Goal: Task Accomplishment & Management: Manage account settings

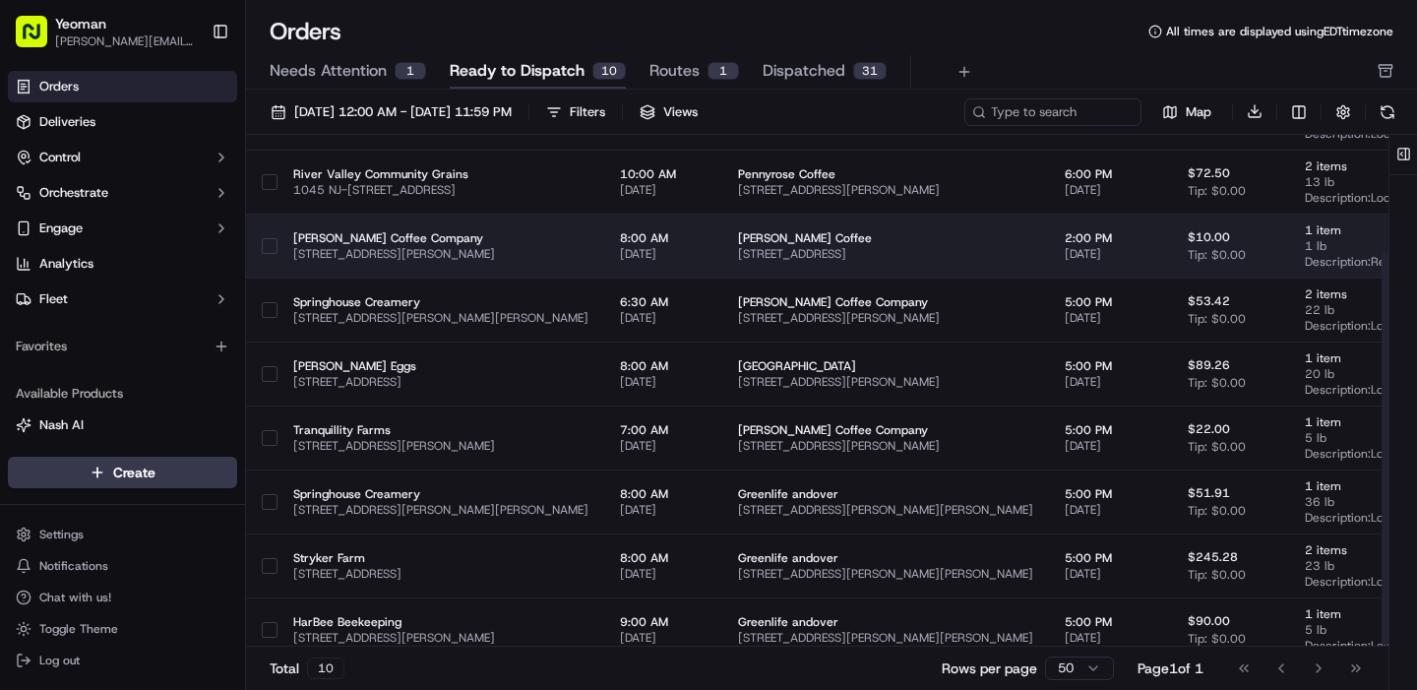
scroll to position [154, 0]
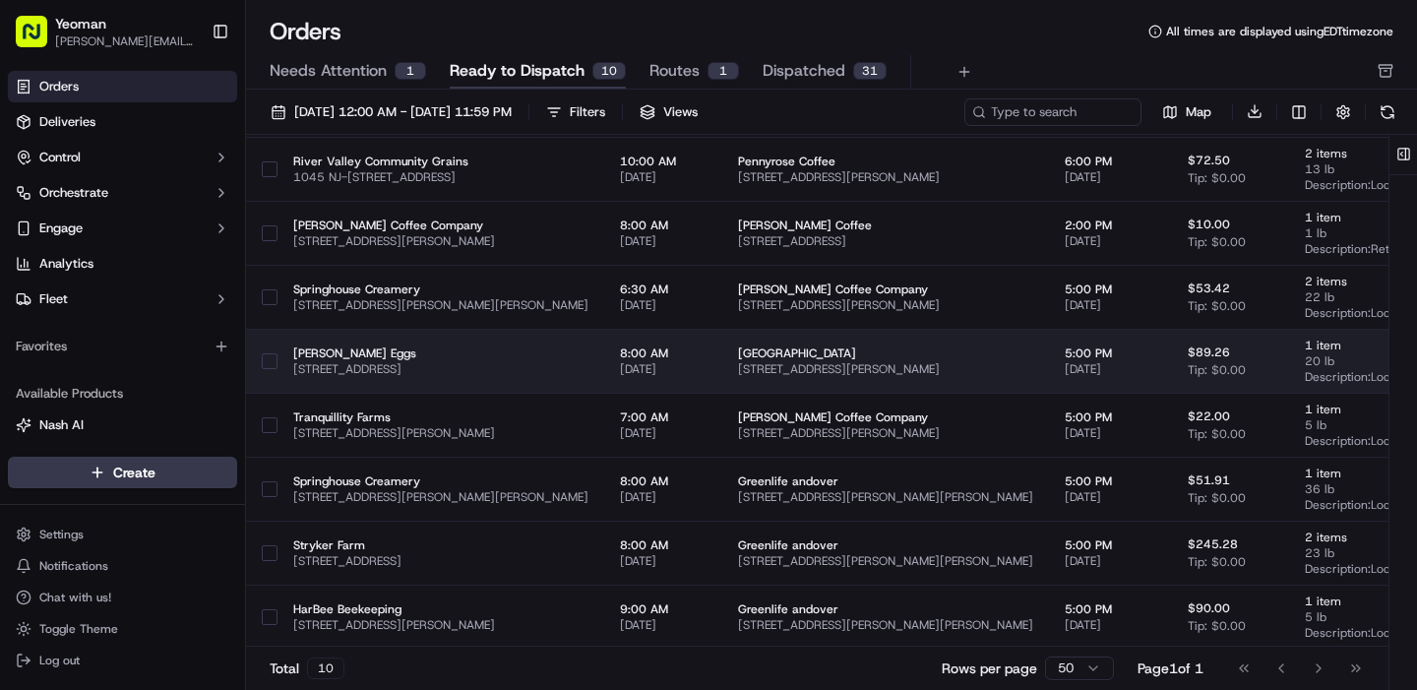
click at [268, 355] on button "button" at bounding box center [270, 361] width 16 height 16
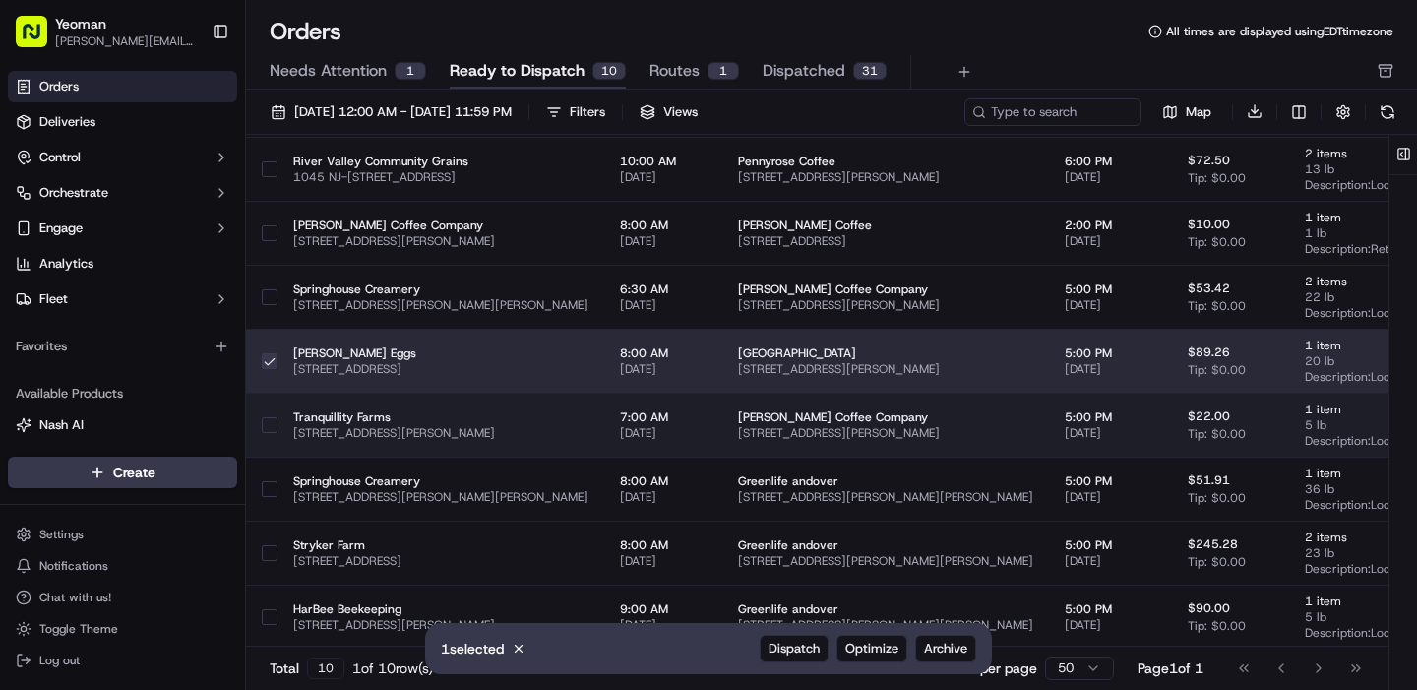
click at [273, 420] on button "button" at bounding box center [270, 425] width 16 height 16
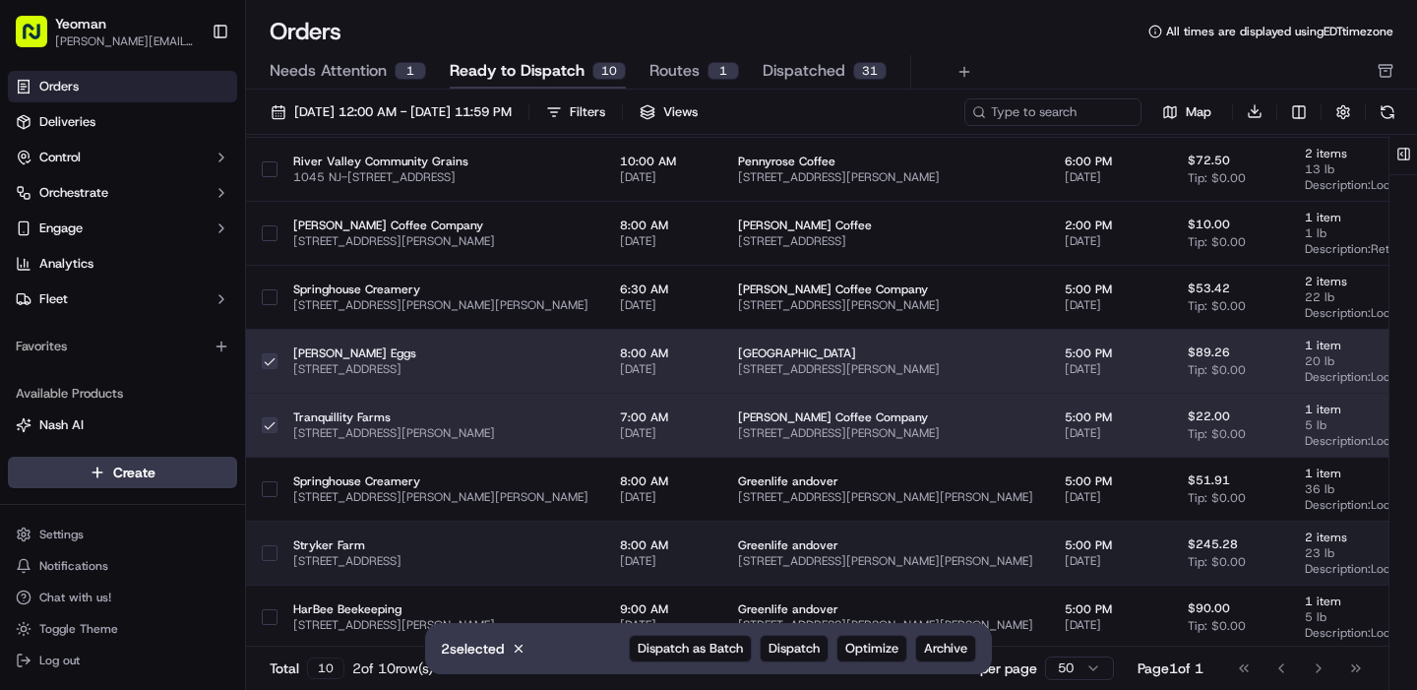
click at [272, 552] on button "button" at bounding box center [270, 553] width 16 height 16
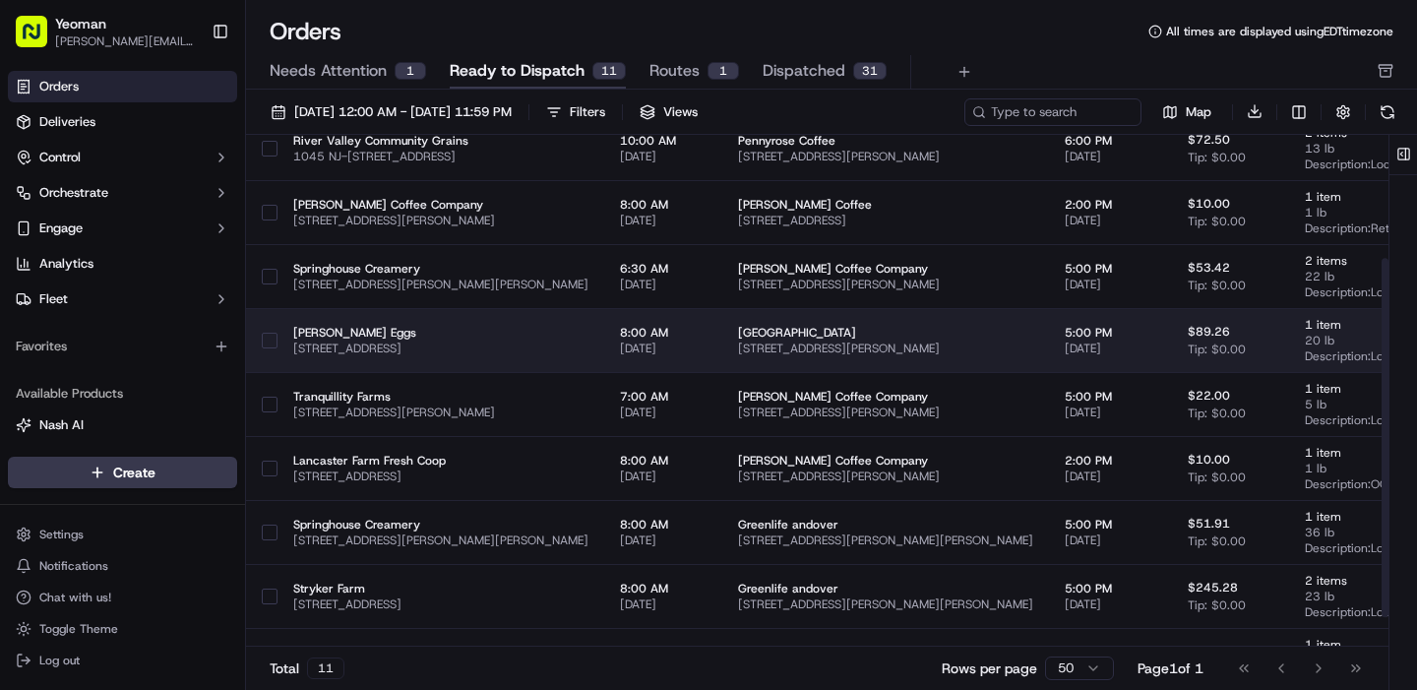
scroll to position [176, 0]
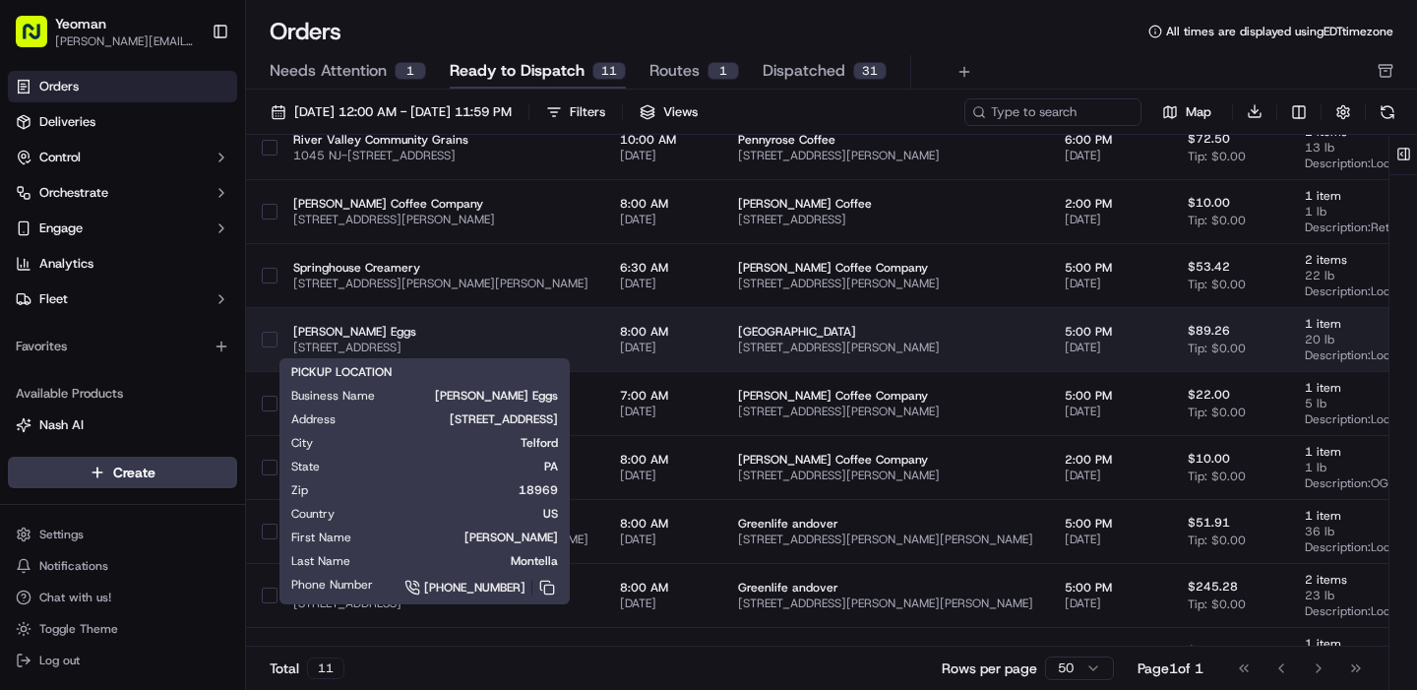
click at [464, 337] on span "[PERSON_NAME] Eggs" at bounding box center [440, 332] width 295 height 16
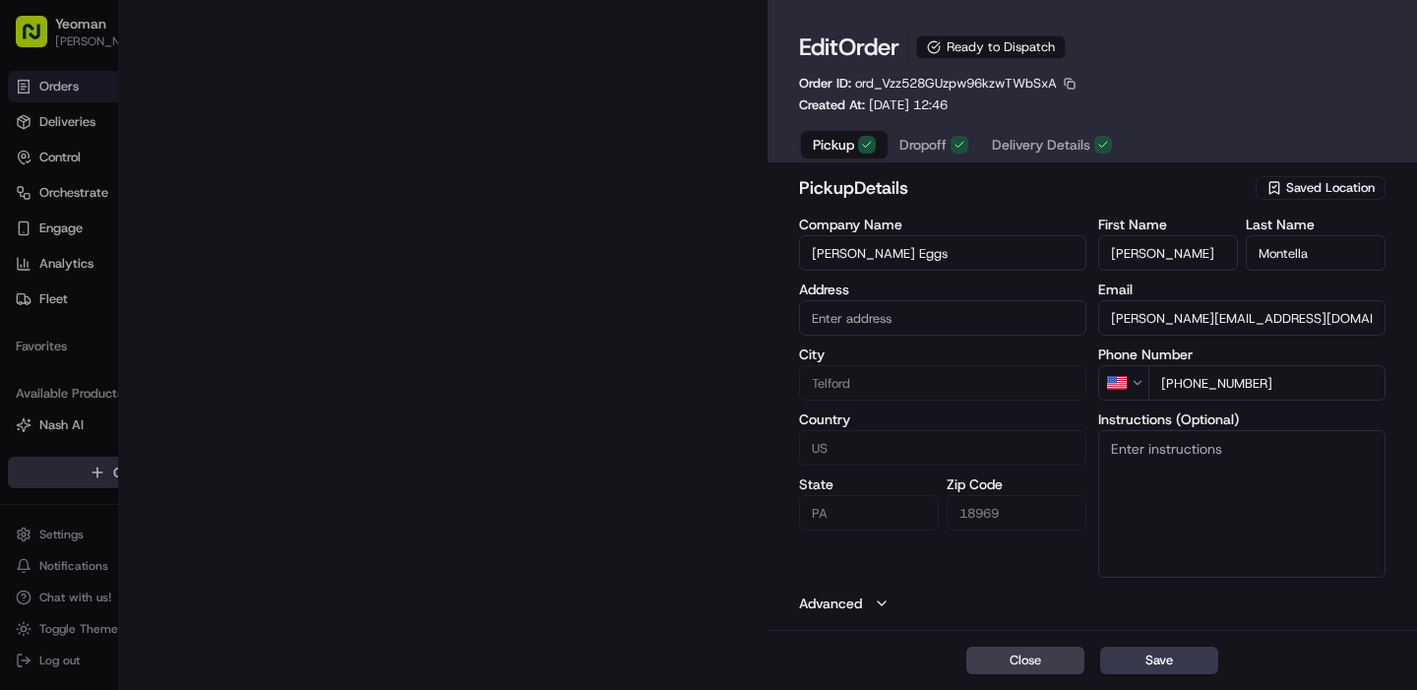
type input "[STREET_ADDRESS]"
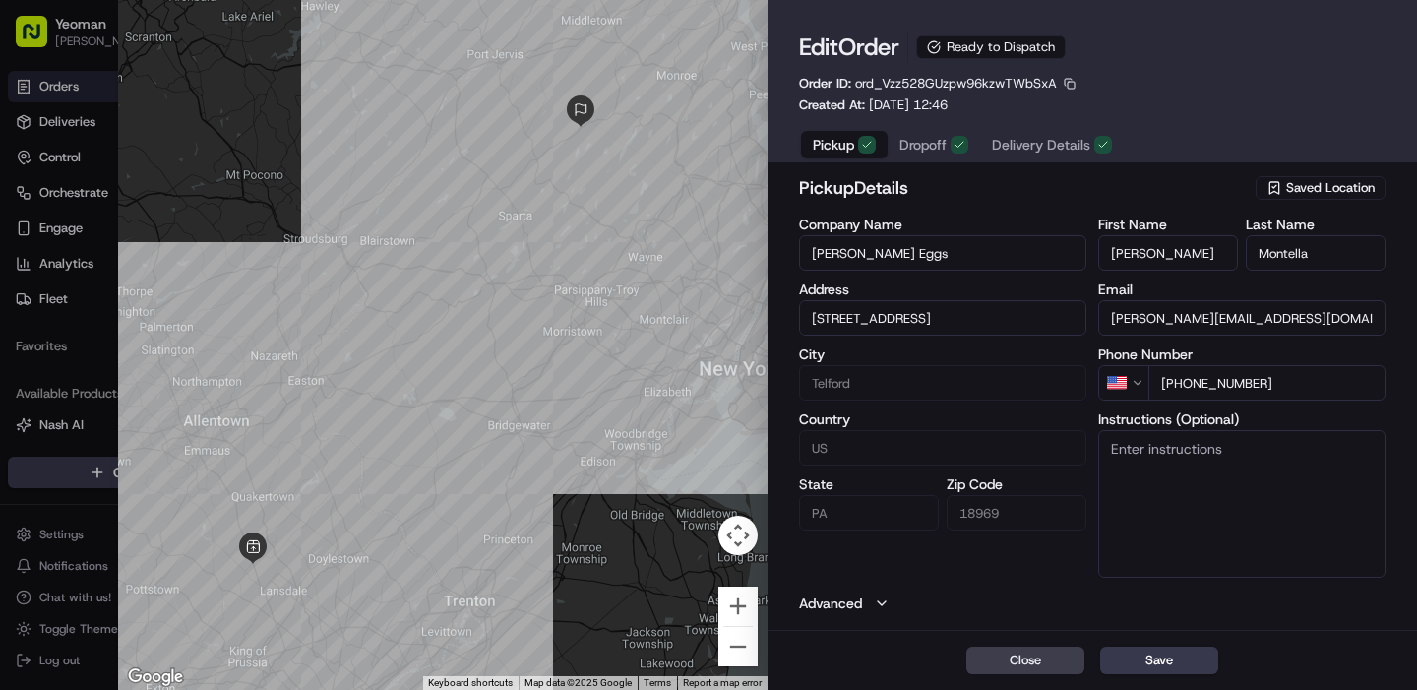
click at [925, 149] on span "Dropoff" at bounding box center [922, 145] width 47 height 20
click at [933, 257] on input "[GEOGRAPHIC_DATA]" at bounding box center [942, 252] width 287 height 35
type input "[PERSON_NAME] Coffee Co"
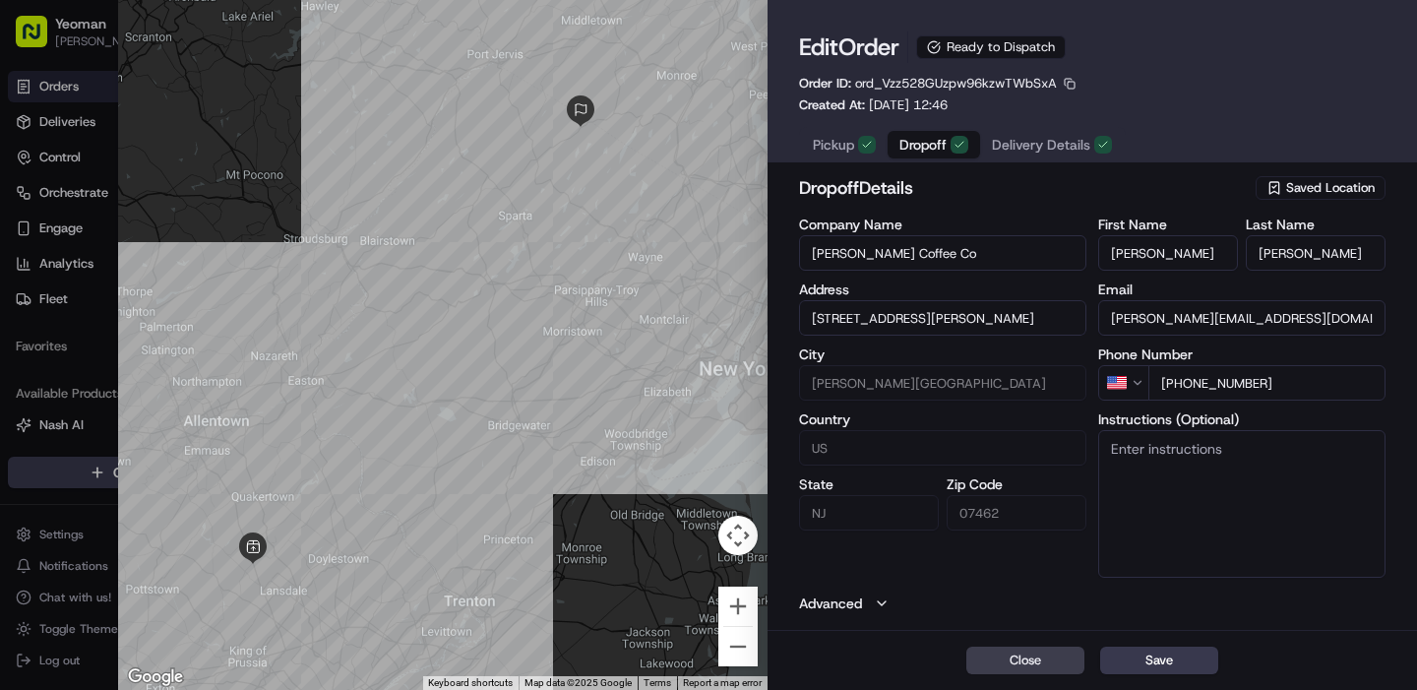
click at [1146, 253] on input "[PERSON_NAME]" at bounding box center [1168, 252] width 140 height 35
type input "[PERSON_NAME]"
click at [1294, 247] on input "[PERSON_NAME]" at bounding box center [1316, 252] width 140 height 35
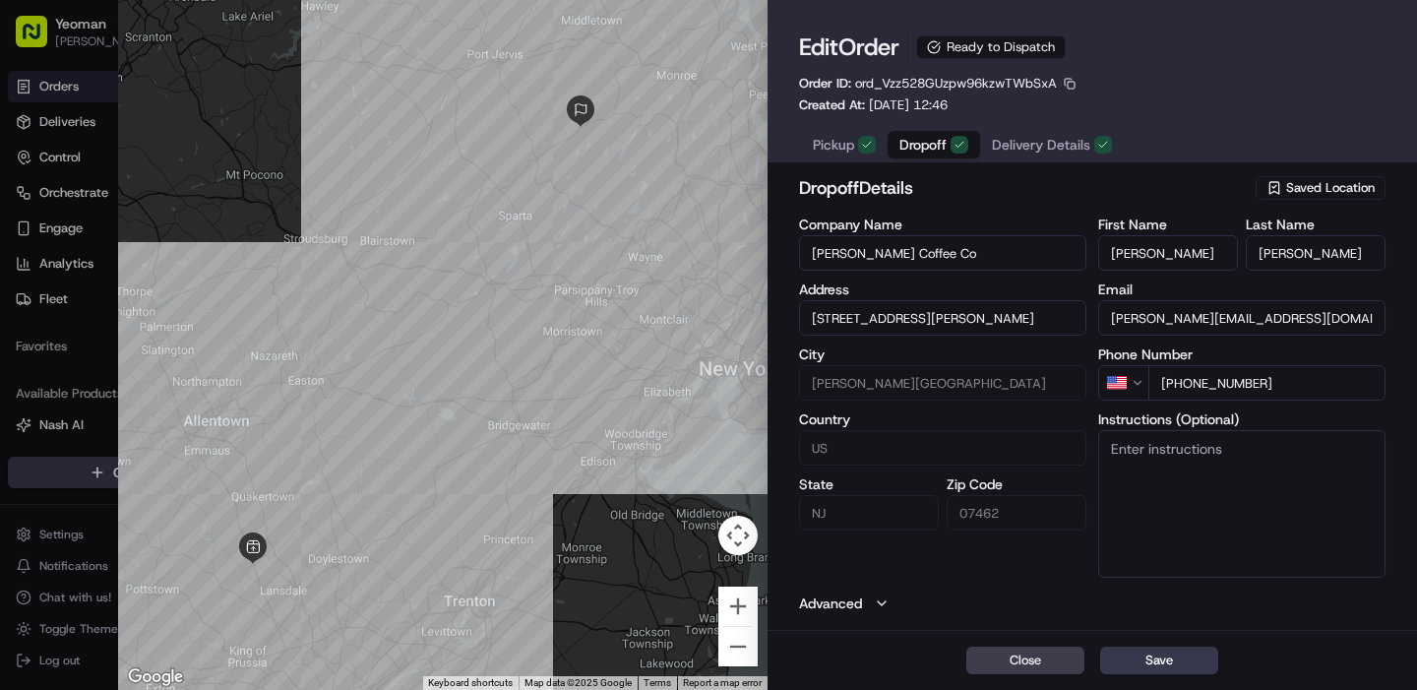
click at [1294, 247] on input "[PERSON_NAME]" at bounding box center [1316, 252] width 140 height 35
type input "Montella"
click at [1308, 188] on span "Saved Location" at bounding box center [1330, 188] width 89 height 18
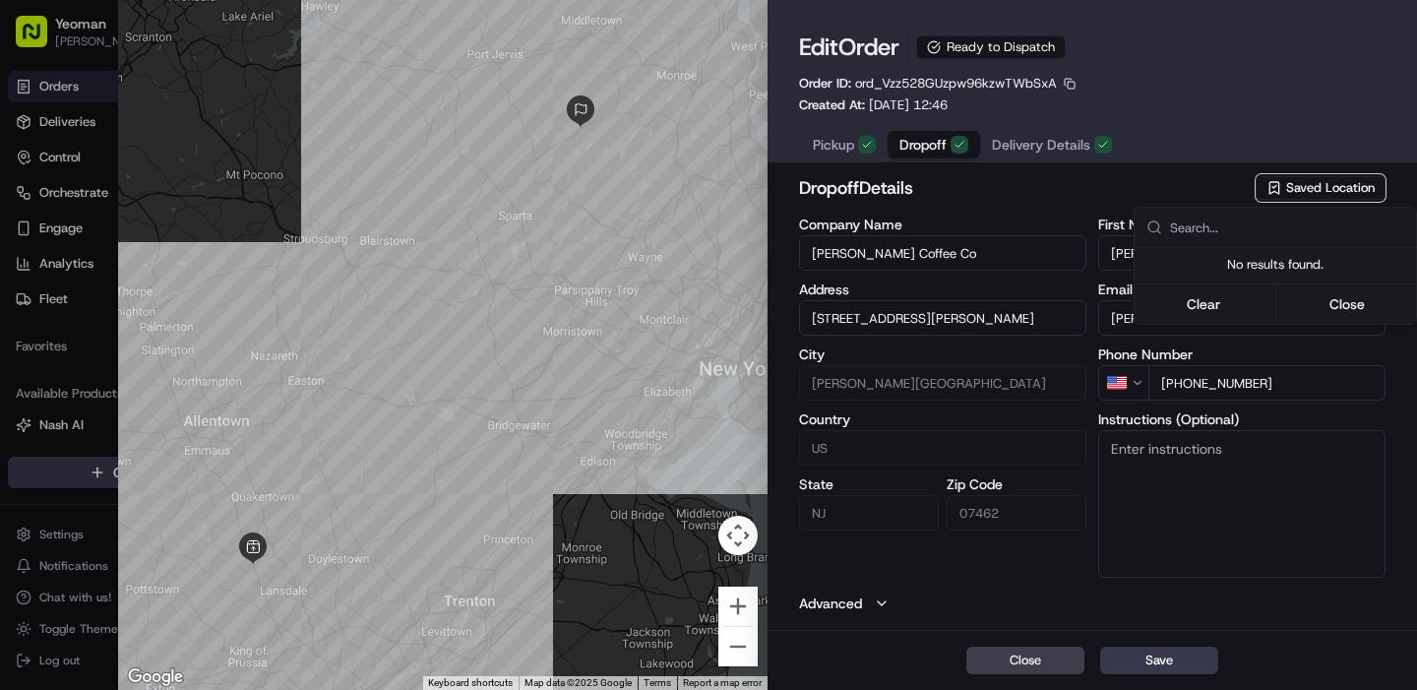
click at [1223, 224] on input "text" at bounding box center [1287, 227] width 234 height 39
type input "campa"
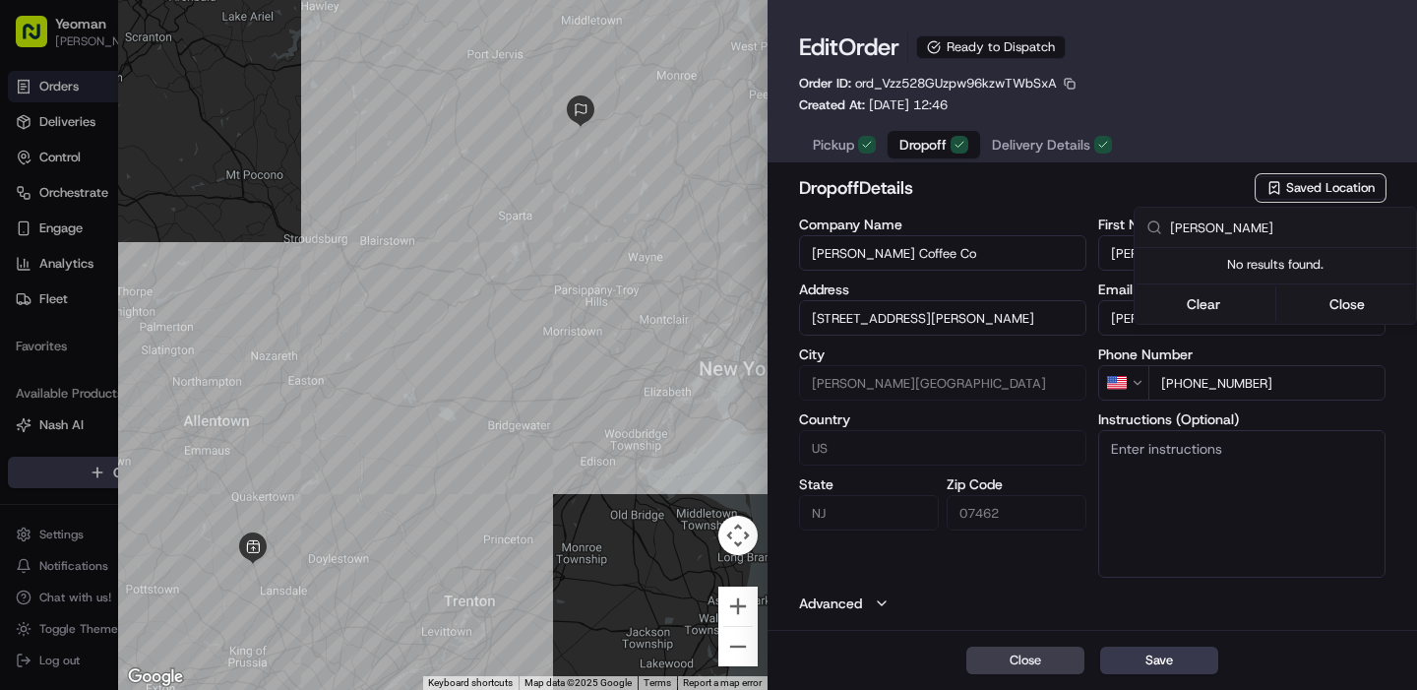
click at [1185, 231] on input "campa" at bounding box center [1287, 227] width 234 height 39
click at [1152, 190] on div at bounding box center [708, 345] width 1417 height 690
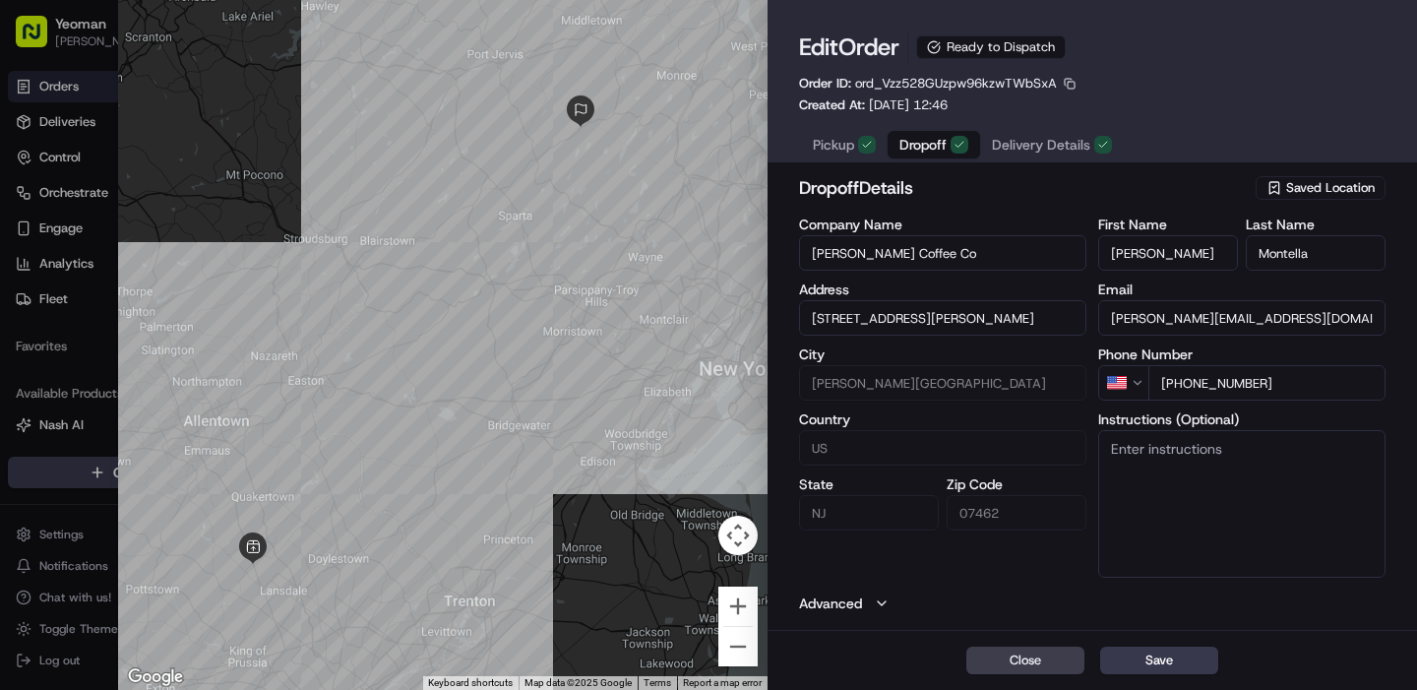
click at [985, 314] on input "451 STATE ROUTE 94, Vernon Township, NJ 07462" at bounding box center [942, 317] width 287 height 35
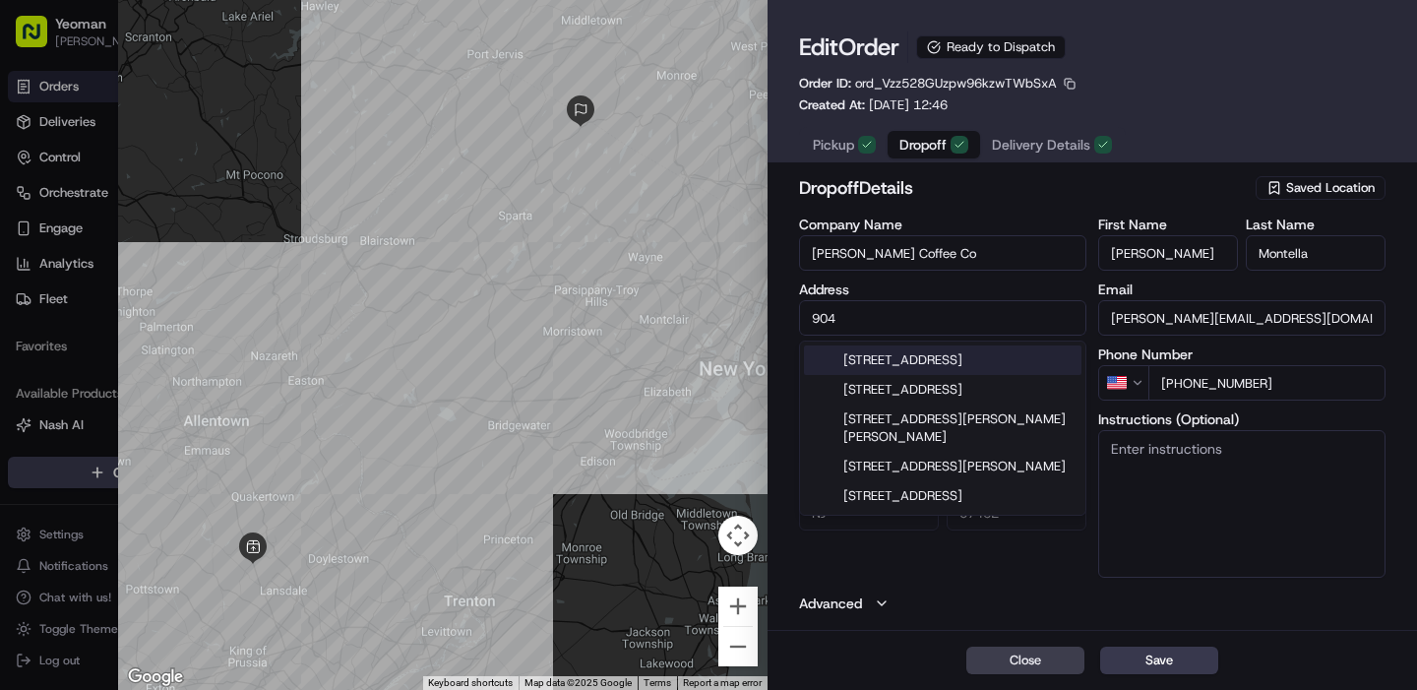
click at [959, 360] on div "904 County Road 521, Middleville, NJ" at bounding box center [942, 360] width 277 height 30
type input "[STREET_ADDRESS][PERSON_NAME]"
type input "[PERSON_NAME]"
type input "United States"
type input "07860"
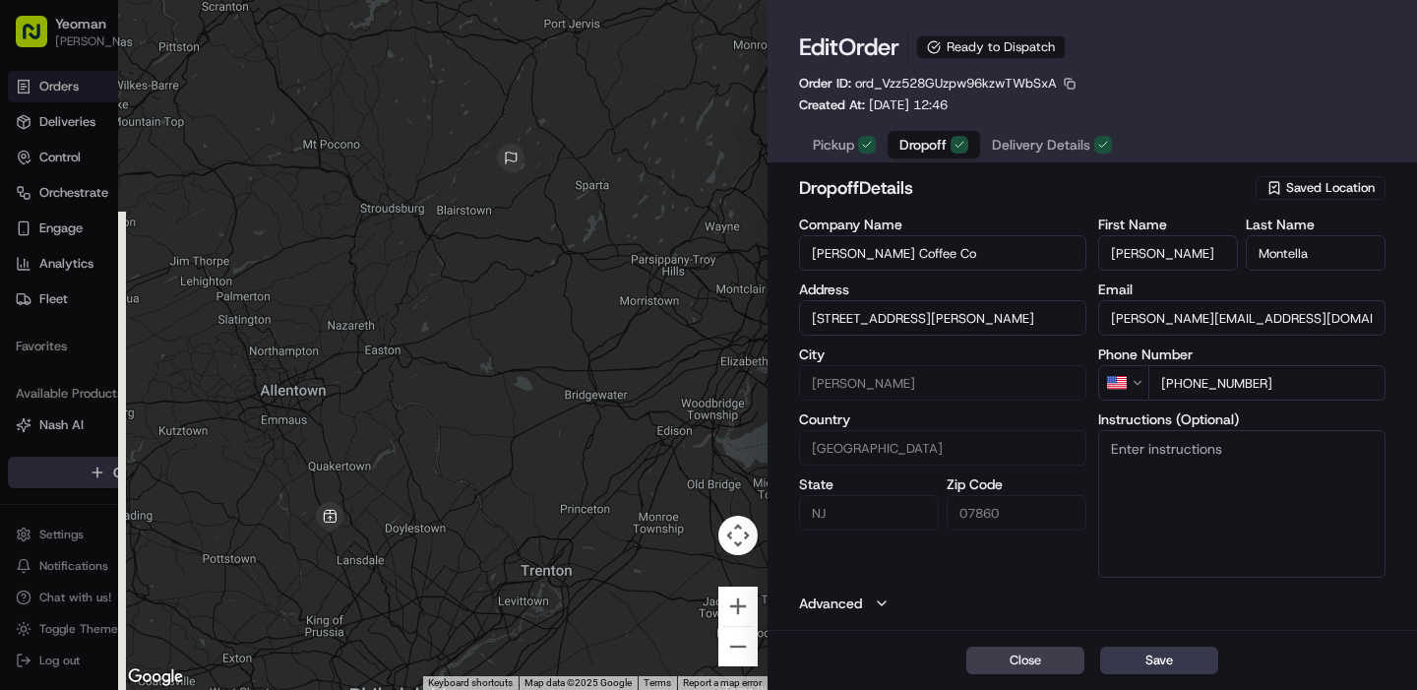
type input "[STREET_ADDRESS][PERSON_NAME]"
click at [1190, 329] on input "nadia@heavenhillfarm.com" at bounding box center [1241, 317] width 287 height 35
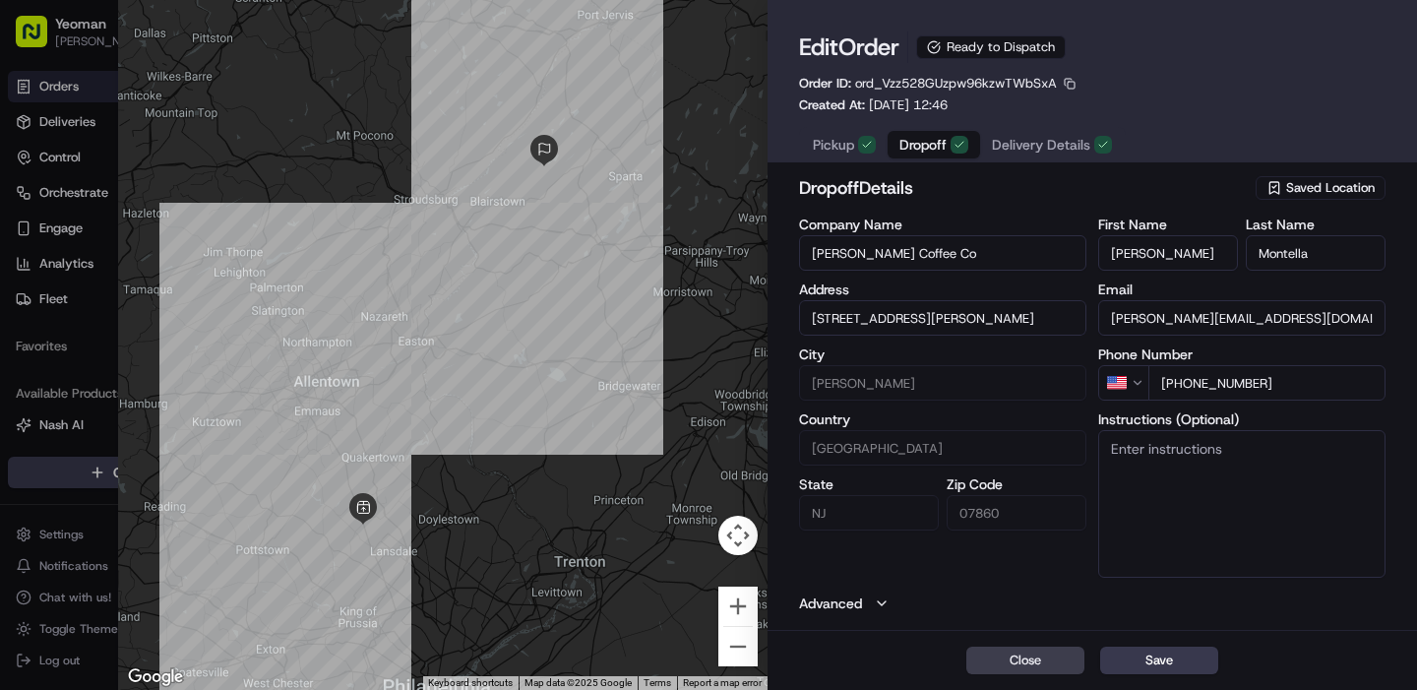
click at [1190, 329] on input "nadia@heavenhillfarm.com" at bounding box center [1241, 317] width 287 height 35
type input "paul@campagnacoffee.com"
drag, startPoint x: 1287, startPoint y: 389, endPoint x: 1193, endPoint y: 387, distance: 94.5
click at [1193, 387] on input "+1 973 534 9418" at bounding box center [1266, 382] width 237 height 35
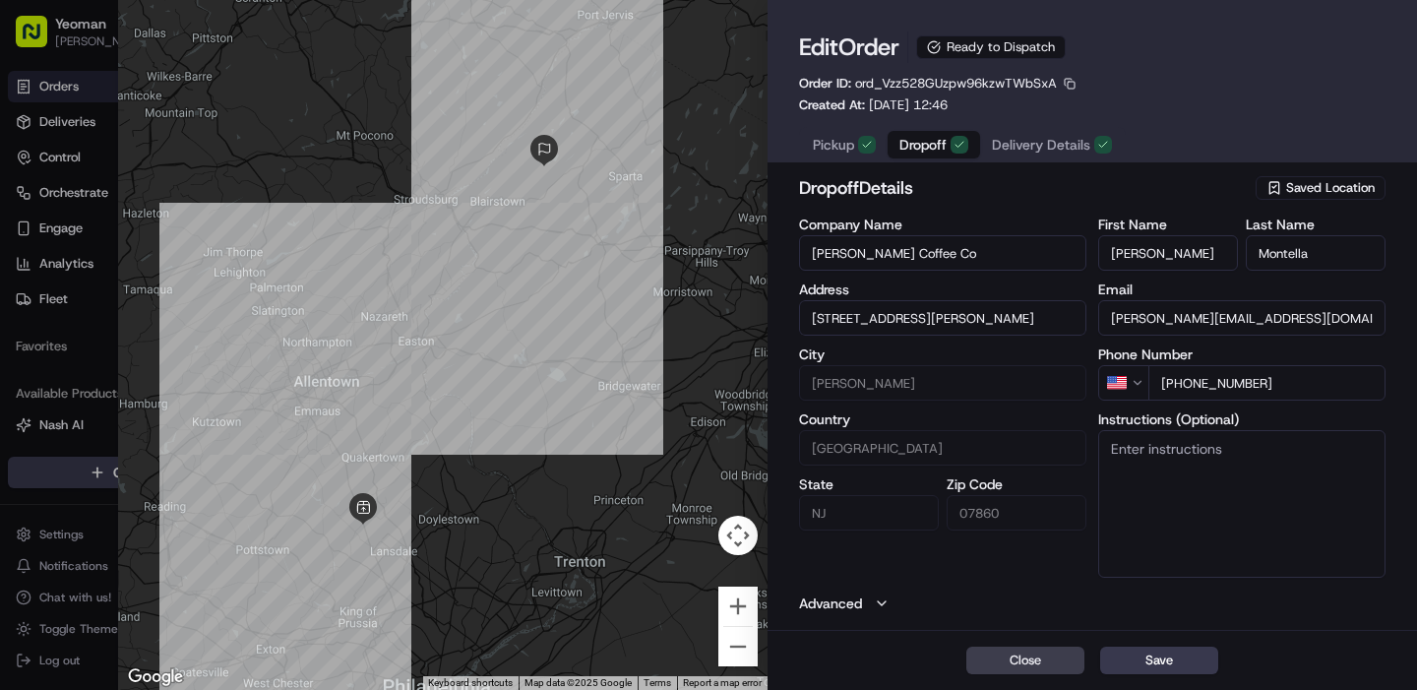
type input "+1 929 291 8292"
click at [1027, 143] on span "Delivery Details" at bounding box center [1041, 145] width 98 height 20
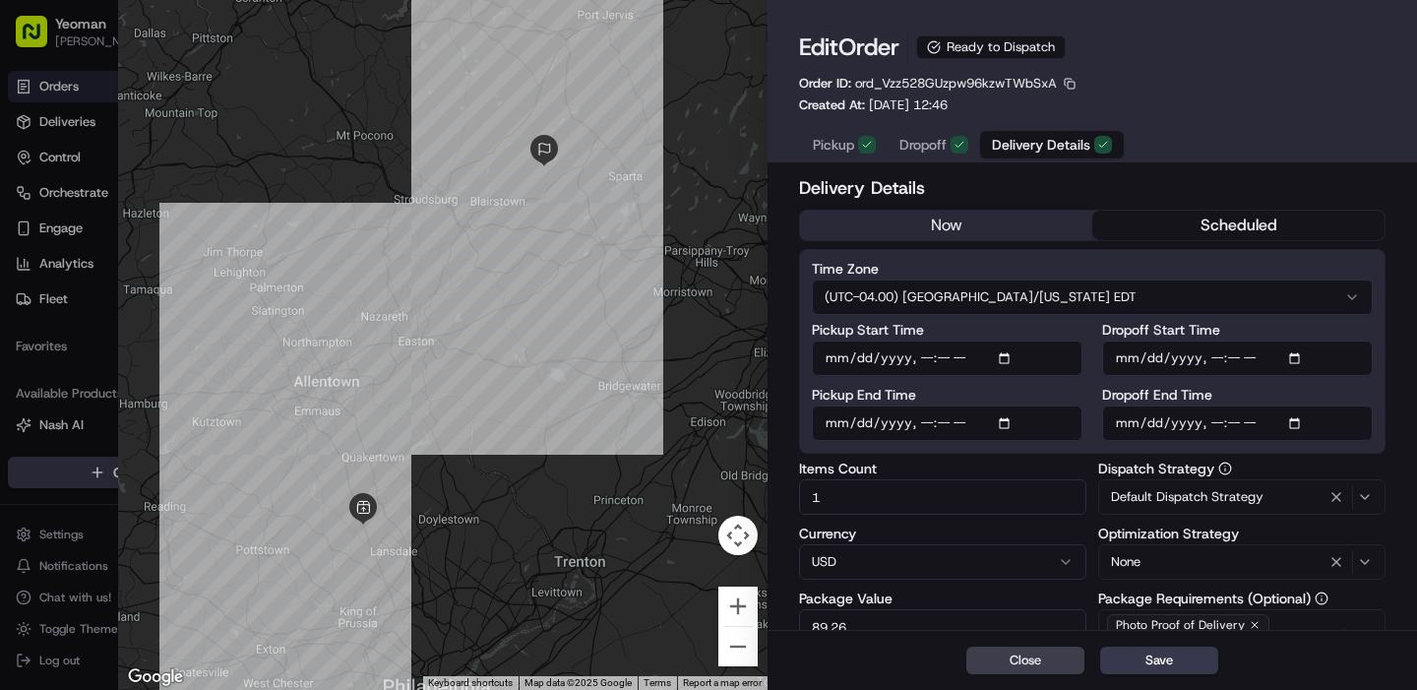
click at [1019, 358] on input "Pickup Start Time" at bounding box center [947, 357] width 271 height 35
click at [1008, 360] on input "Pickup Start Time" at bounding box center [947, 357] width 271 height 35
click at [1074, 326] on label "Pickup Start Time" at bounding box center [947, 330] width 271 height 14
click at [1074, 340] on input "Pickup Start Time" at bounding box center [947, 357] width 271 height 35
type input "2025-09-18T08:00"
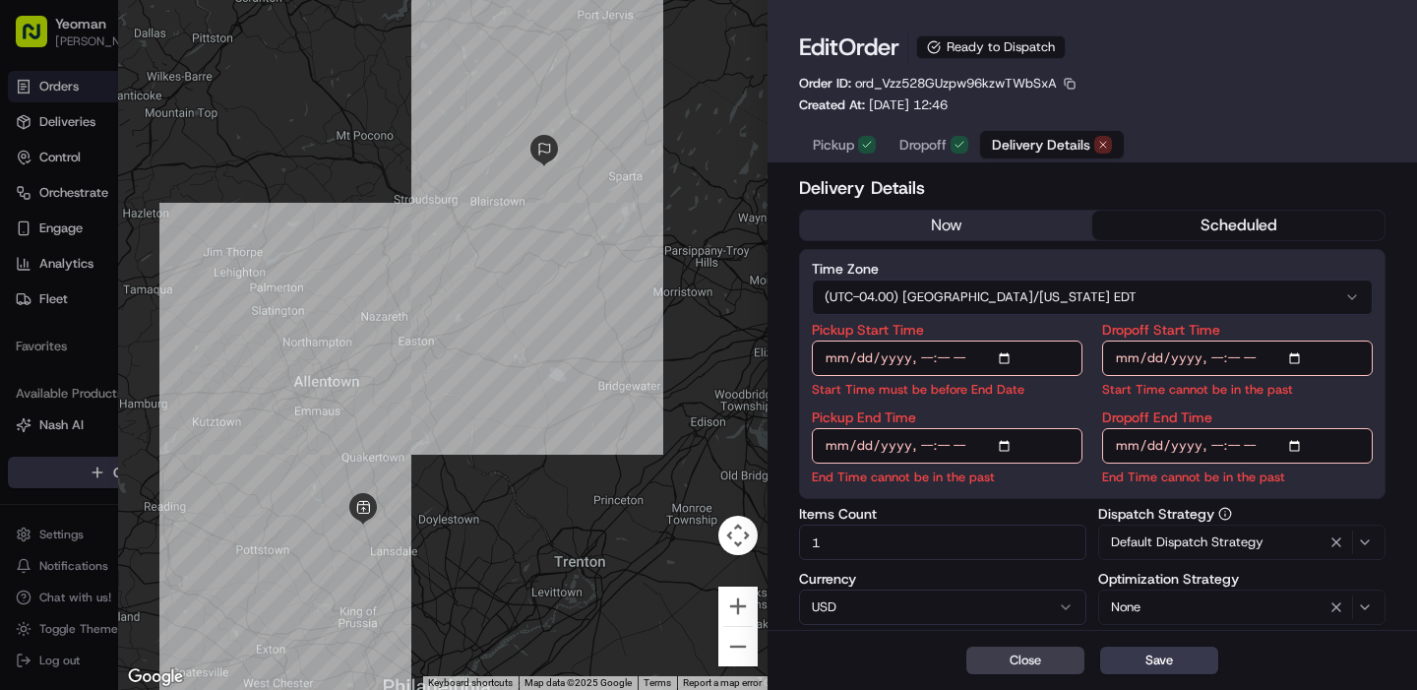
click at [1012, 442] on input "Pickup End Time" at bounding box center [947, 445] width 271 height 35
click at [1285, 334] on label "Dropoff Start Time" at bounding box center [1237, 330] width 271 height 14
click at [1285, 340] on input "Dropoff Start Time" at bounding box center [1237, 357] width 271 height 35
type input "2025-09-18T16:00"
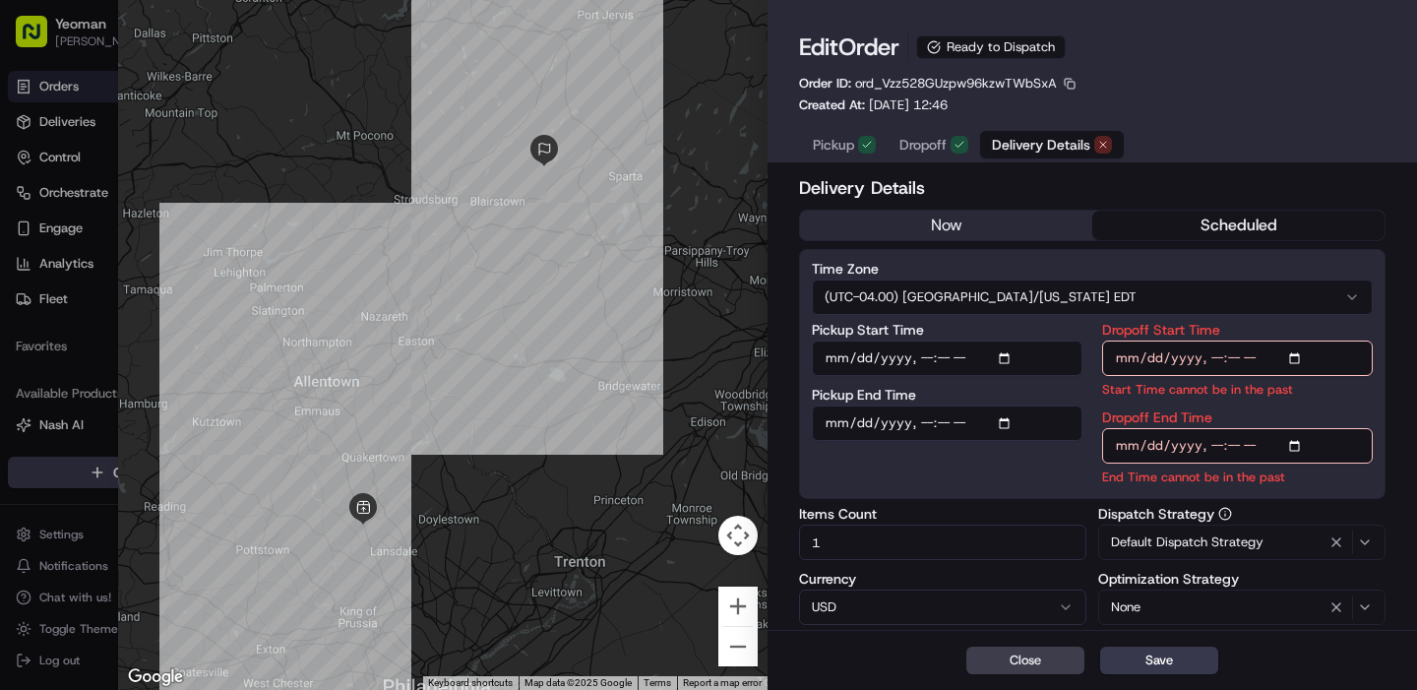
click at [1297, 353] on input "Dropoff Start Time" at bounding box center [1237, 357] width 271 height 35
click at [1328, 326] on label "Dropoff Start Time" at bounding box center [1237, 330] width 271 height 14
click at [1328, 340] on input "Dropoff Start Time" at bounding box center [1237, 357] width 271 height 35
type input "2025-09-18T09:00"
click at [1300, 447] on input "Dropoff End Time" at bounding box center [1237, 445] width 271 height 35
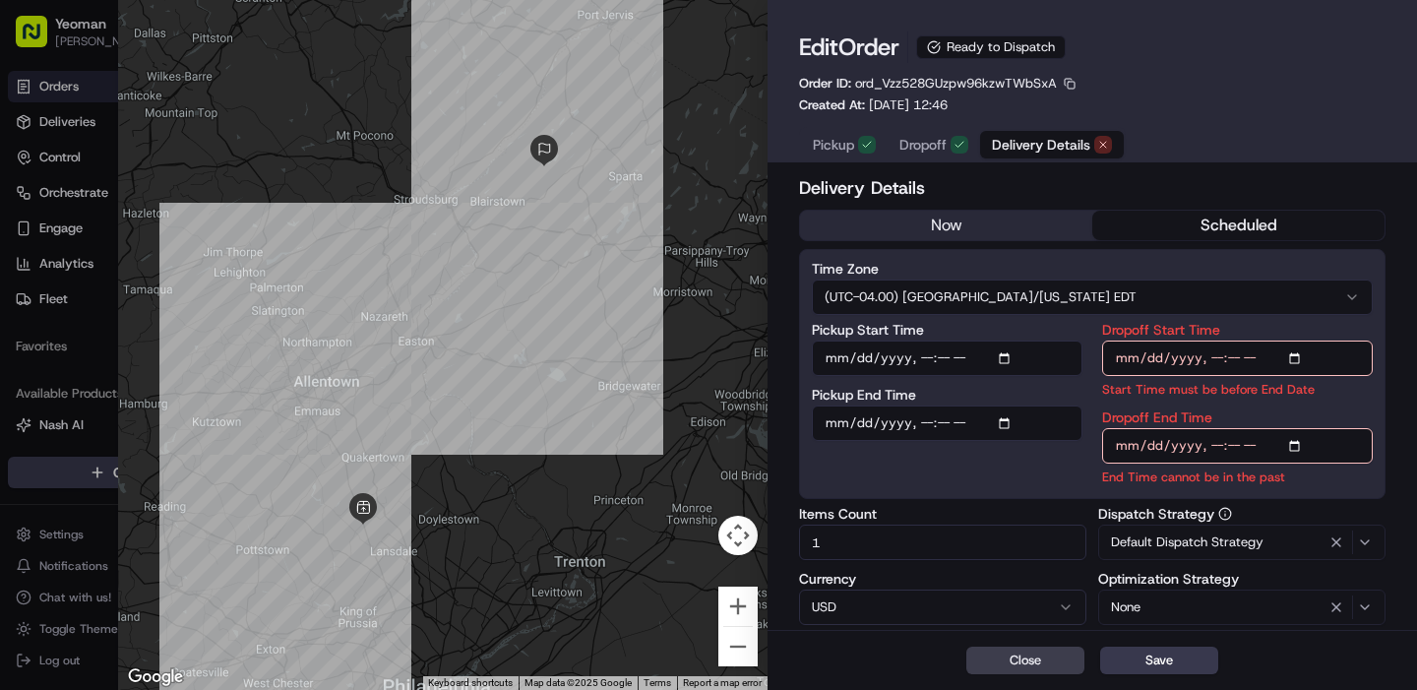
click at [1063, 467] on div "Delivery Details now scheduled Time Zone (UTC-04.00) America/New York EDT Picku…" at bounding box center [1092, 652] width 586 height 957
type input "2025-09-18T17:00"
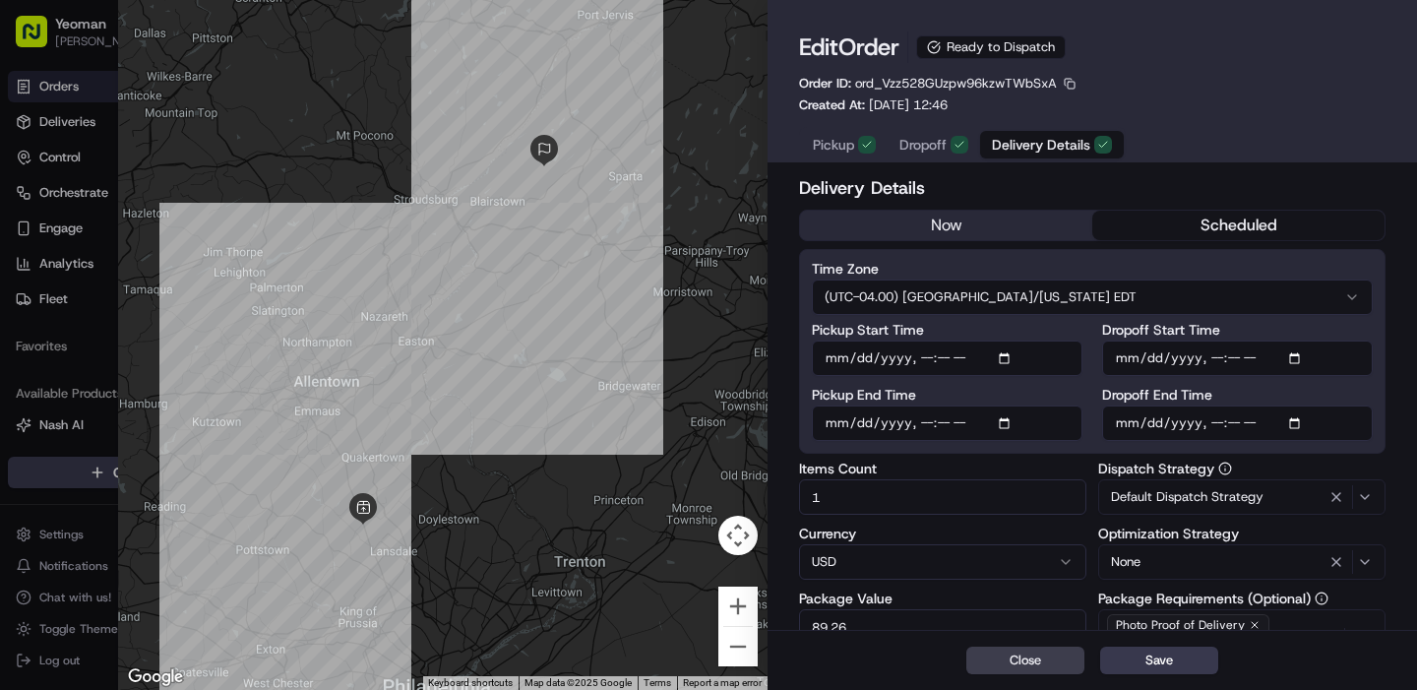
click at [919, 138] on span "Dropoff" at bounding box center [922, 145] width 47 height 20
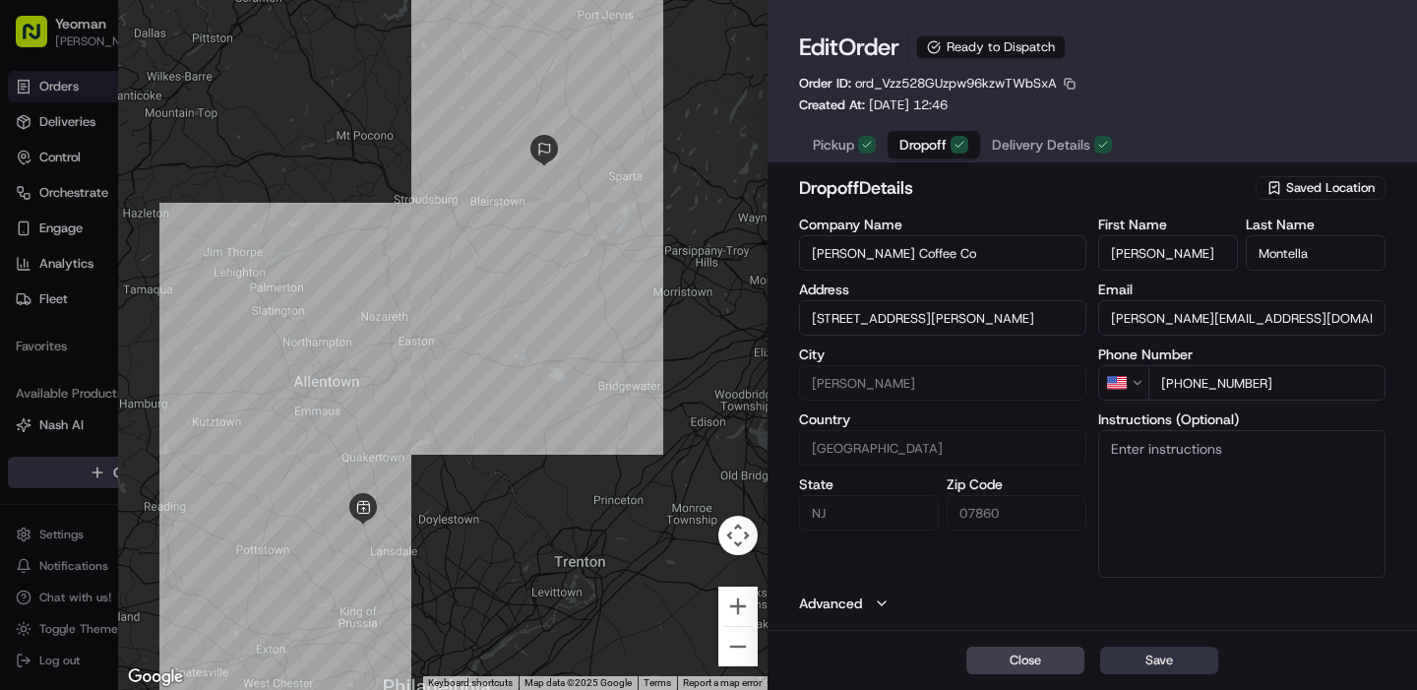
click at [1145, 661] on button "Save" at bounding box center [1159, 660] width 118 height 28
type input "+1"
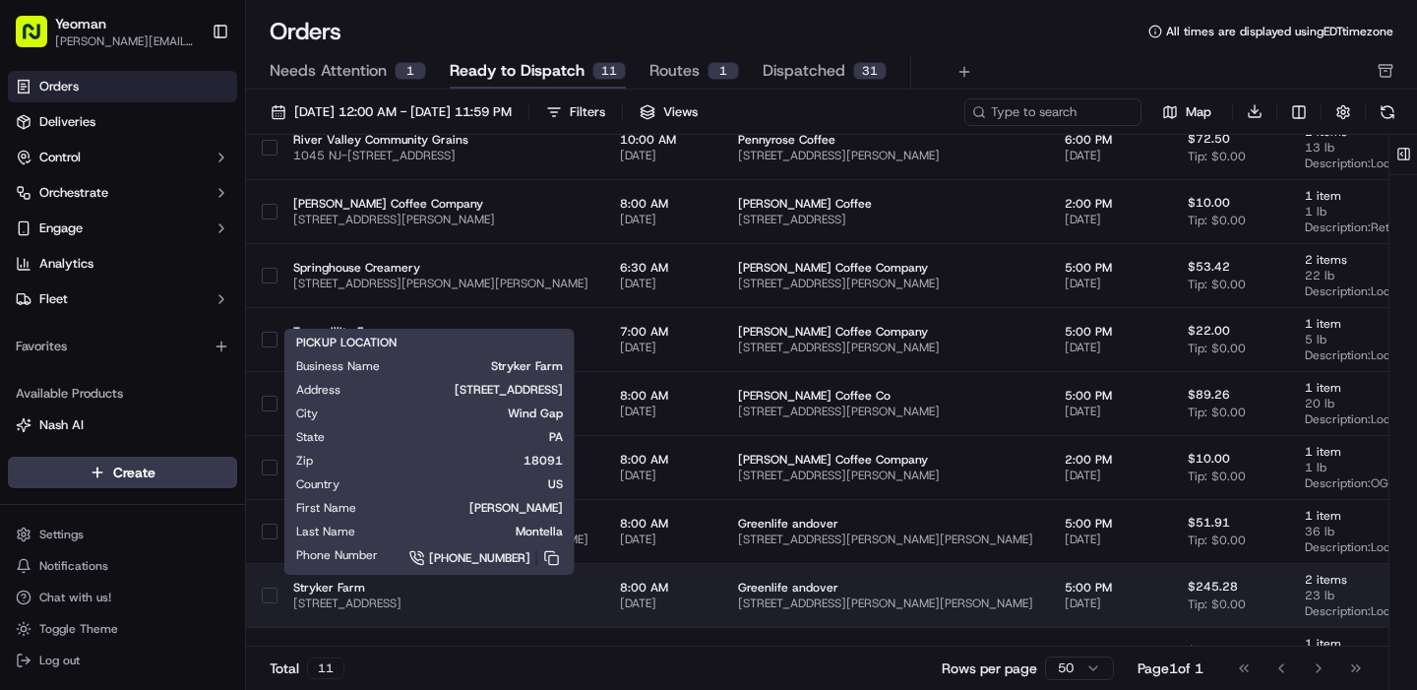
click at [434, 592] on span "Stryker Farm" at bounding box center [440, 588] width 295 height 16
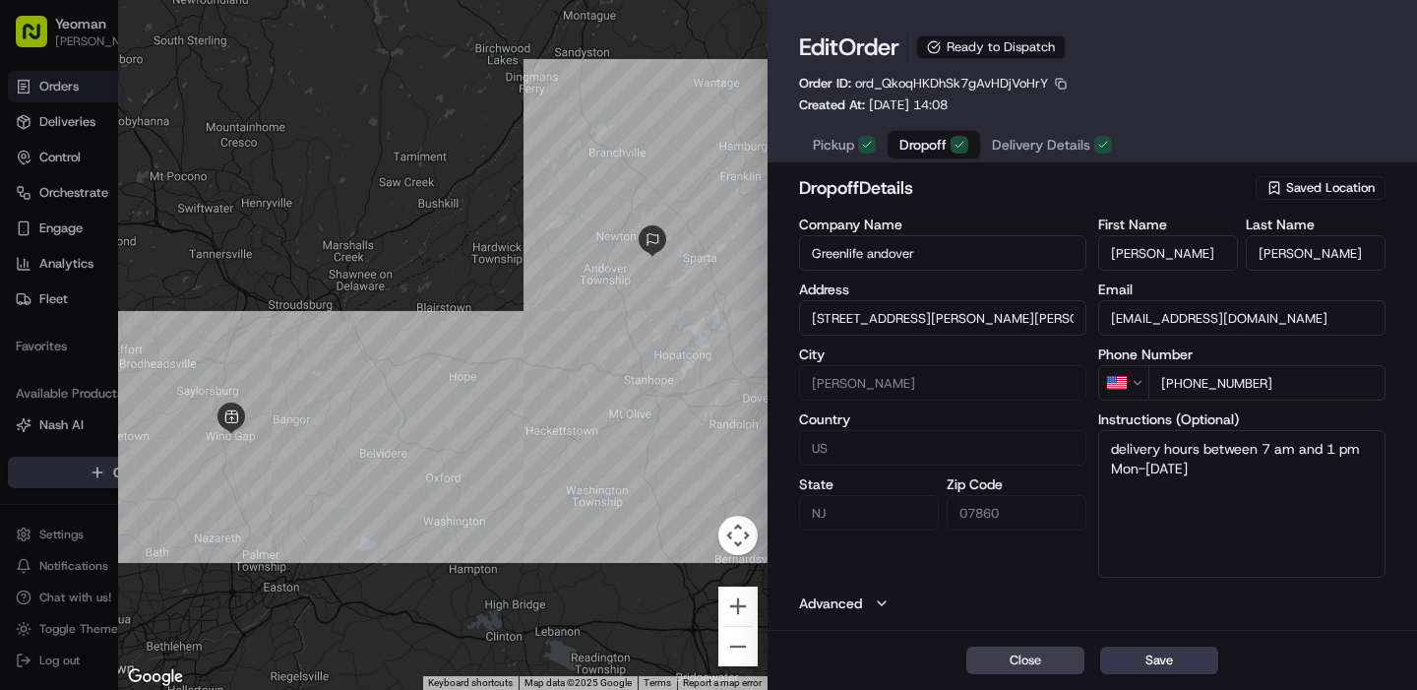
click at [940, 140] on span "Dropoff" at bounding box center [922, 145] width 47 height 20
click at [939, 261] on input "Greenlife andover" at bounding box center [942, 252] width 287 height 35
type input "Campagna Coffee Co"
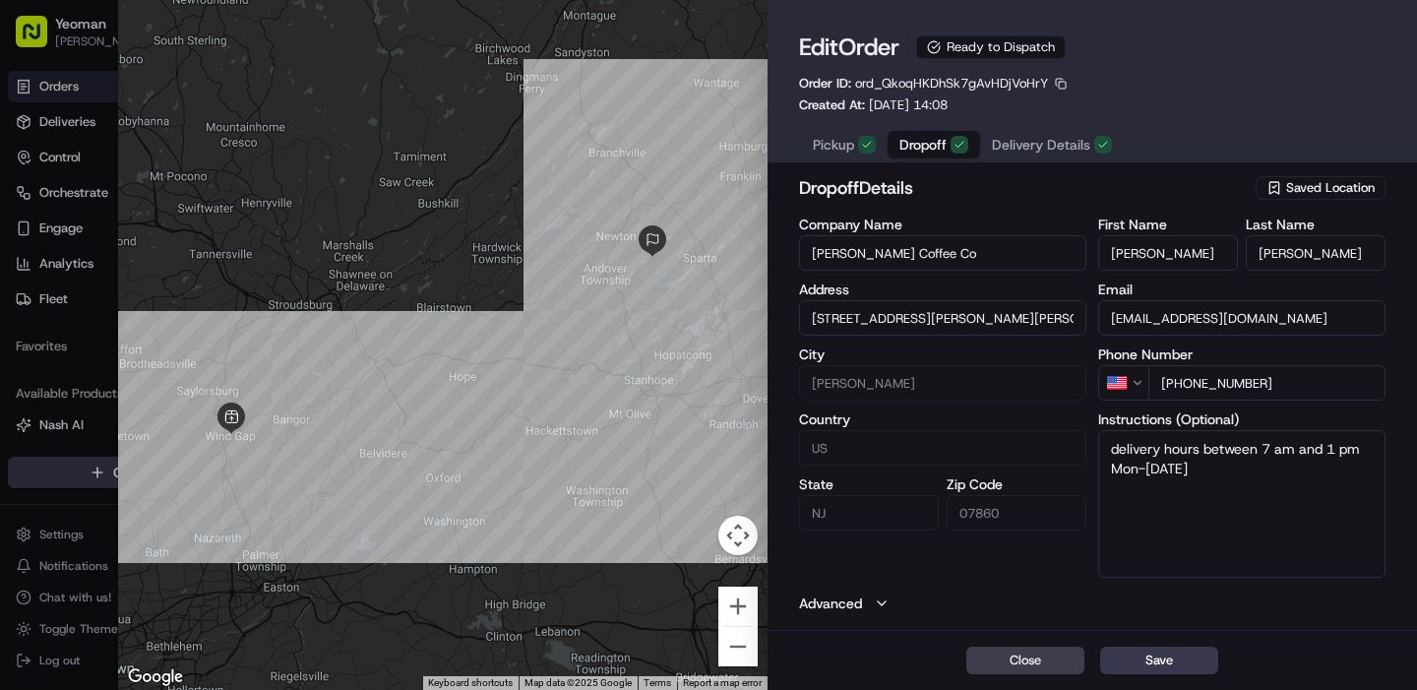
click at [1142, 246] on input "harry" at bounding box center [1168, 252] width 140 height 35
type input "Paul"
click at [1270, 253] on input "bennett" at bounding box center [1316, 252] width 140 height 35
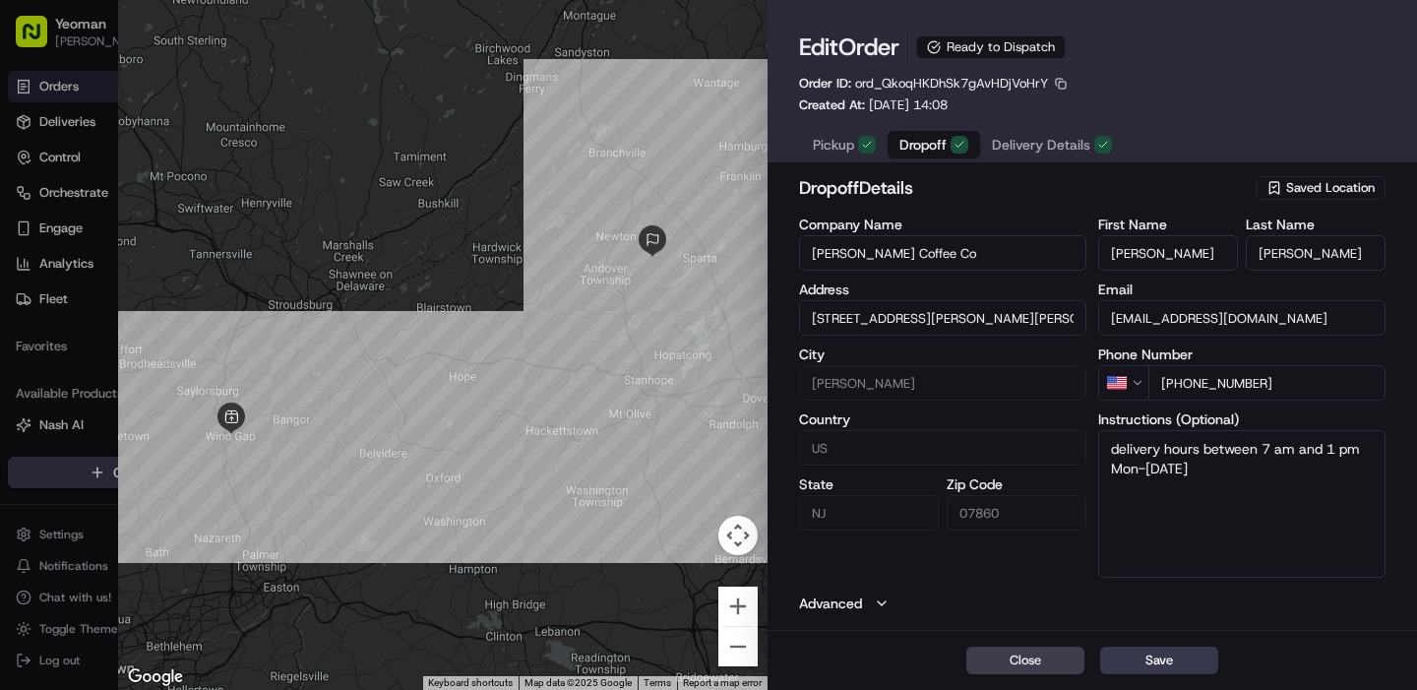
click at [1270, 253] on input "bennett" at bounding box center [1316, 252] width 140 height 35
type input "Montella"
click at [950, 331] on input "238 Newton Sparta Road, Newton, NJ 07860" at bounding box center [942, 317] width 287 height 35
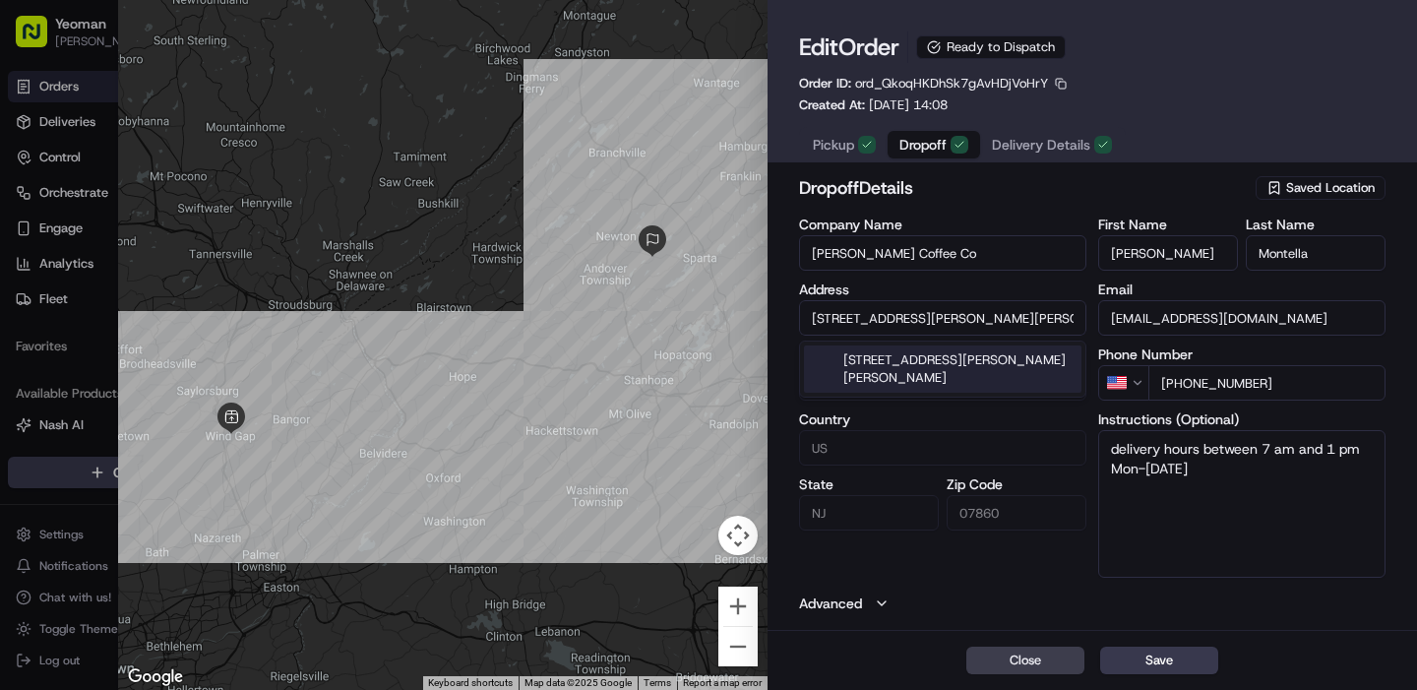
click at [950, 331] on input "238 Newton Sparta Road, Newton, NJ 07860" at bounding box center [942, 317] width 287 height 35
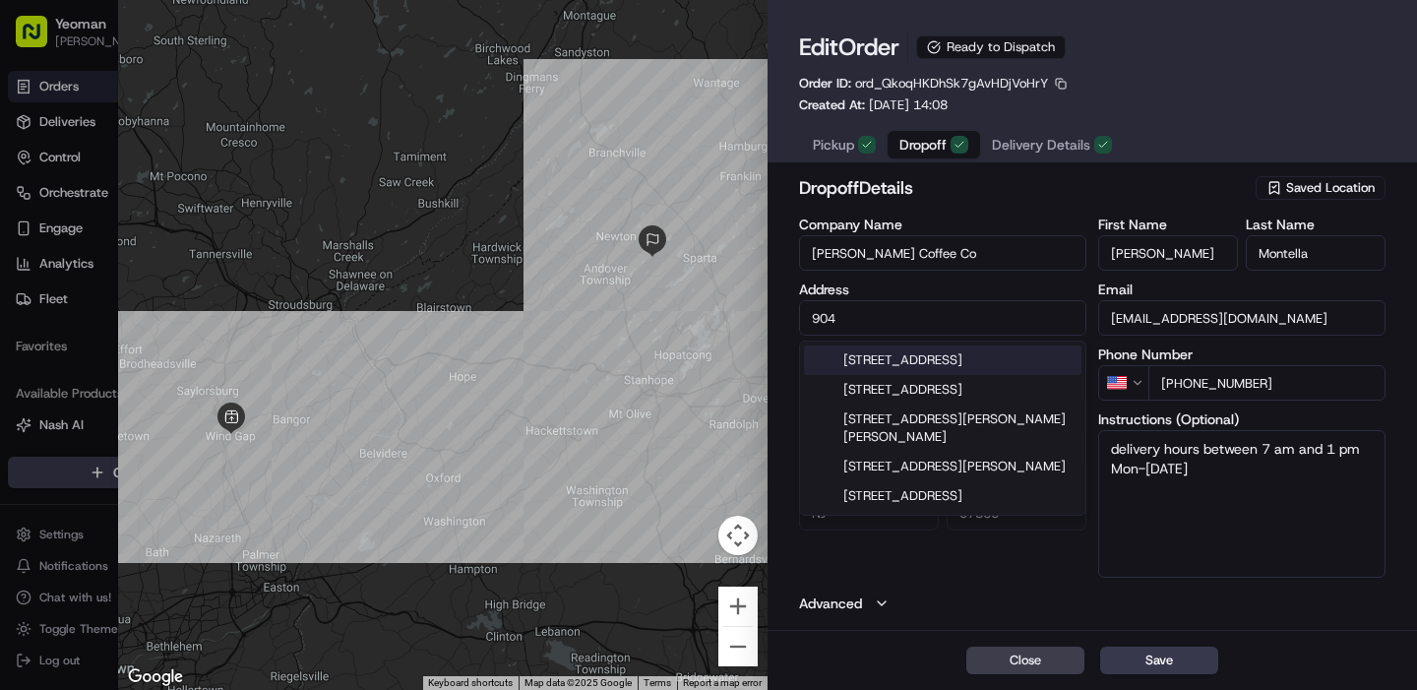
click at [961, 363] on div "904 County Road 521, Middleville, NJ" at bounding box center [942, 360] width 277 height 30
type input "[STREET_ADDRESS][PERSON_NAME]"
type input "United States"
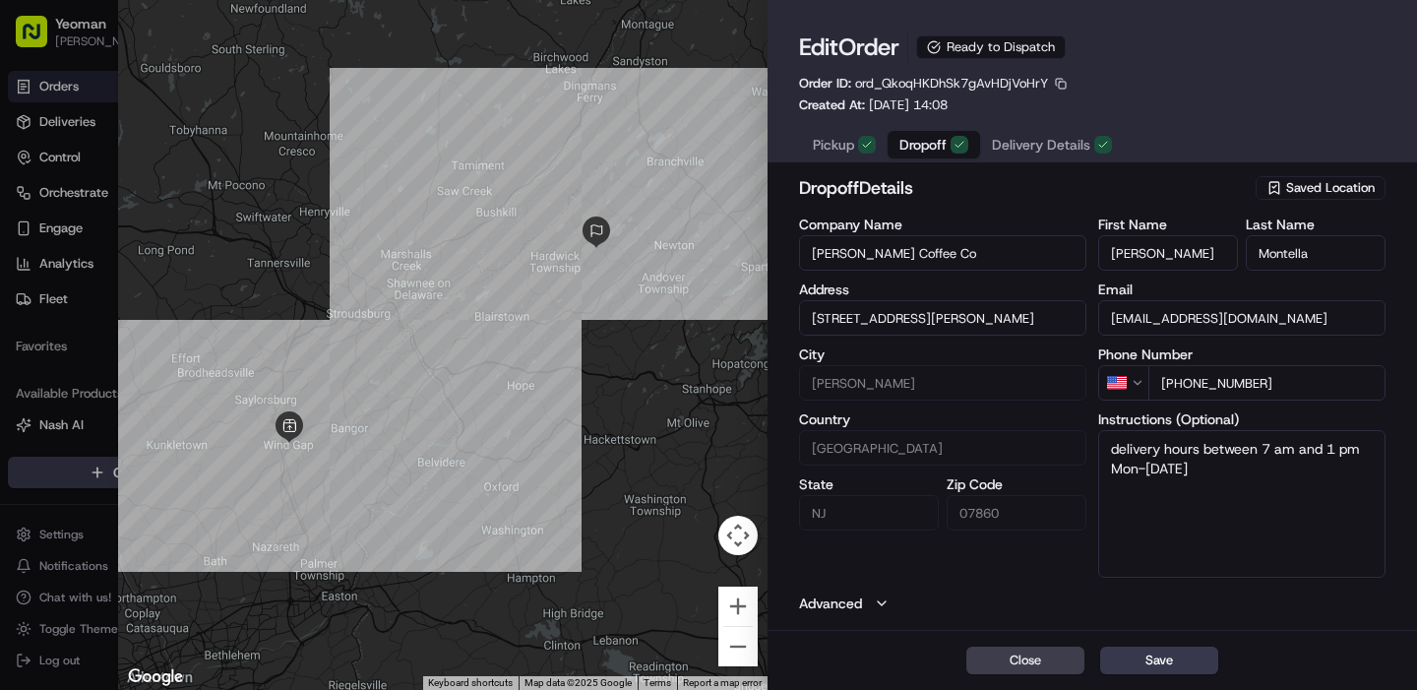
type input "[STREET_ADDRESS][PERSON_NAME]"
click at [1195, 317] on input "grocerylead@greenlifemarket.com" at bounding box center [1241, 317] width 287 height 35
type input "paul@campagnacoffee.com"
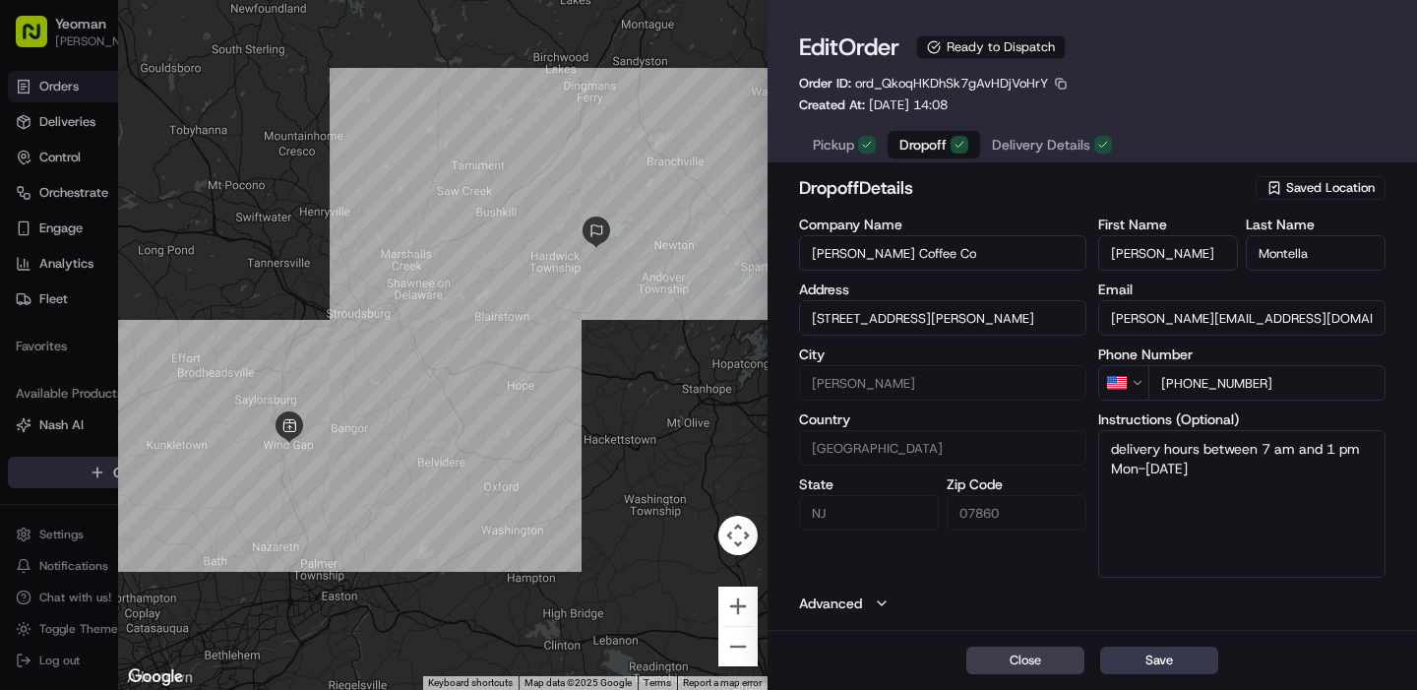
drag, startPoint x: 1318, startPoint y: 381, endPoint x: 1193, endPoint y: 387, distance: 126.1
click at [1193, 387] on input "+1 973 512 3900" at bounding box center [1266, 382] width 237 height 35
type input "+1 929 291 8292"
click at [1050, 143] on span "Delivery Details" at bounding box center [1041, 145] width 98 height 20
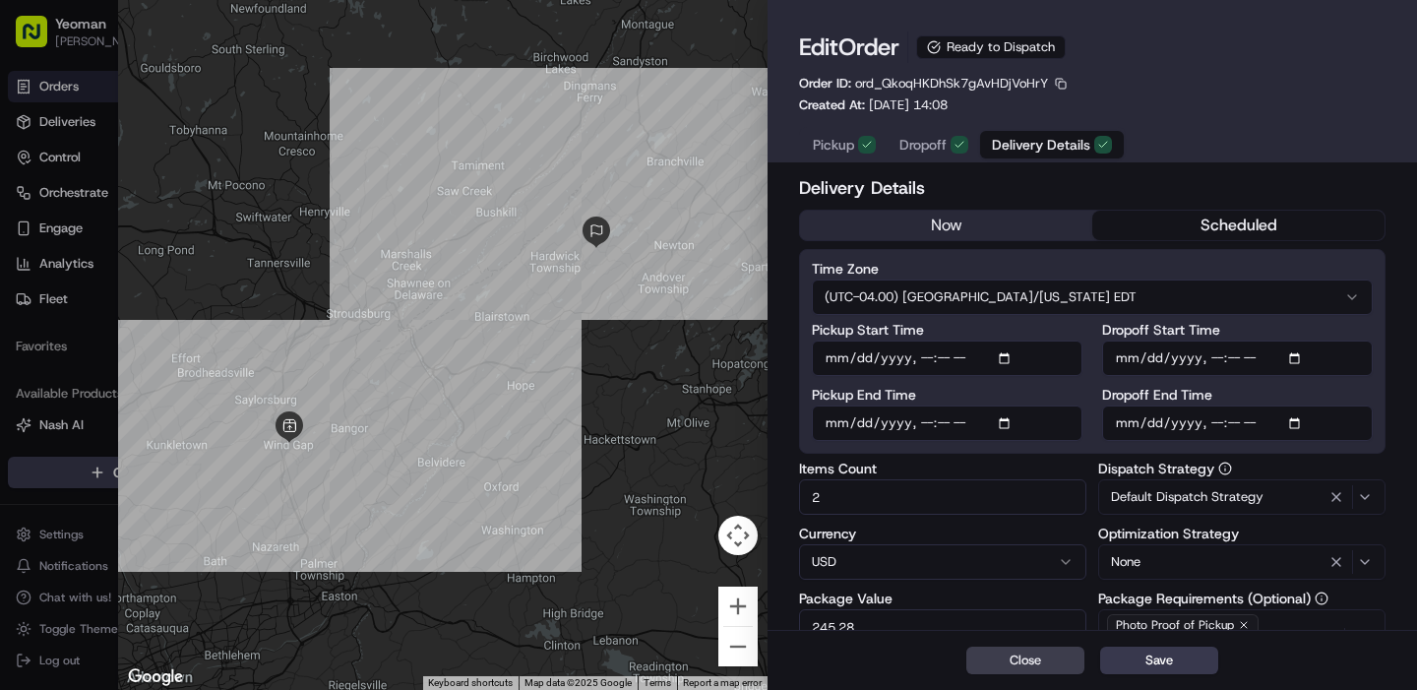
click at [1012, 361] on input "Pickup Start Time" at bounding box center [947, 357] width 271 height 35
click at [1080, 325] on label "Pickup Start Time" at bounding box center [947, 330] width 271 height 14
click at [1080, 340] on input "Pickup Start Time" at bounding box center [947, 357] width 271 height 35
type input "2025-09-18T08:00"
click at [1013, 424] on input "Pickup End Time" at bounding box center [947, 422] width 271 height 35
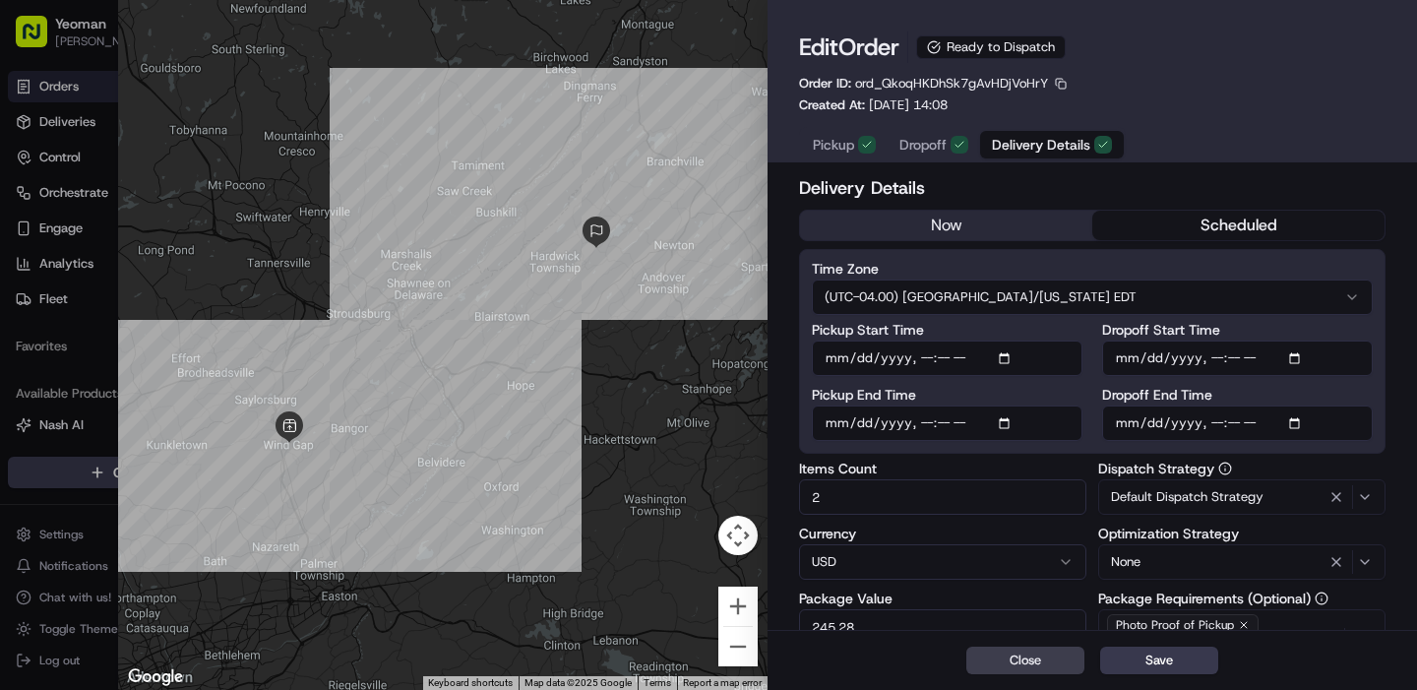
click at [1090, 440] on div "Pickup Start Time Pickup End Time Dropoff Start Time Dropoff End Time" at bounding box center [1092, 382] width 561 height 118
type input "2025-09-18T16:00"
click at [1298, 356] on input "Dropoff Start Time" at bounding box center [1237, 357] width 271 height 35
click at [1084, 326] on div "Pickup Start Time Pickup End Time Dropoff Start Time Dropoff End Time" at bounding box center [1092, 382] width 561 height 118
type input "2025-09-18T09:00"
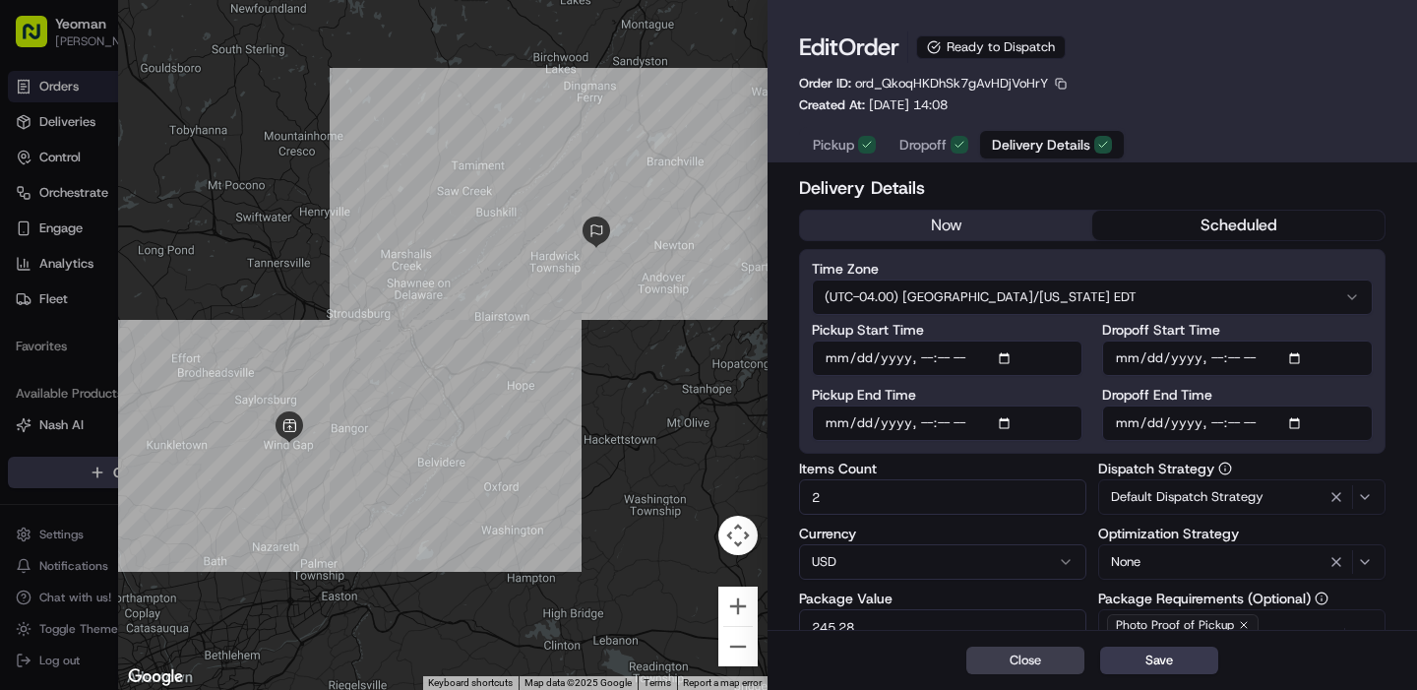
click at [1304, 424] on input "Dropoff End Time" at bounding box center [1237, 422] width 271 height 35
click at [971, 271] on label "Time Zone" at bounding box center [1092, 269] width 561 height 14
type input "2025-09-18T17:00"
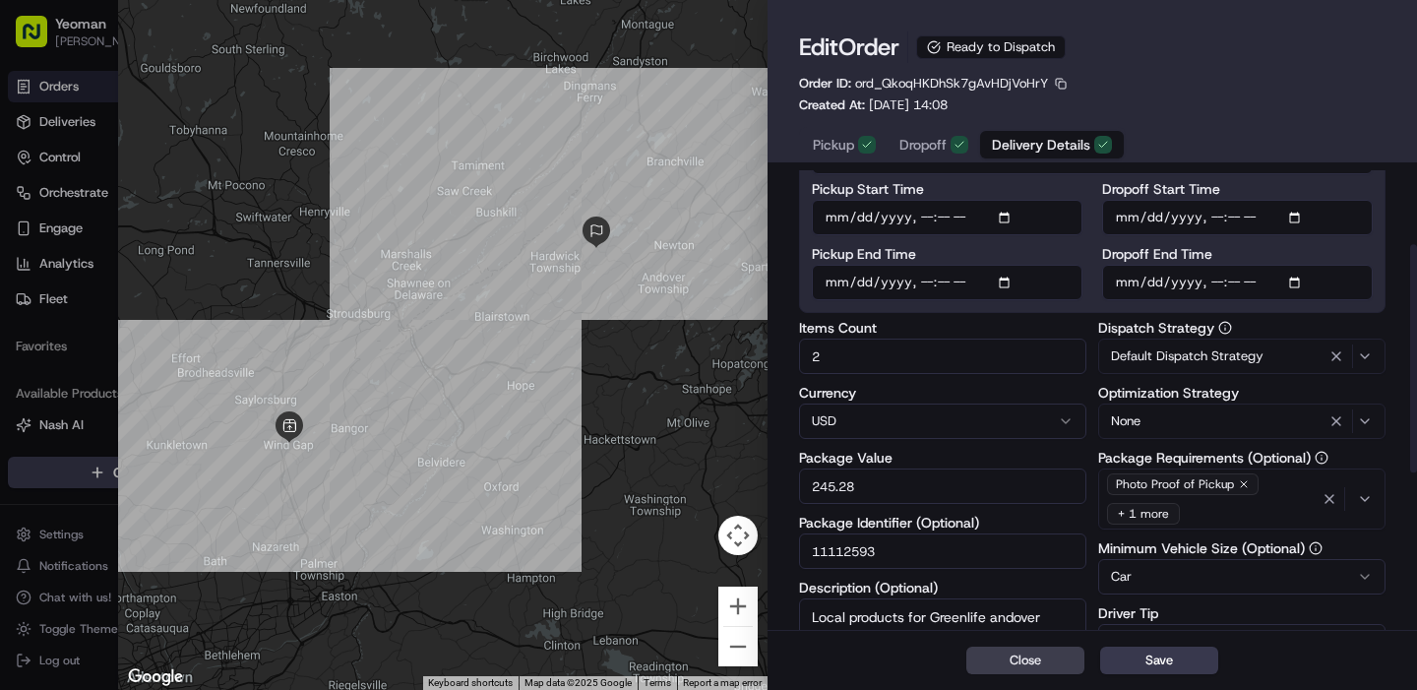
scroll to position [149, 0]
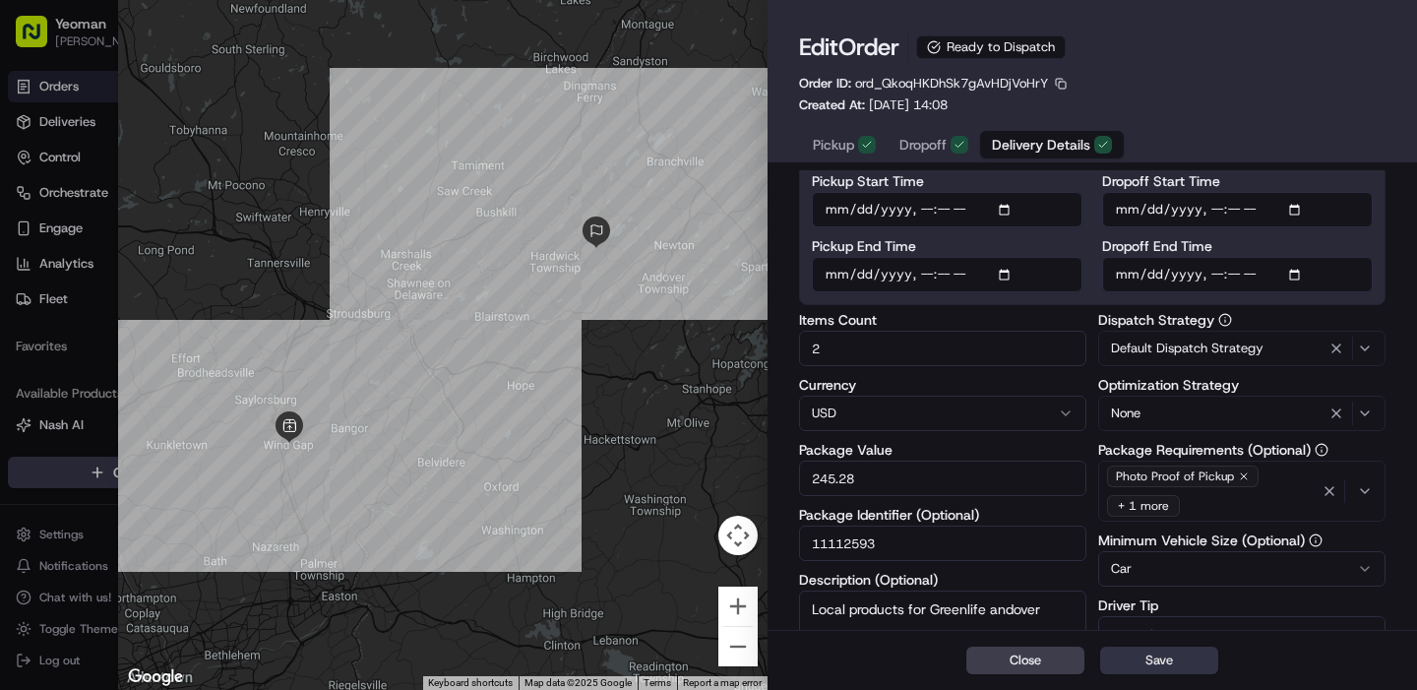
click at [1162, 662] on button "Save" at bounding box center [1159, 660] width 118 height 28
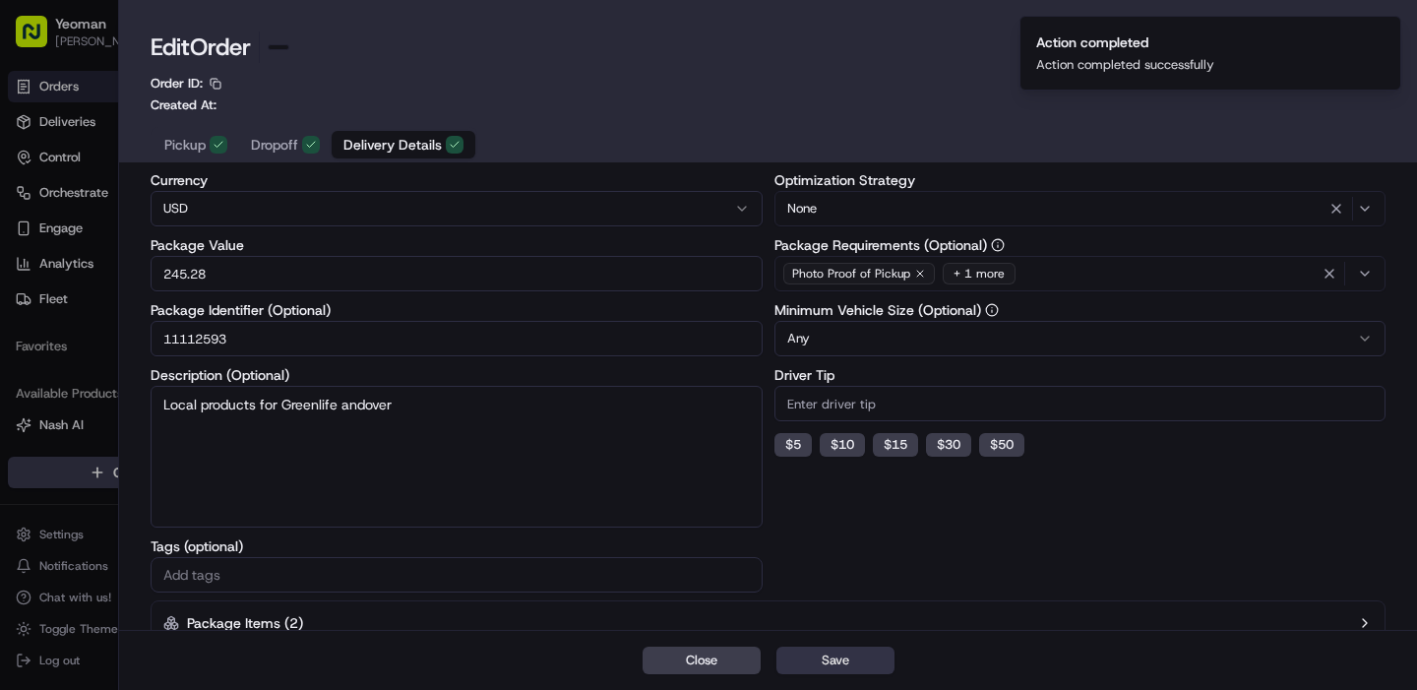
type input "1"
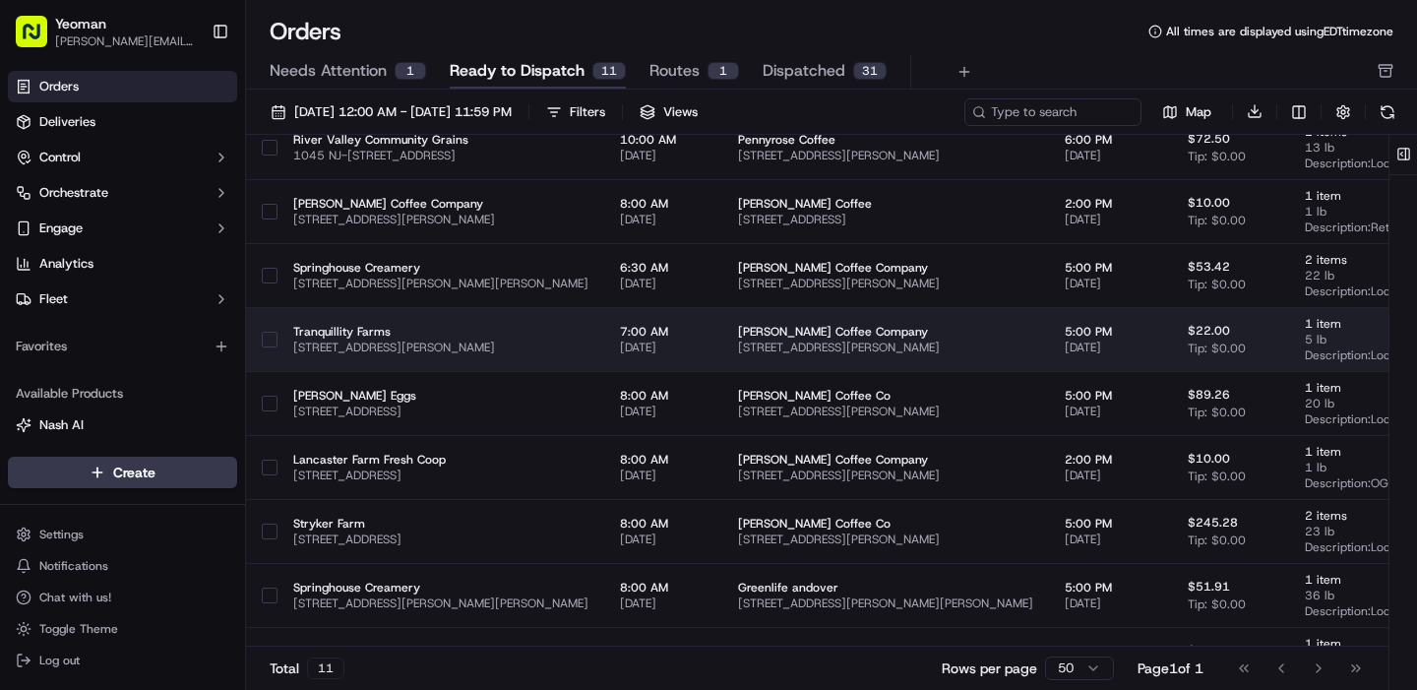
click at [270, 345] on button "button" at bounding box center [270, 340] width 16 height 16
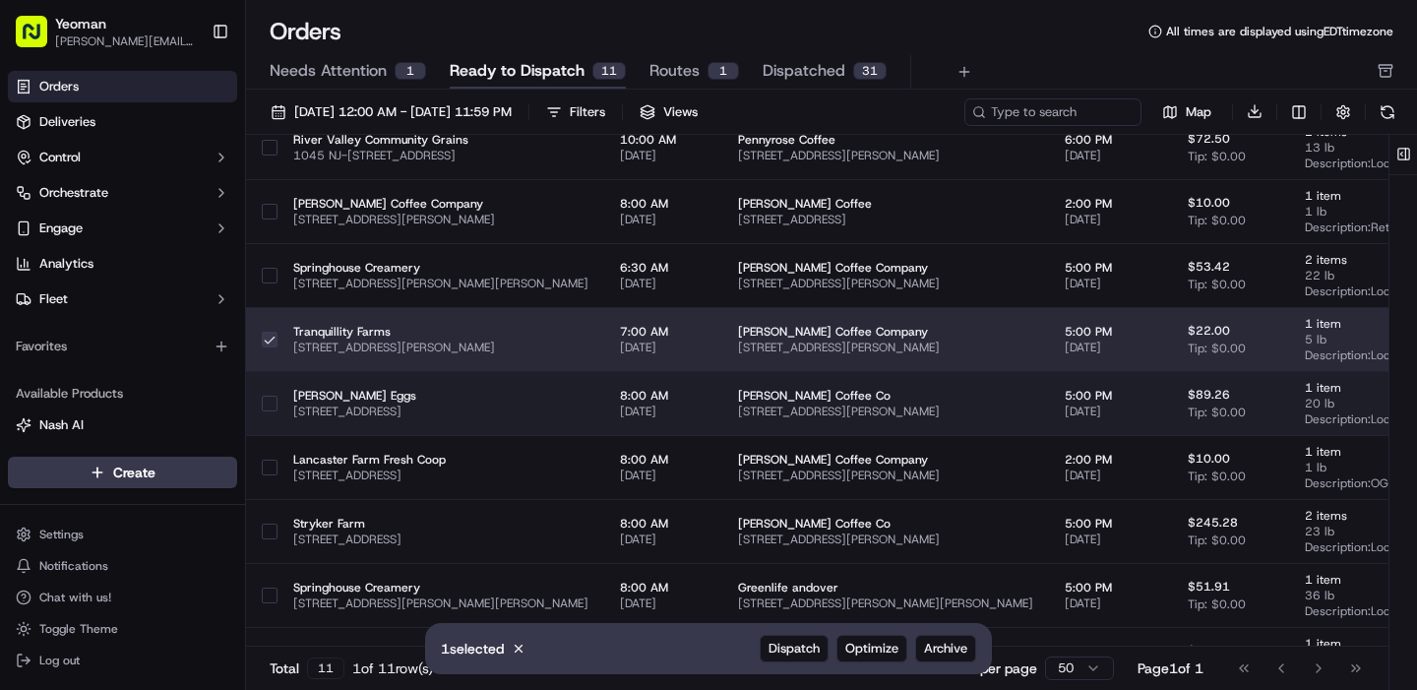
click at [268, 403] on button "button" at bounding box center [270, 404] width 16 height 16
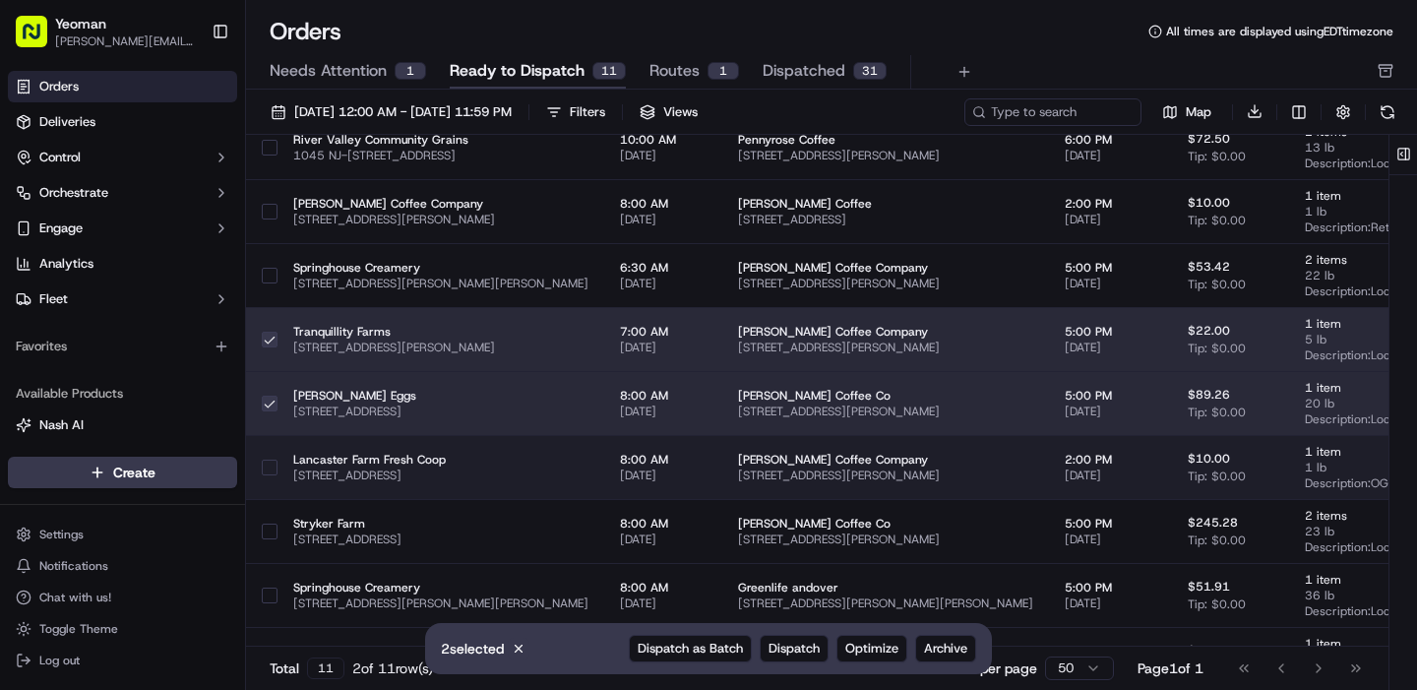
click at [268, 468] on button "button" at bounding box center [270, 467] width 16 height 16
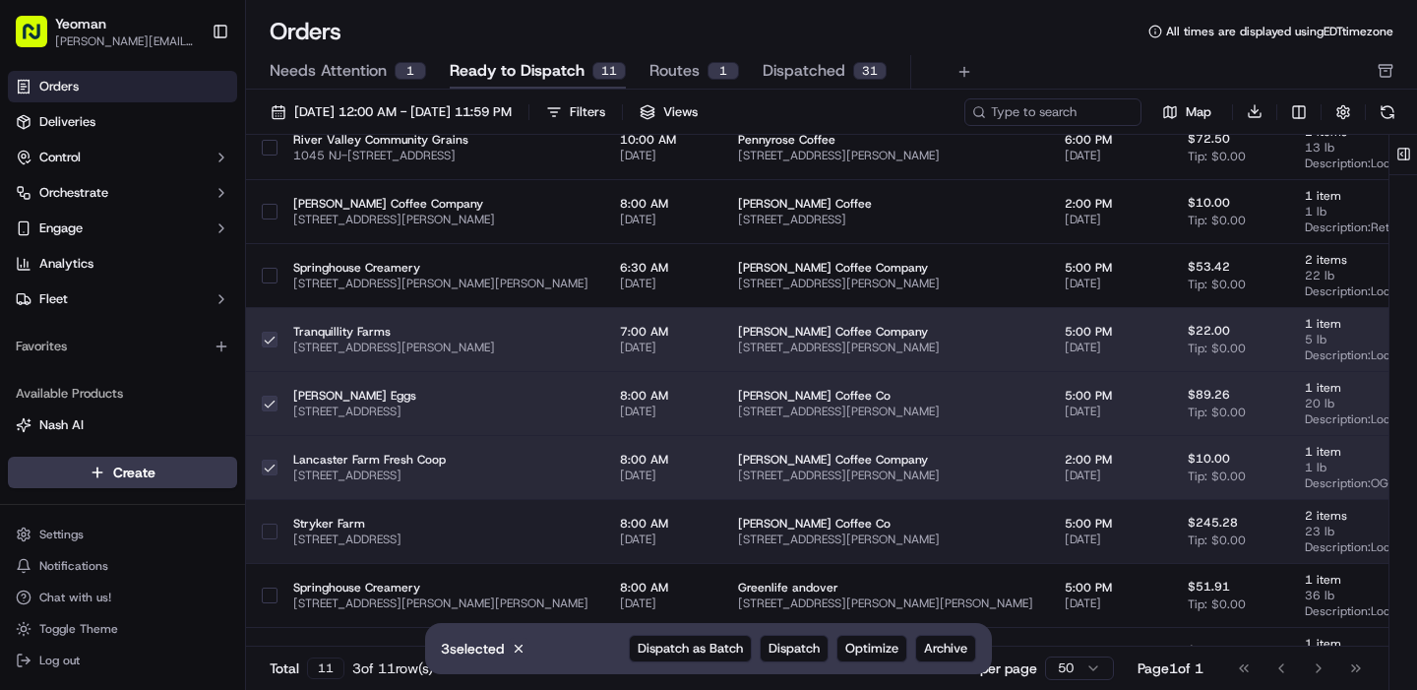
click at [268, 523] on button "button" at bounding box center [270, 531] width 16 height 16
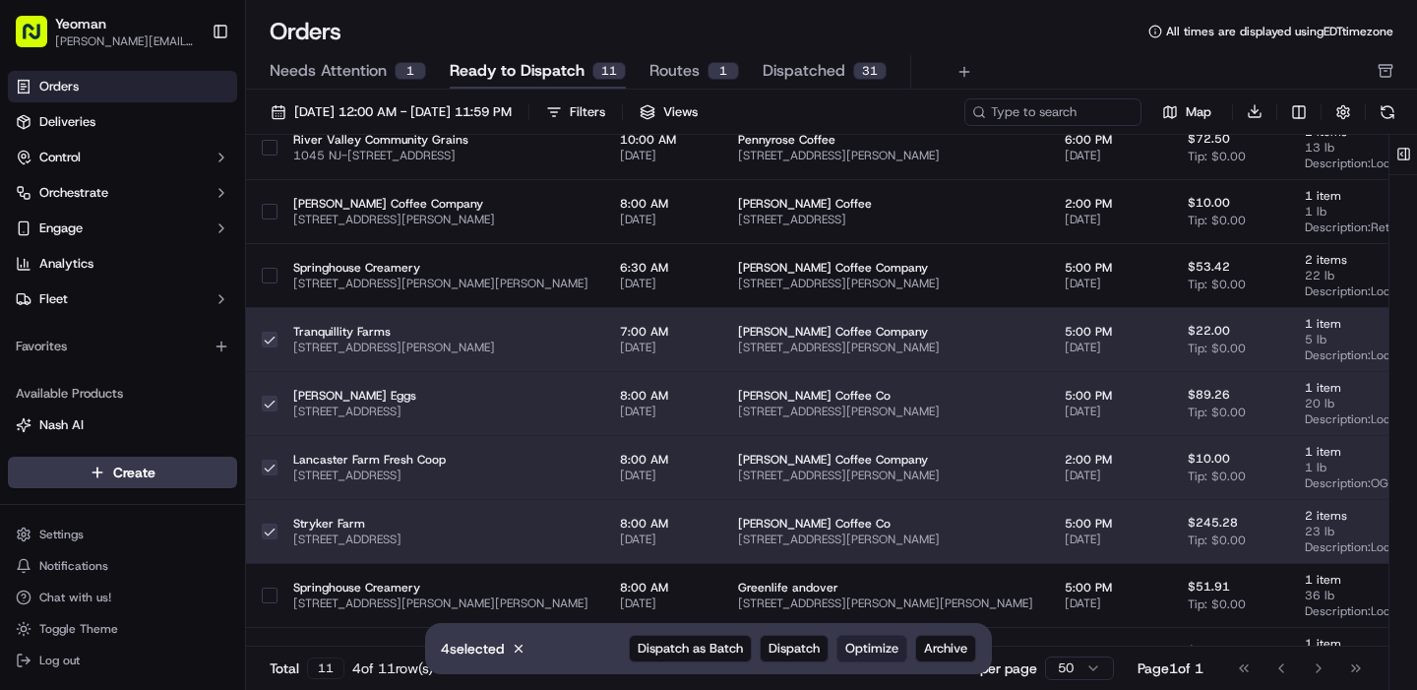
click at [876, 653] on span "Optimize" at bounding box center [871, 649] width 53 height 18
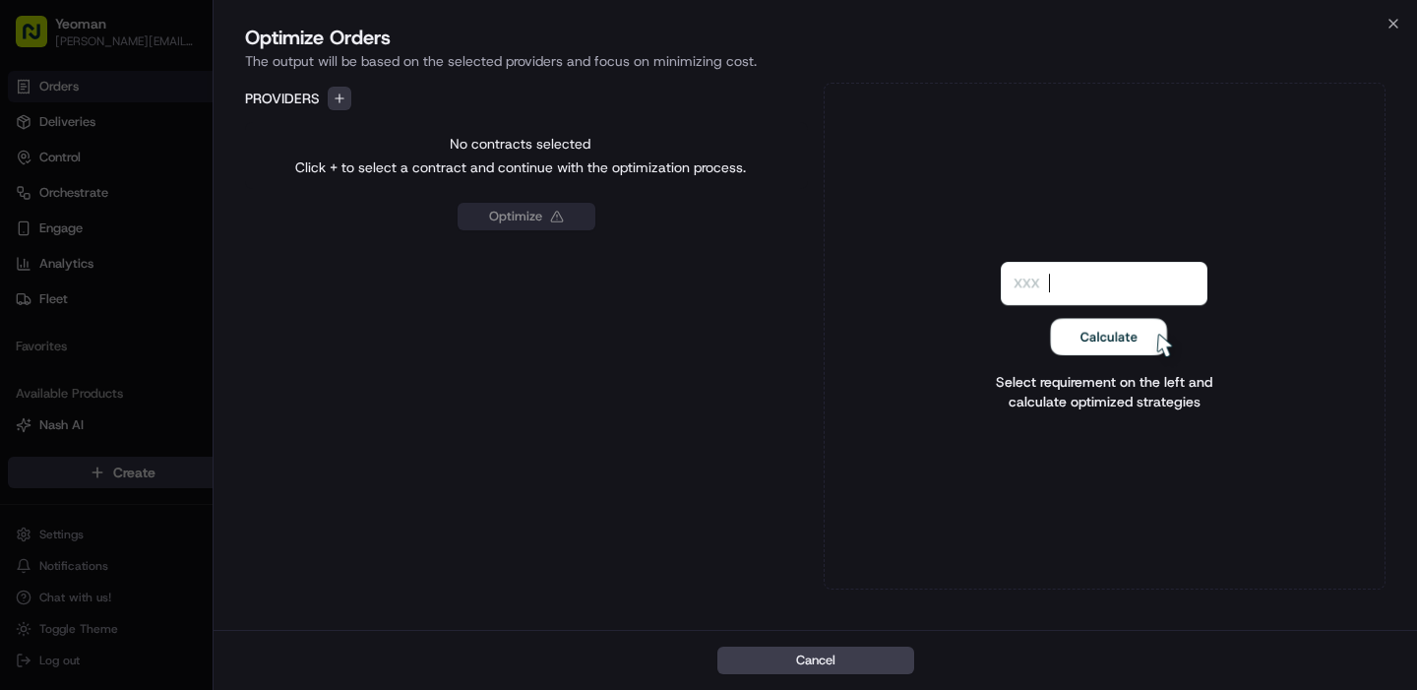
click at [346, 103] on button "button" at bounding box center [340, 99] width 24 height 24
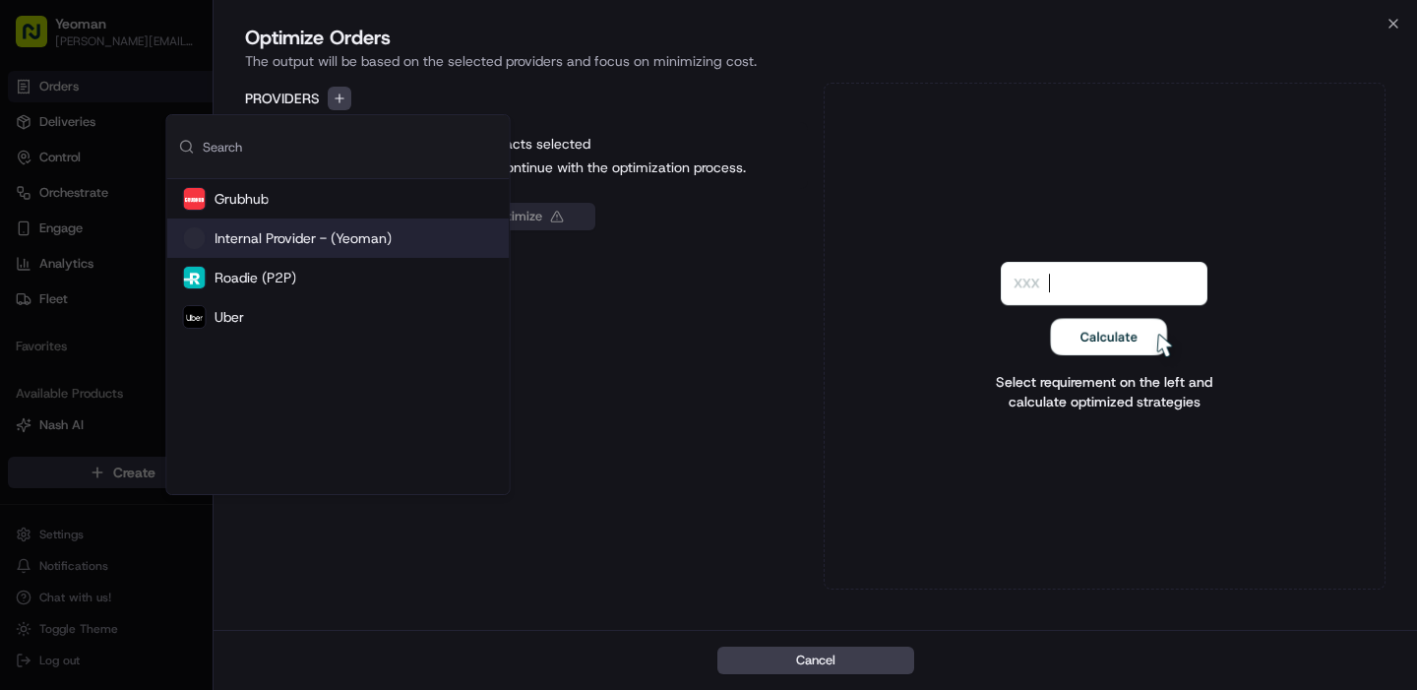
click at [264, 246] on span "Internal Provider - (Yeoman)" at bounding box center [302, 238] width 177 height 20
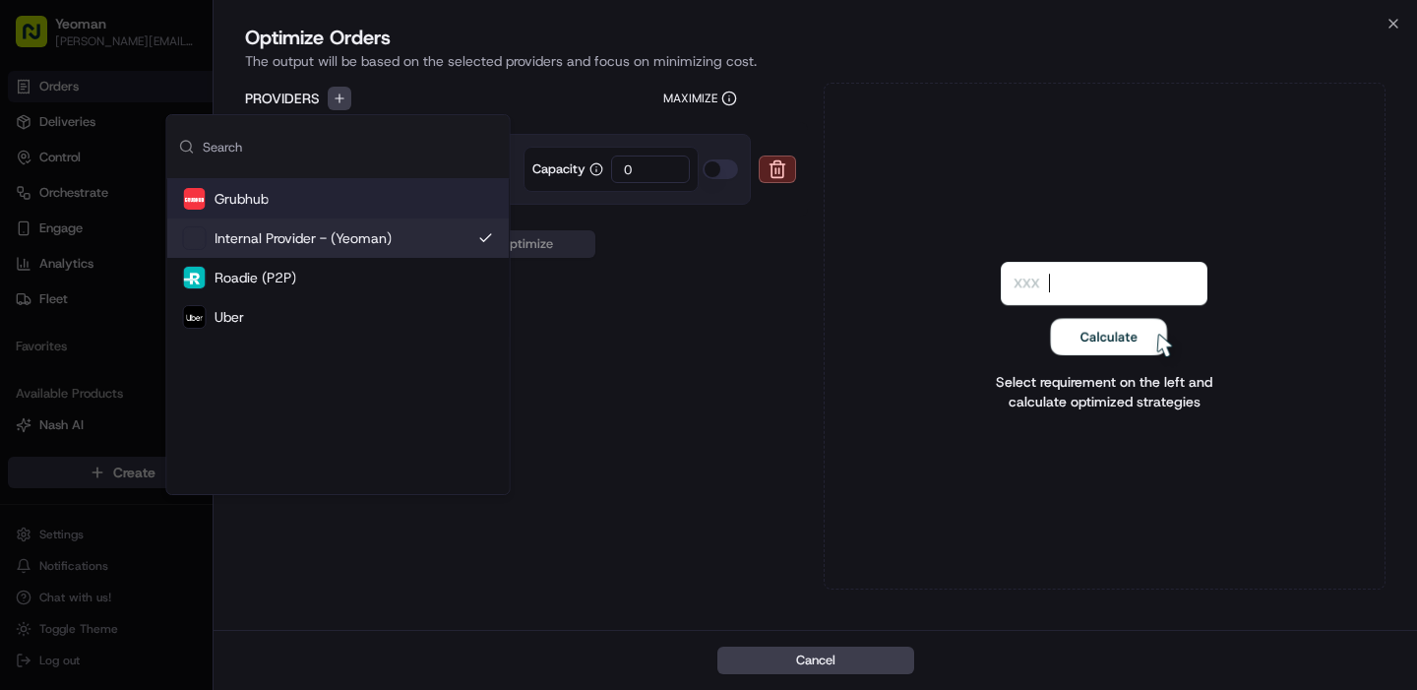
click at [674, 286] on div "Providers Maximize Yeoman drivers Capacity 0 Optimize" at bounding box center [526, 336] width 563 height 507
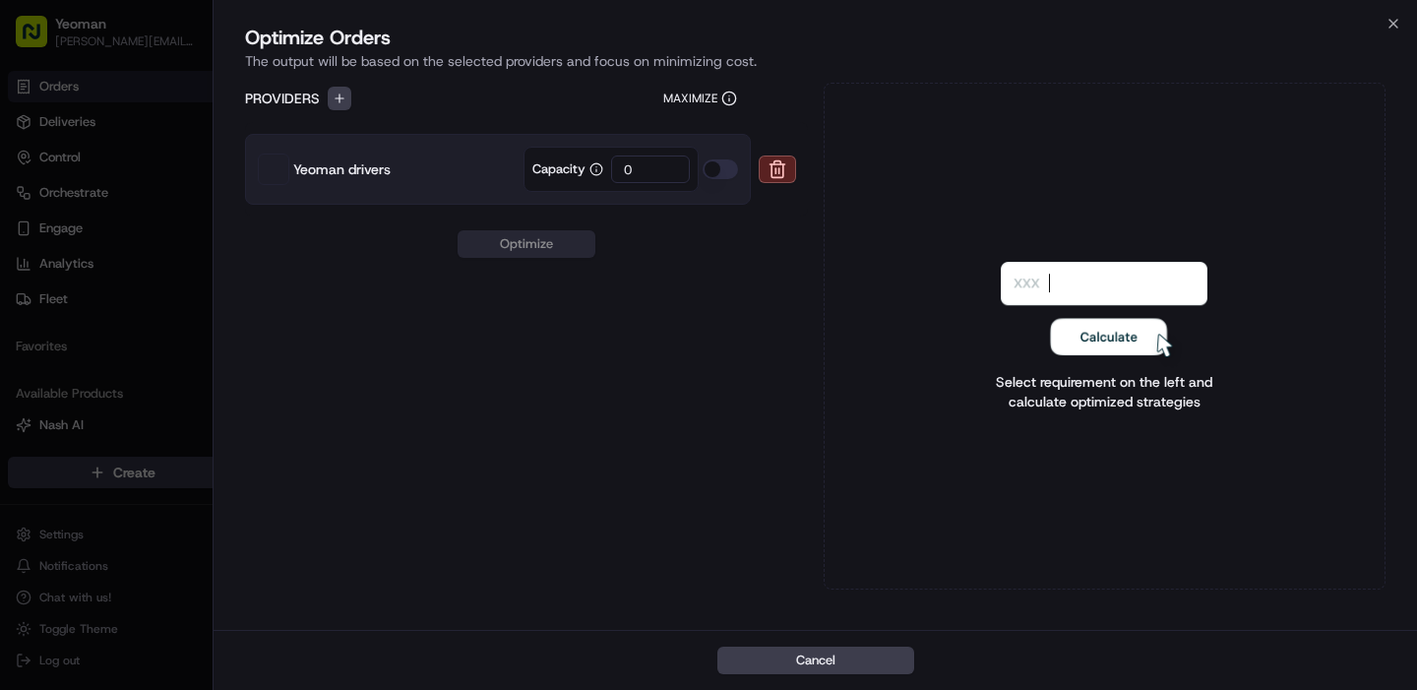
click at [645, 172] on input "0" at bounding box center [650, 169] width 79 height 28
type input "1"
click at [550, 248] on button "Optimize" at bounding box center [527, 244] width 138 height 28
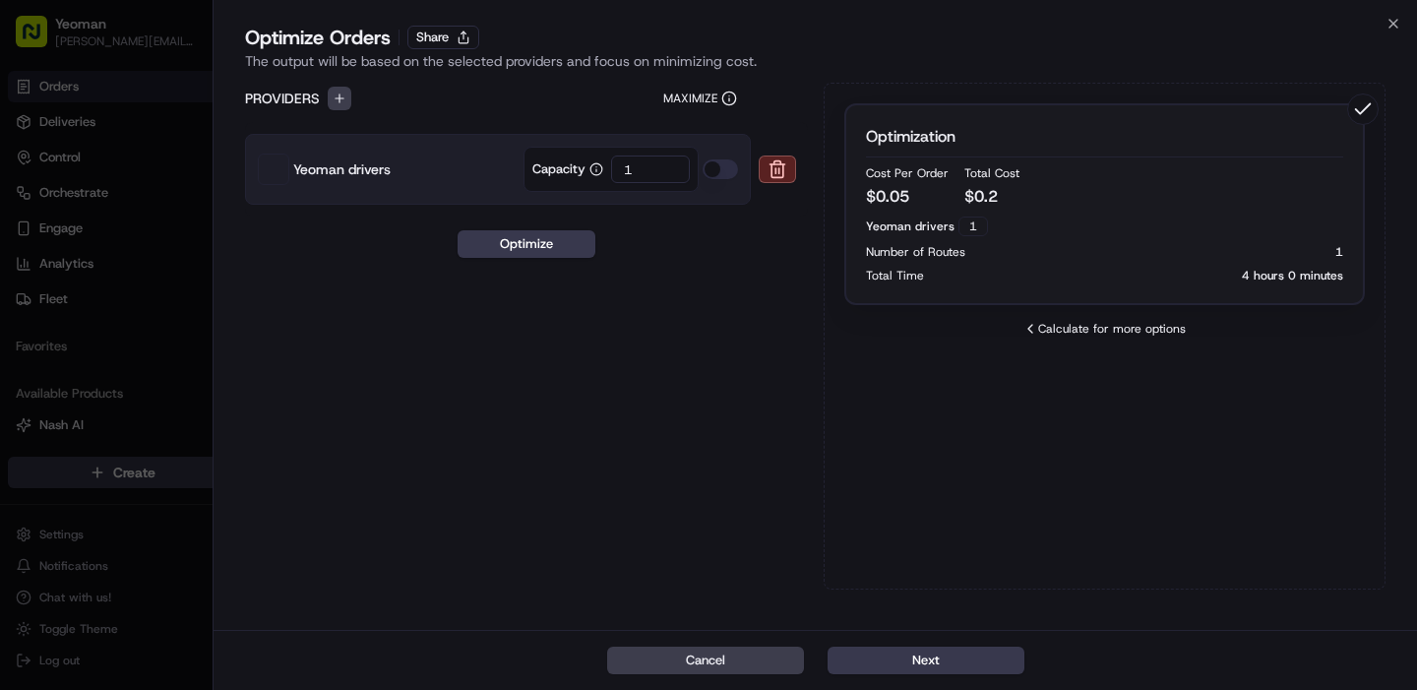
click at [708, 168] on button "button" at bounding box center [720, 169] width 35 height 20
click at [561, 247] on button "Optimize" at bounding box center [527, 244] width 138 height 28
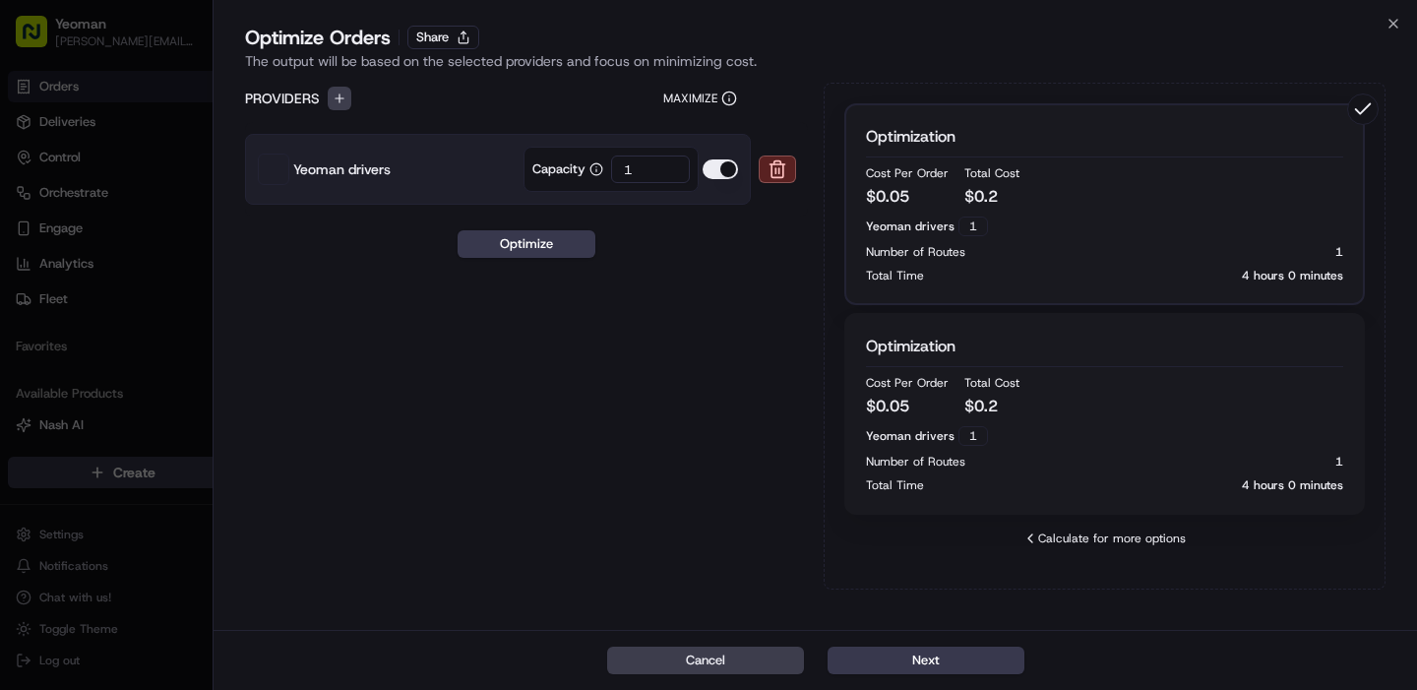
click at [1054, 228] on div "Yeoman drivers 1" at bounding box center [1105, 226] width 478 height 20
click at [951, 669] on button "Next" at bounding box center [925, 660] width 197 height 28
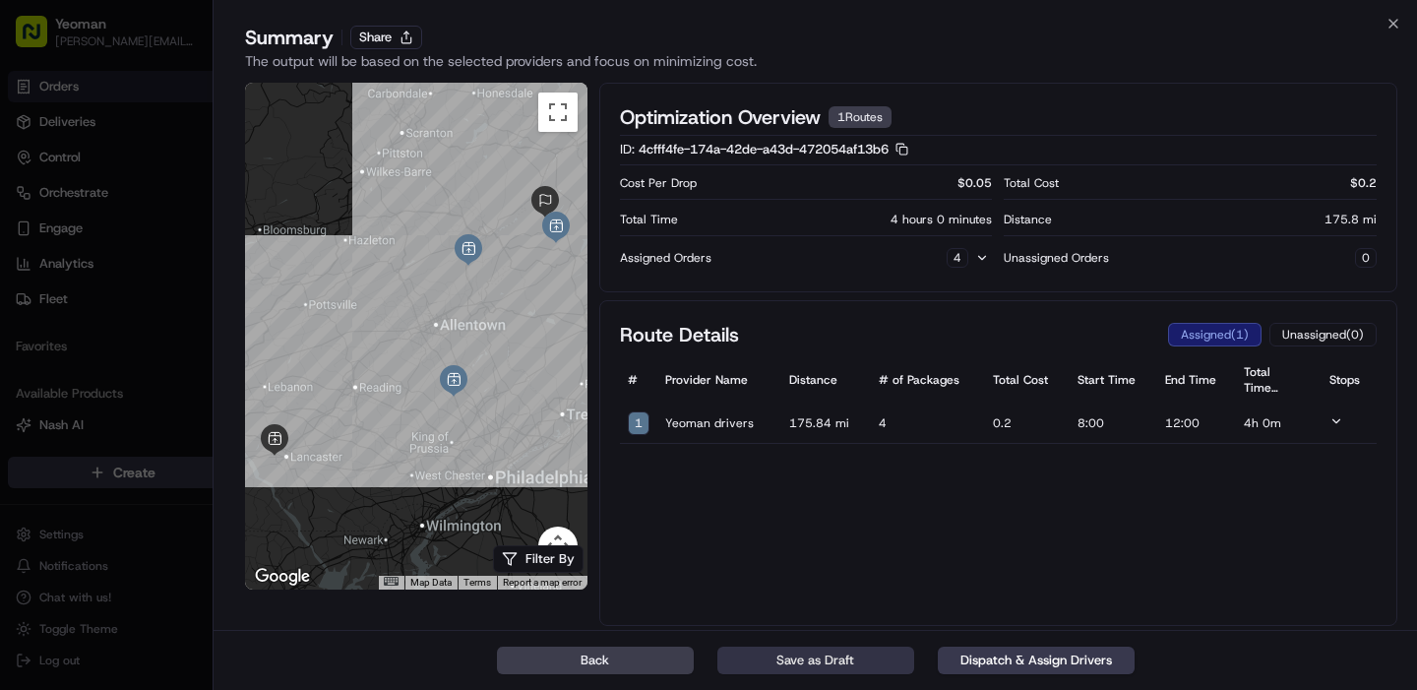
click at [841, 663] on button "Save as Draft" at bounding box center [815, 660] width 197 height 28
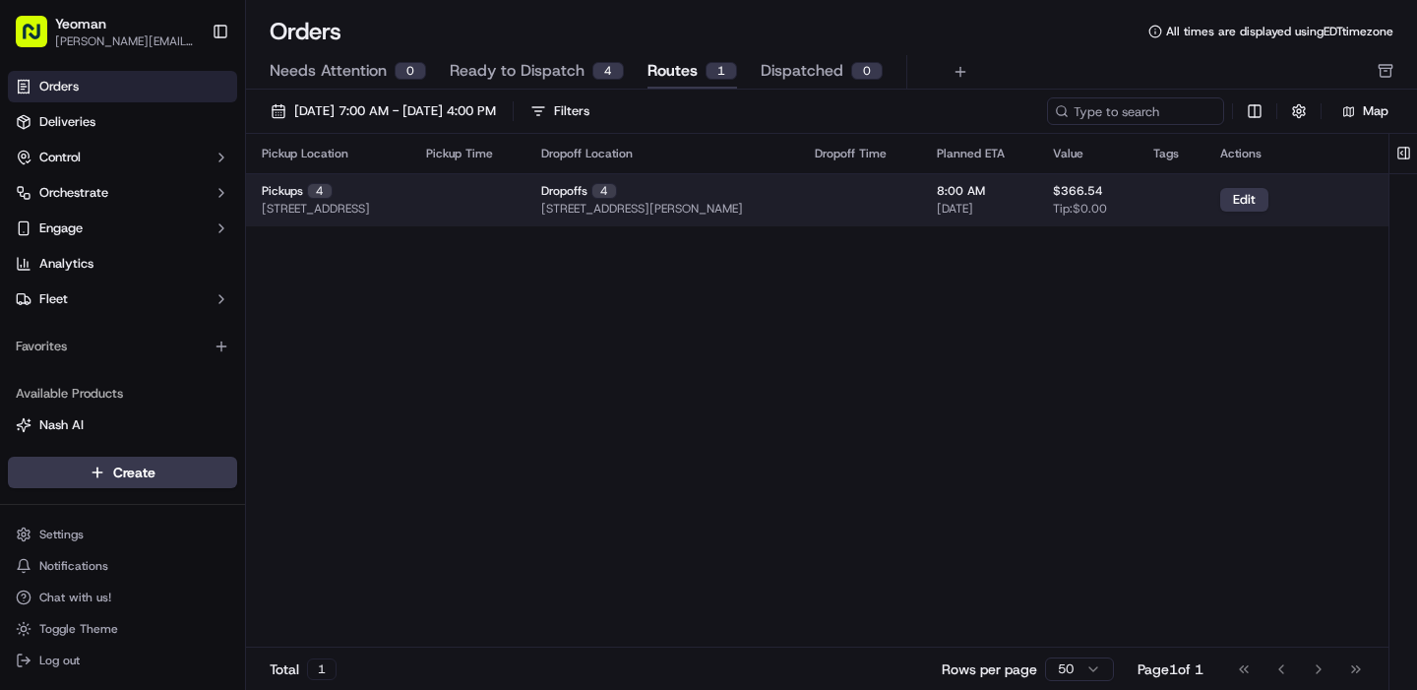
click at [370, 203] on span "201 Running Pump Rd, Lancaster, PA 17603, USA" at bounding box center [316, 209] width 108 height 16
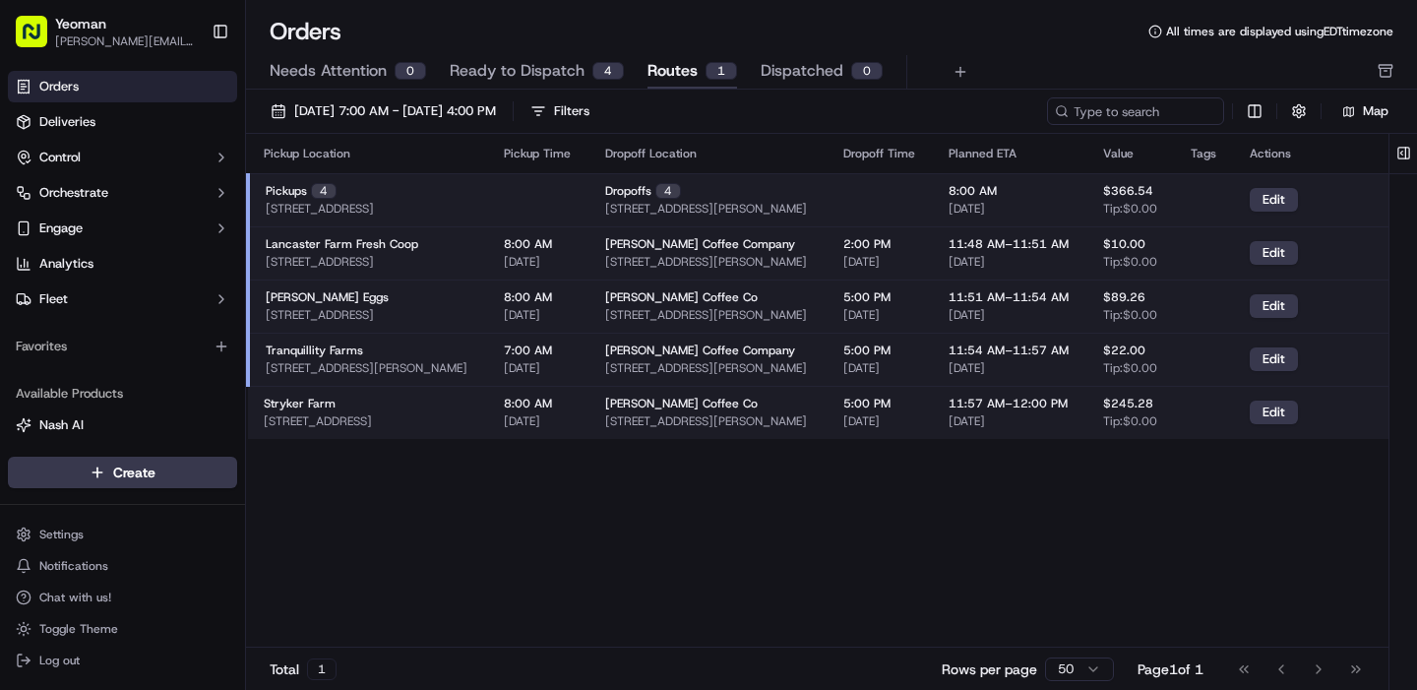
click at [374, 203] on span "201 Running Pump Rd, Lancaster, PA 17603, USA" at bounding box center [320, 209] width 108 height 16
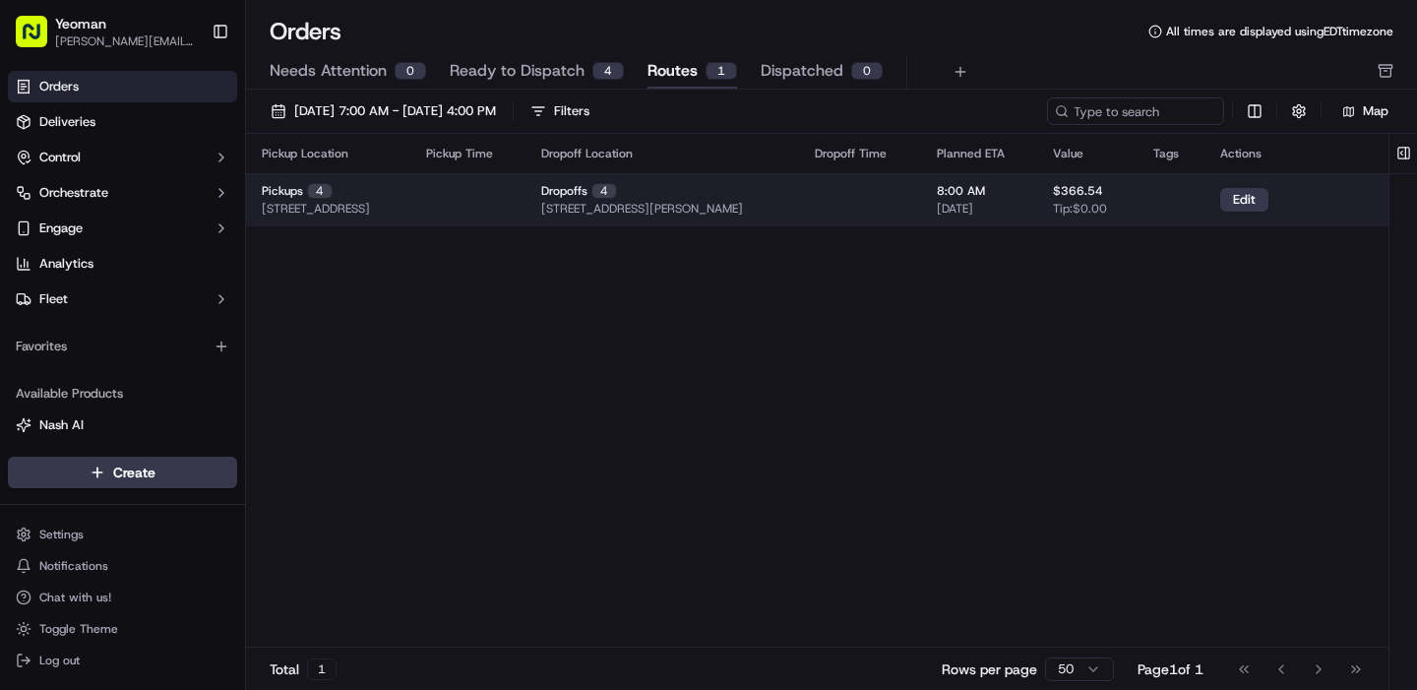
click at [370, 203] on span "201 Running Pump Rd, Lancaster, PA 17603, USA" at bounding box center [316, 209] width 108 height 16
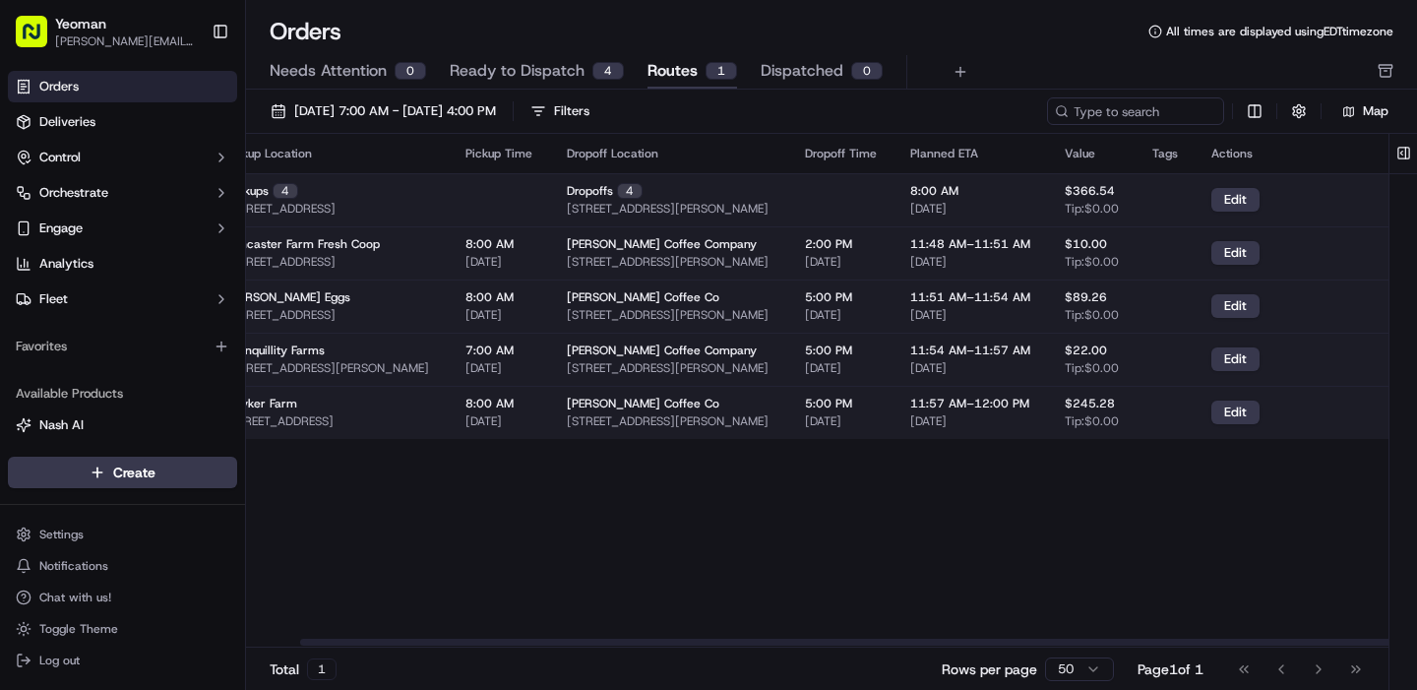
scroll to position [0, 127]
click at [1238, 191] on button "Edit" at bounding box center [1235, 200] width 48 height 24
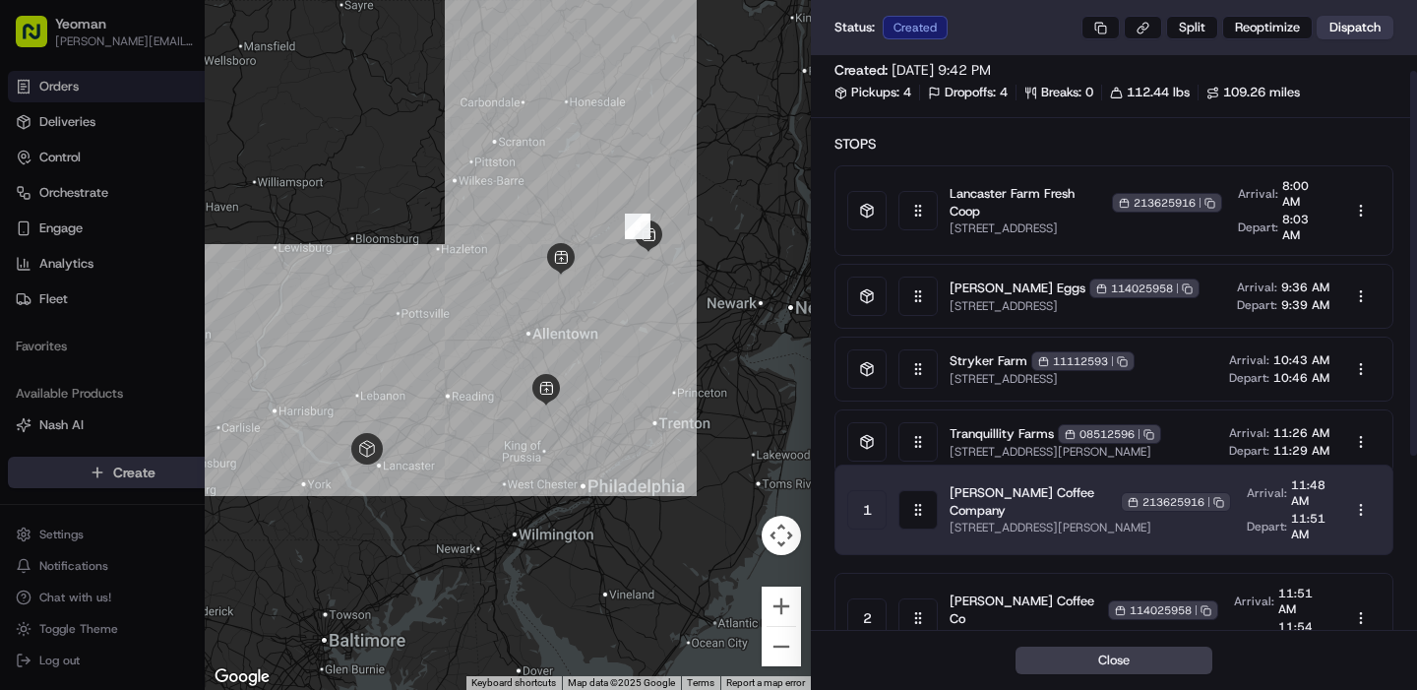
scroll to position [30, 0]
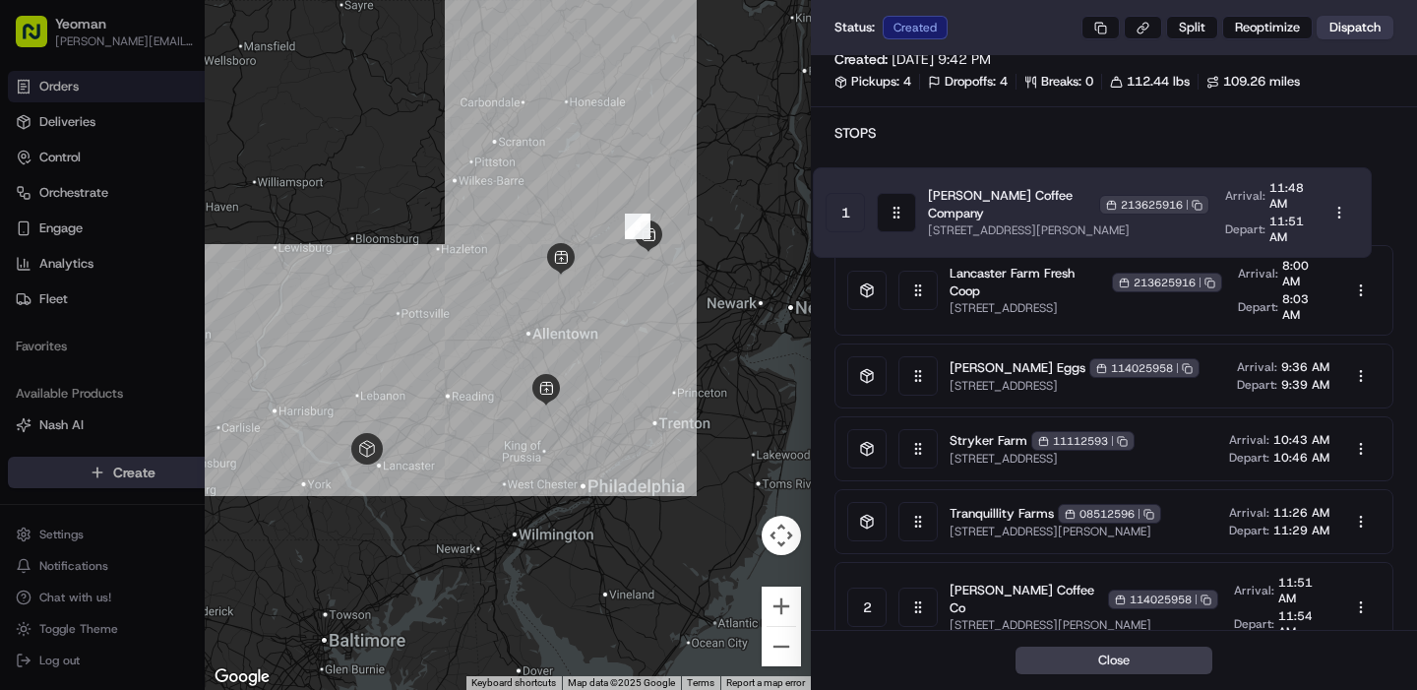
drag, startPoint x: 912, startPoint y: 557, endPoint x: 892, endPoint y: 199, distance: 358.7
click at [892, 199] on div "Lancaster Farm Fresh Coop 213625916 Copy 213625916 201 Running Pump Rd, Lancast…" at bounding box center [1113, 505] width 559 height 703
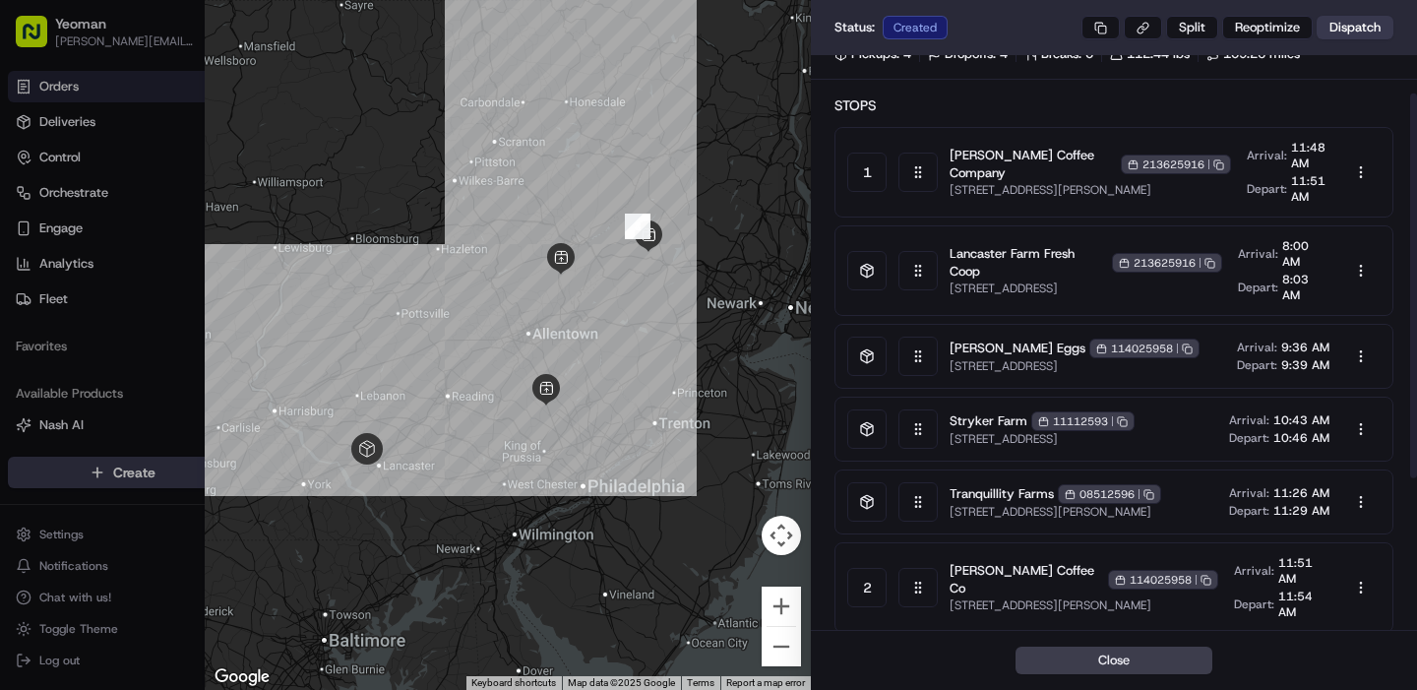
scroll to position [0, 0]
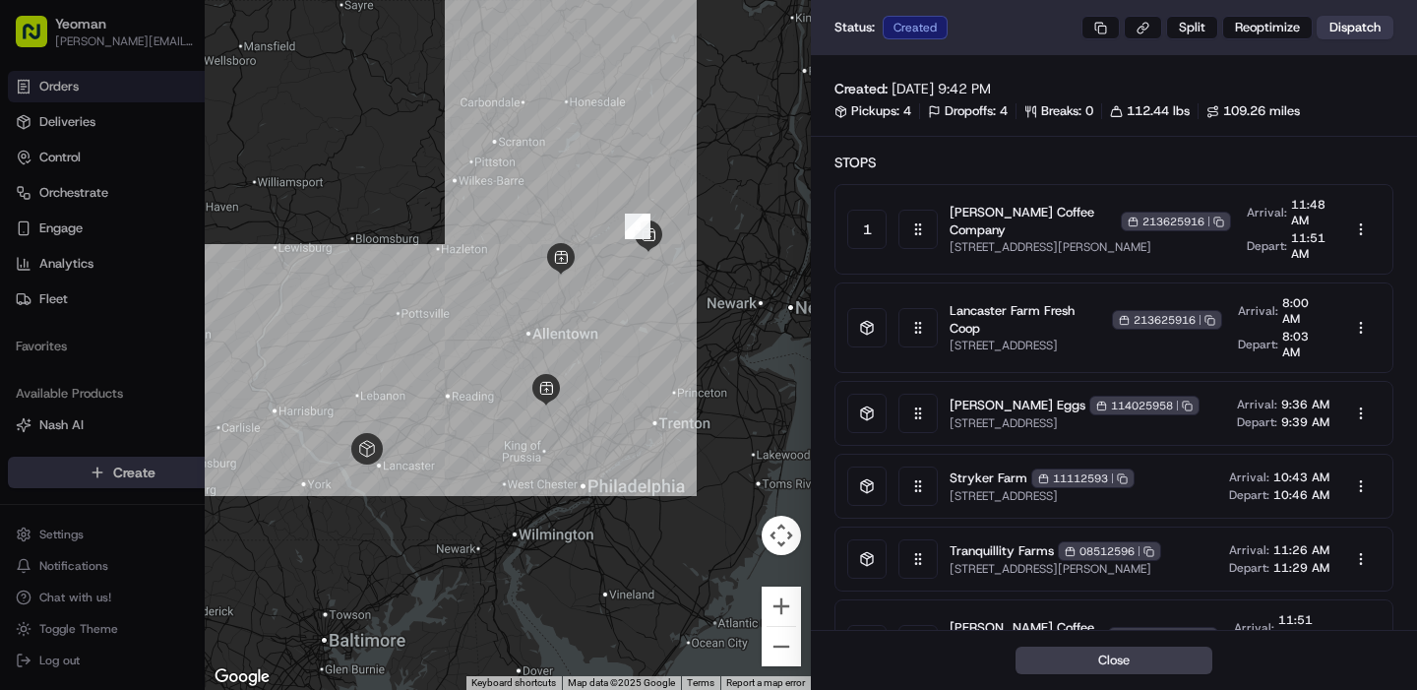
click at [864, 326] on icon at bounding box center [867, 327] width 12 height 13
click at [864, 224] on div "1" at bounding box center [866, 229] width 39 height 39
click at [926, 242] on div at bounding box center [917, 229] width 39 height 39
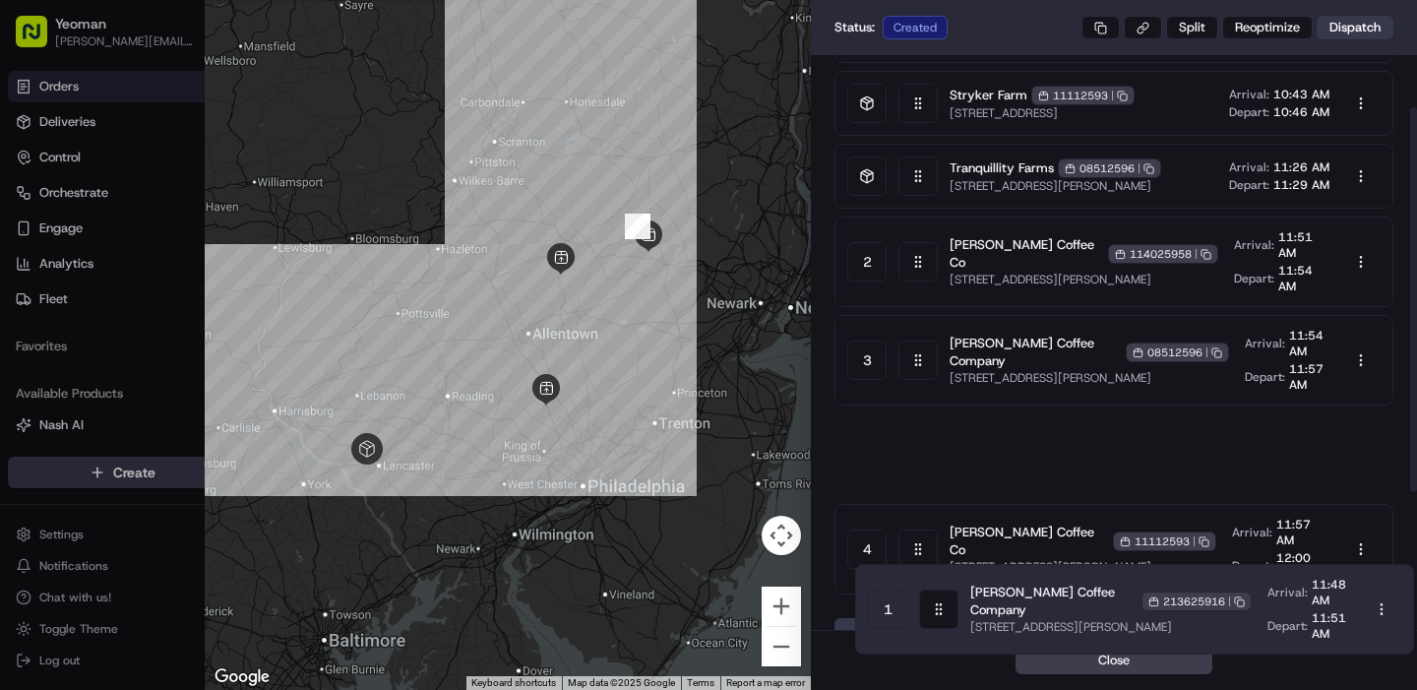
scroll to position [284, 0]
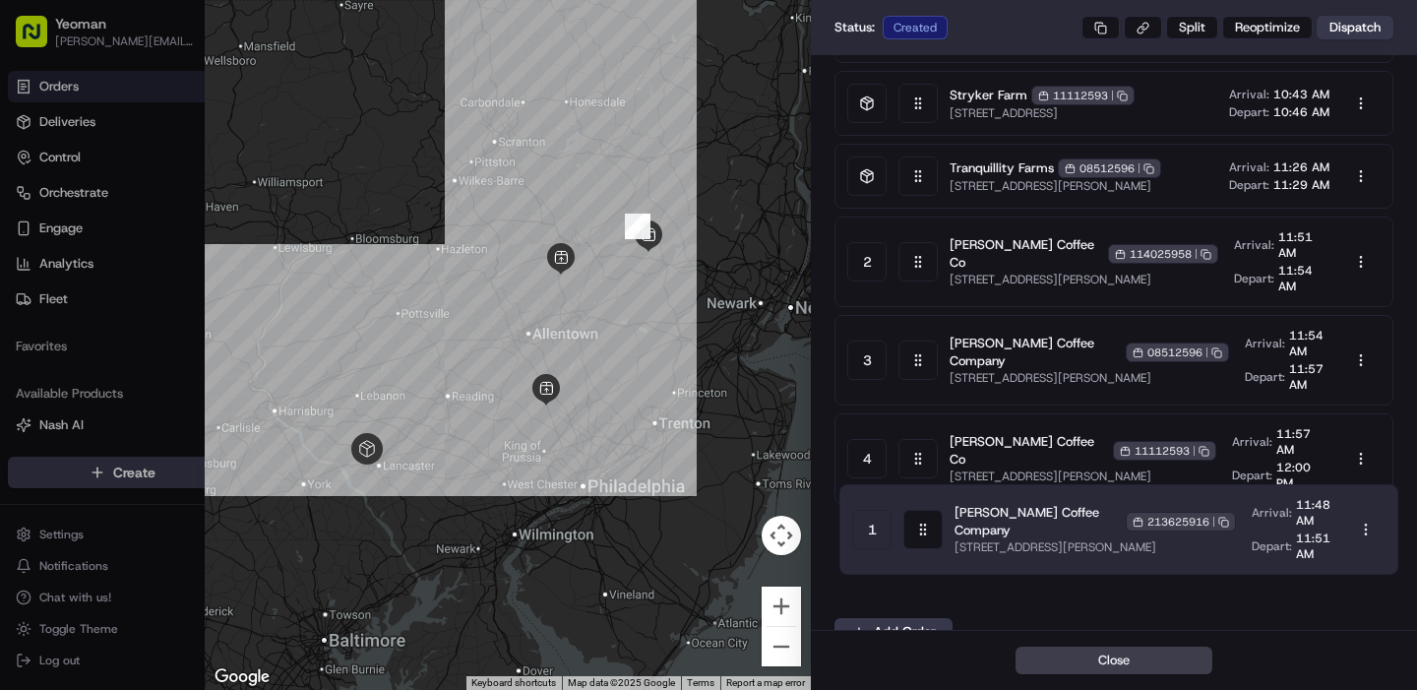
drag, startPoint x: 915, startPoint y: 233, endPoint x: 918, endPoint y: 543, distance: 309.9
click at [918, 543] on div "1 Campagna Coffee Company 213625916 Copy 213625916 904 Co Rd 521, Newton, NJ 07…" at bounding box center [1113, 251] width 559 height 703
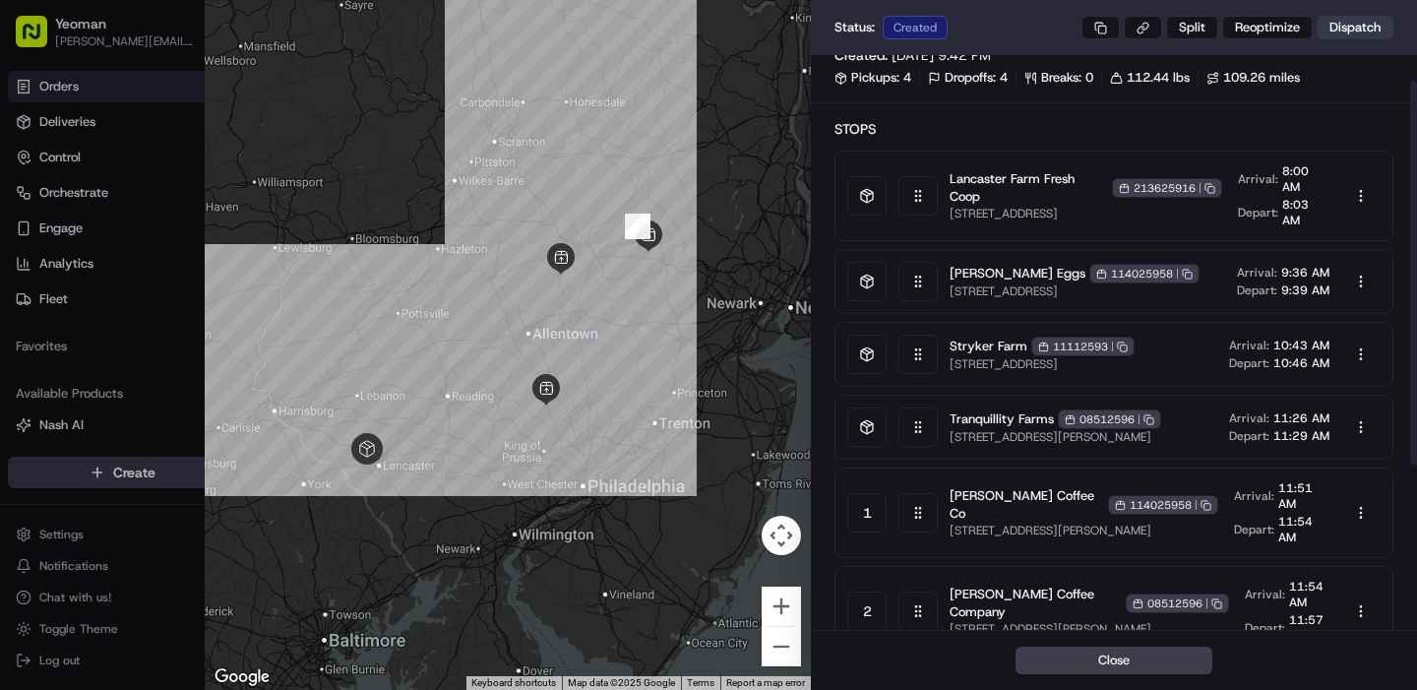
scroll to position [39, 0]
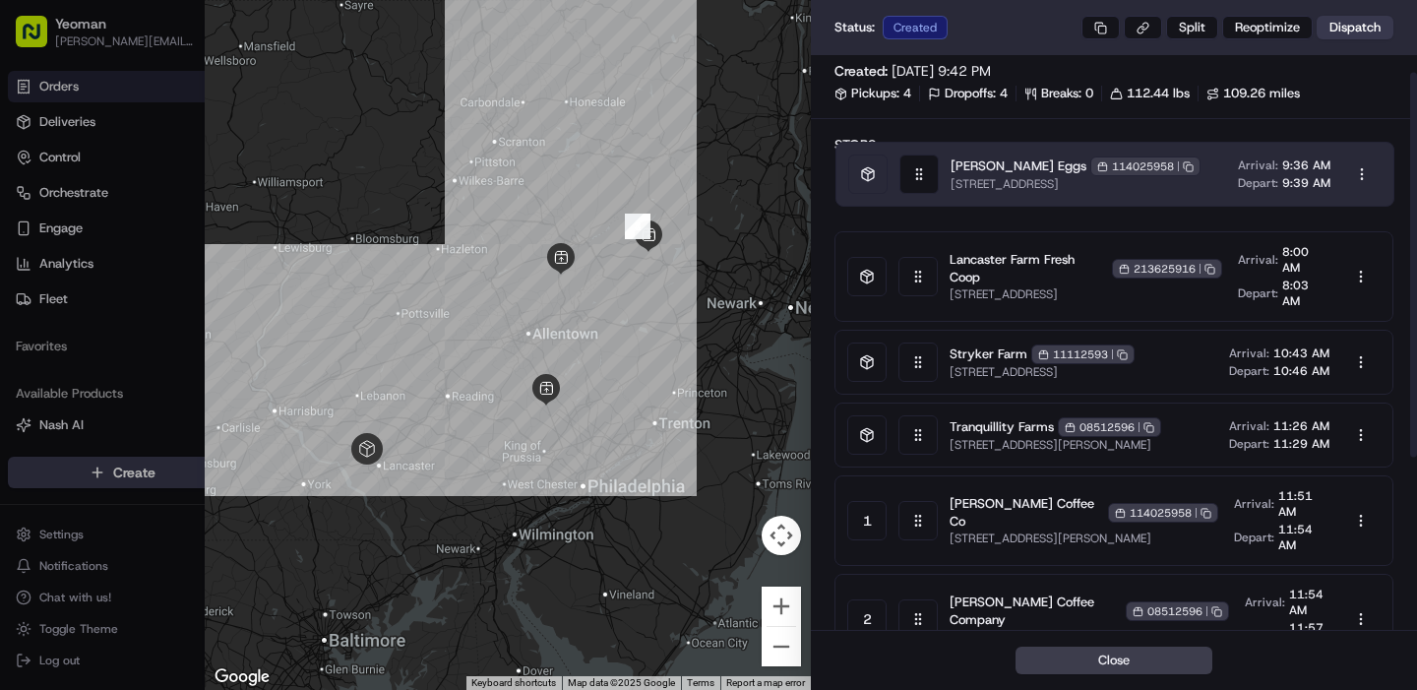
drag, startPoint x: 921, startPoint y: 262, endPoint x: 921, endPoint y: 167, distance: 94.5
click at [921, 167] on div "Stops Lancaster Farm Fresh Coop 213625916 Copy 213625916 201 Running Pump Rd, L…" at bounding box center [1113, 502] width 559 height 734
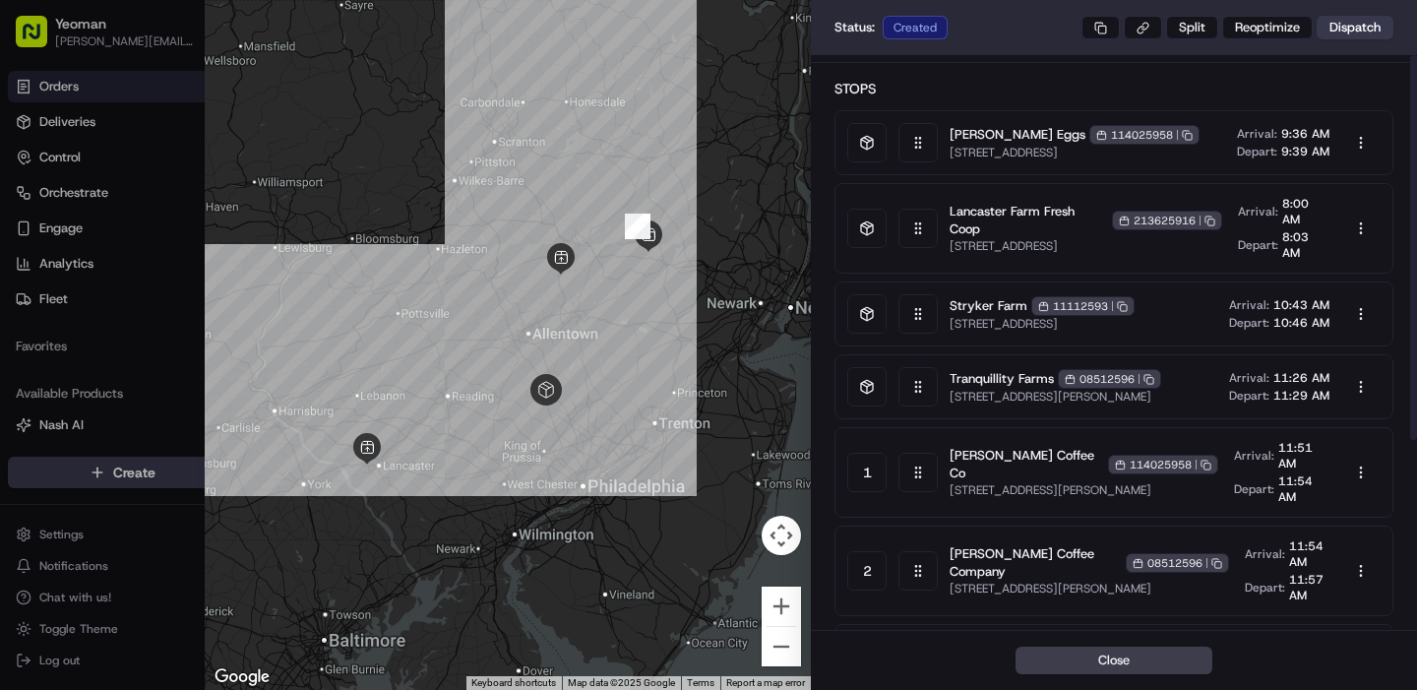
scroll to position [0, 0]
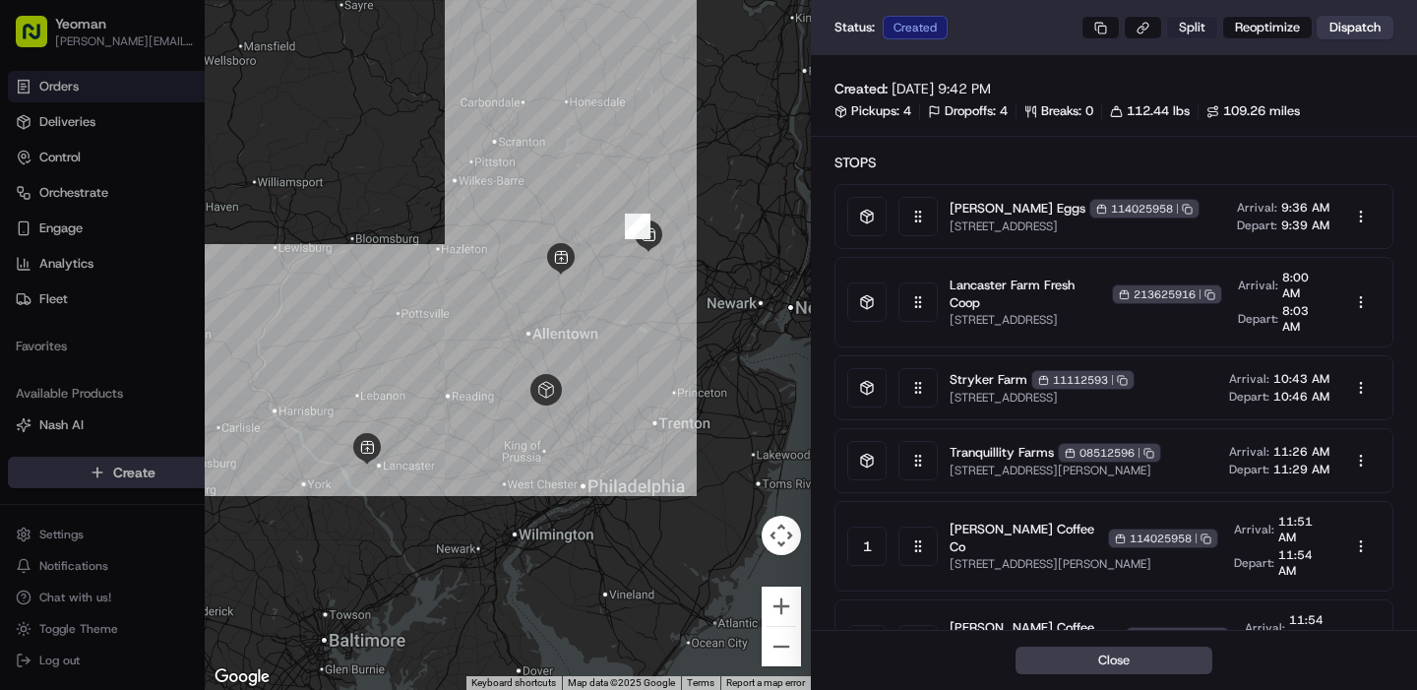
click at [1193, 31] on button "Split" at bounding box center [1192, 28] width 52 height 24
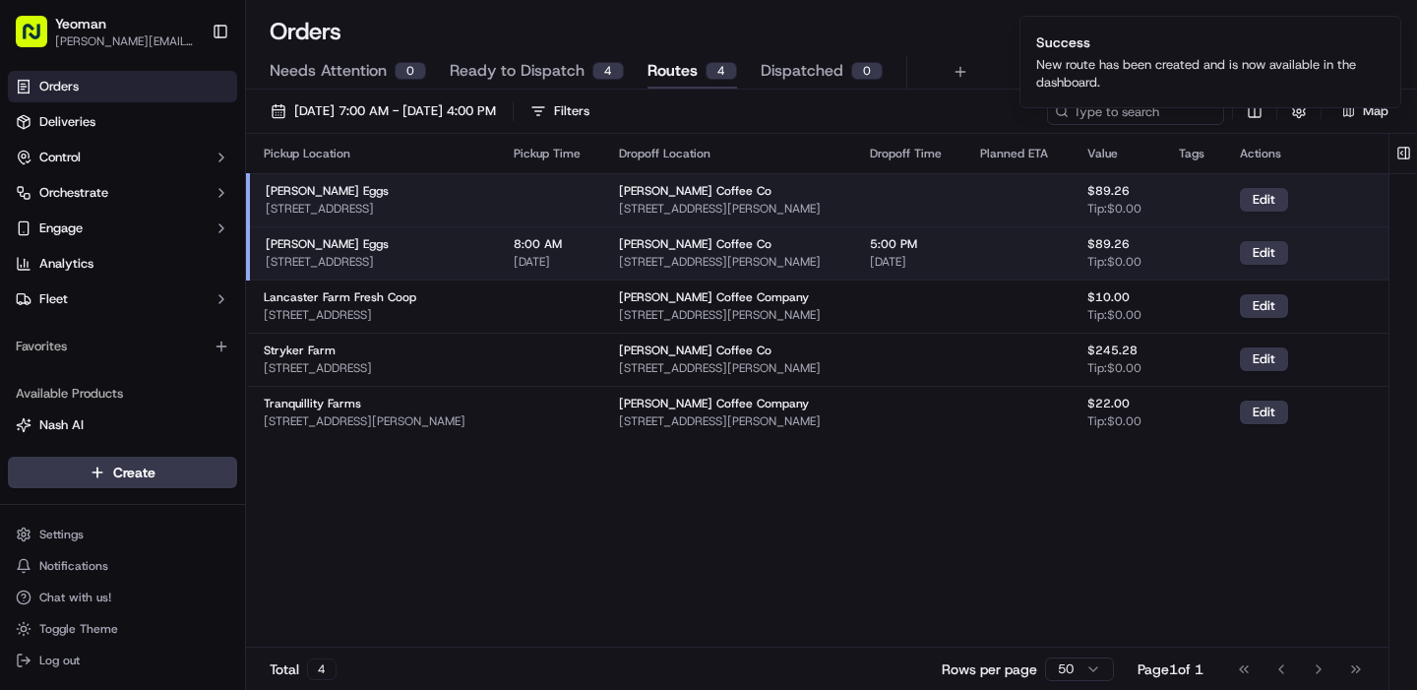
click at [696, 69] on button "Routes 4" at bounding box center [692, 71] width 90 height 33
click at [517, 85] on button "Ready to Dispatch 4" at bounding box center [537, 71] width 174 height 33
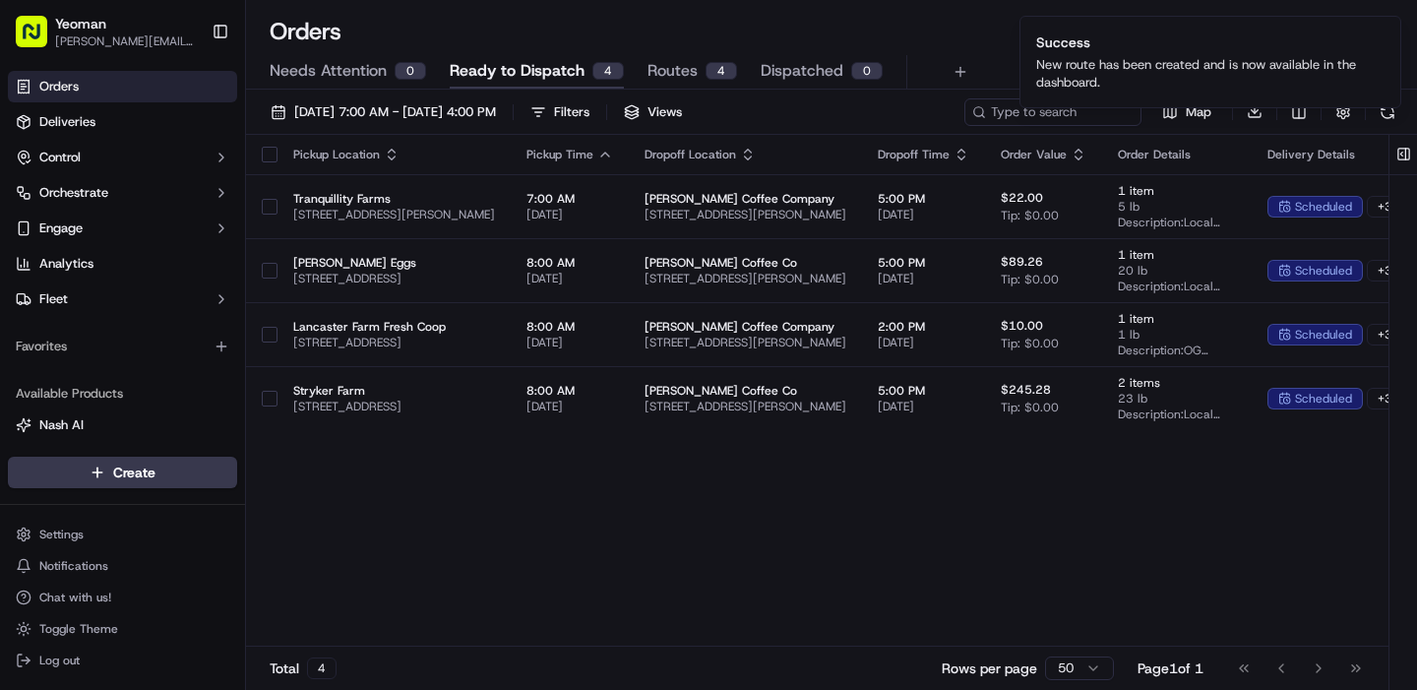
click at [642, 75] on div "Needs Attention 0 Ready to Dispatch 4 Routes 4 Dispatched 0" at bounding box center [818, 71] width 1096 height 33
click at [672, 68] on span "Routes" at bounding box center [672, 71] width 50 height 24
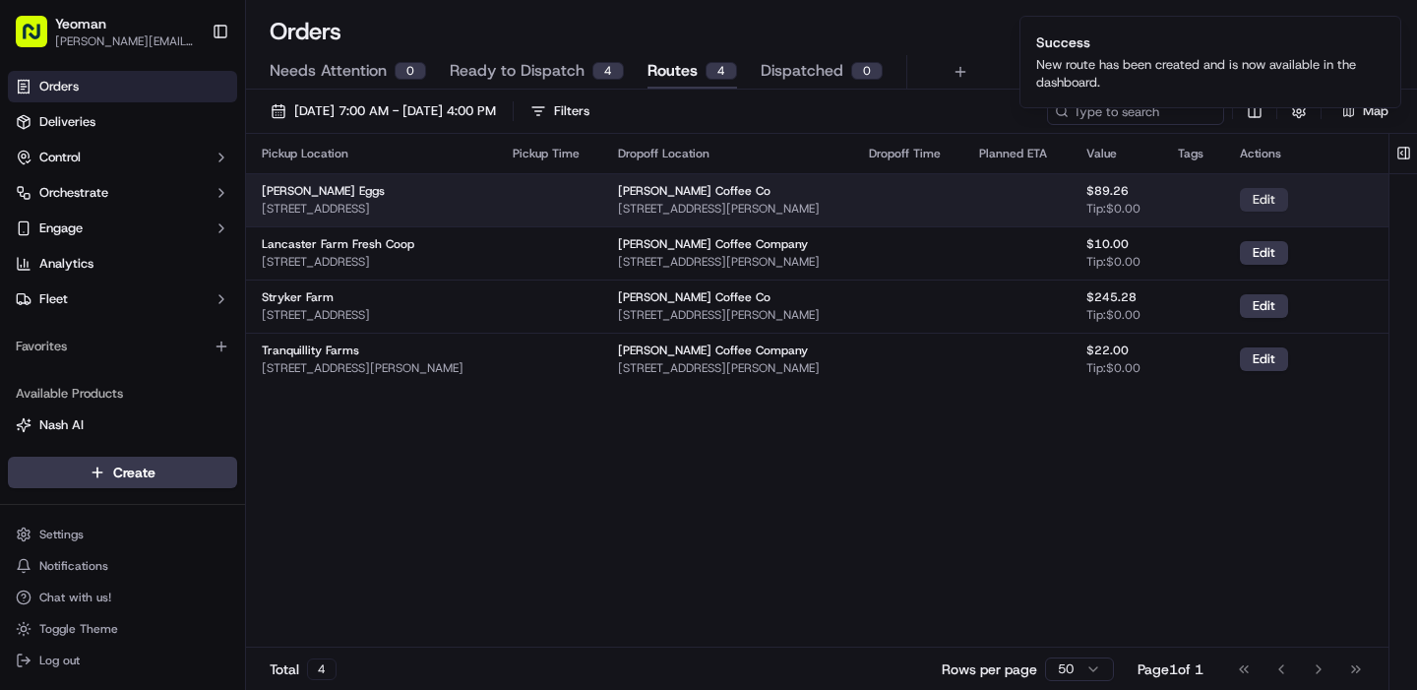
click at [1285, 194] on button "Edit" at bounding box center [1264, 200] width 48 height 24
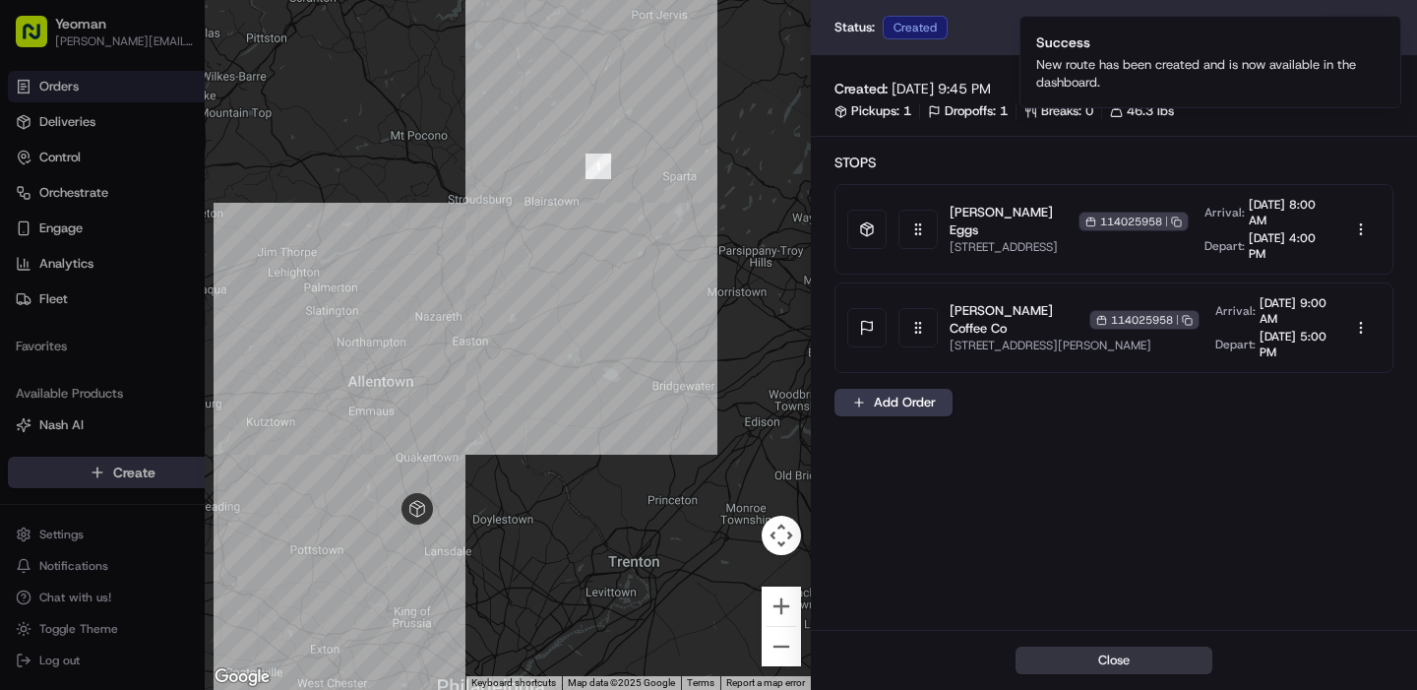
click at [1130, 658] on button "Close" at bounding box center [1113, 660] width 197 height 28
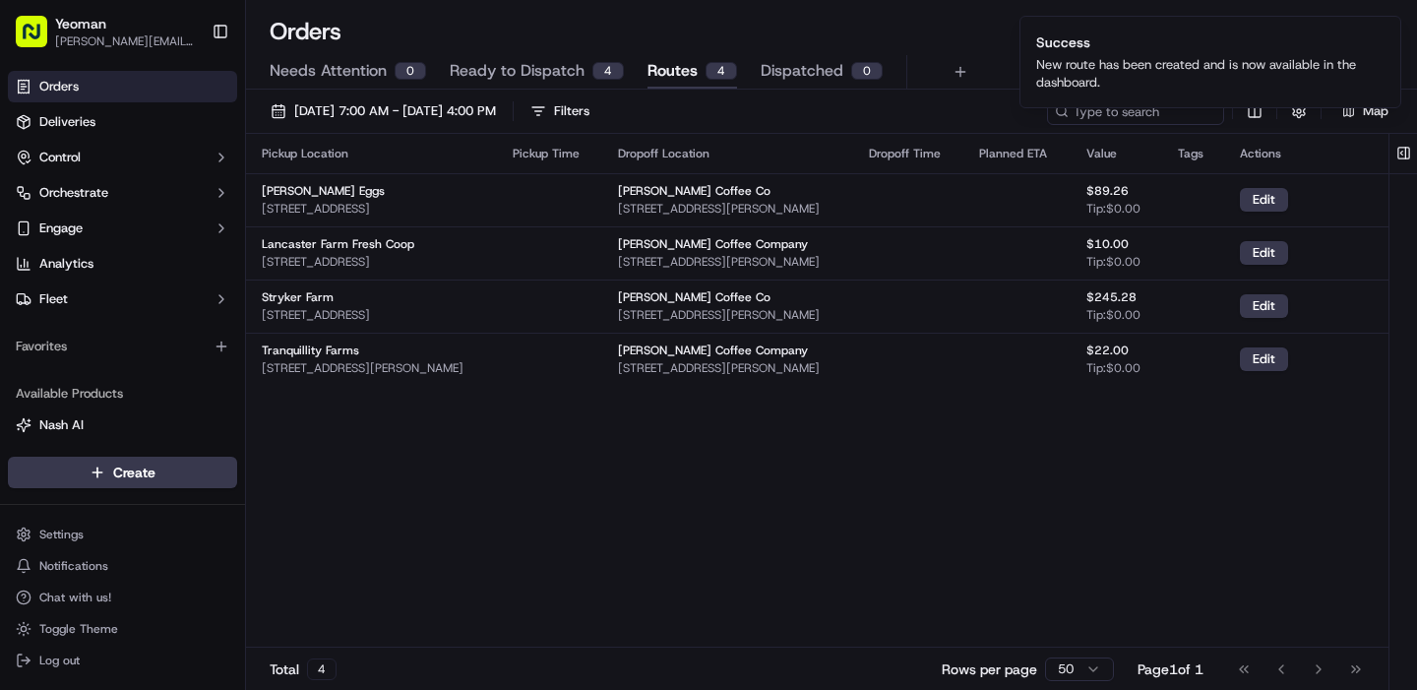
click at [513, 61] on span "Ready to Dispatch" at bounding box center [517, 71] width 135 height 24
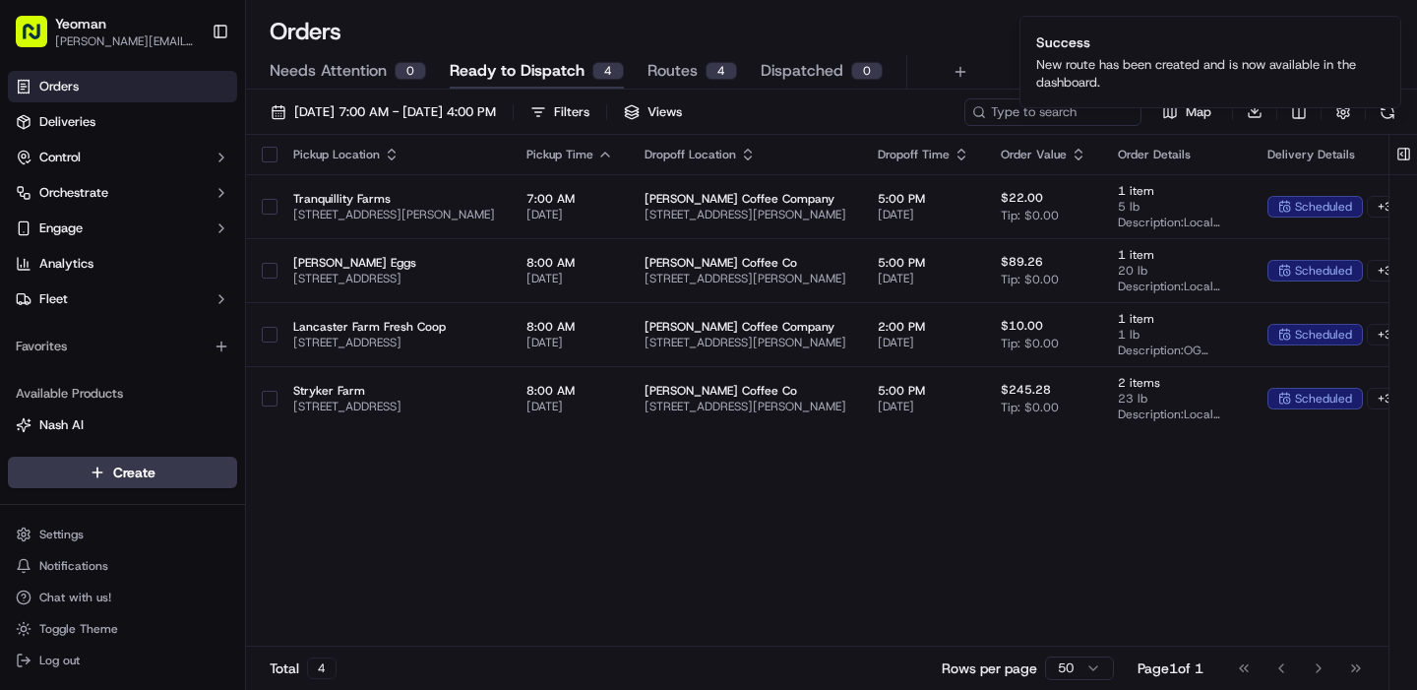
click at [647, 79] on span "Routes" at bounding box center [672, 71] width 50 height 24
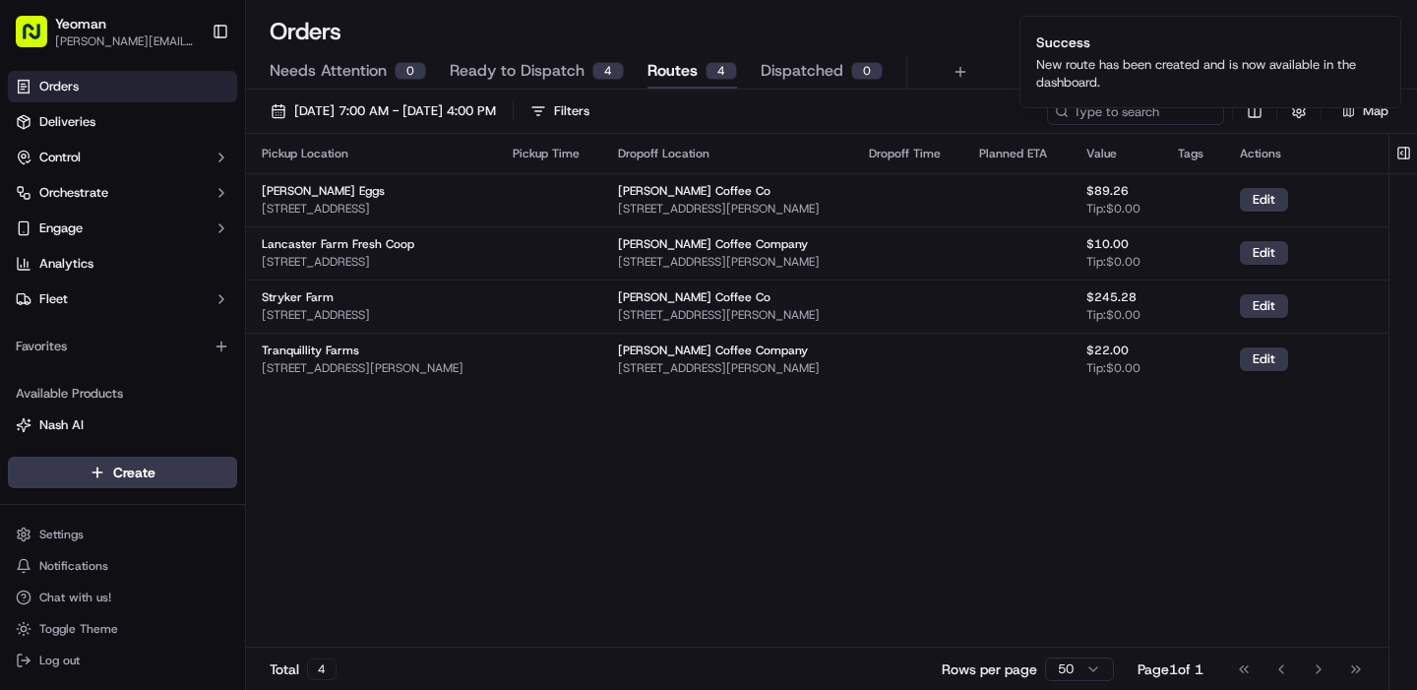
click at [665, 73] on span "Routes" at bounding box center [672, 71] width 50 height 24
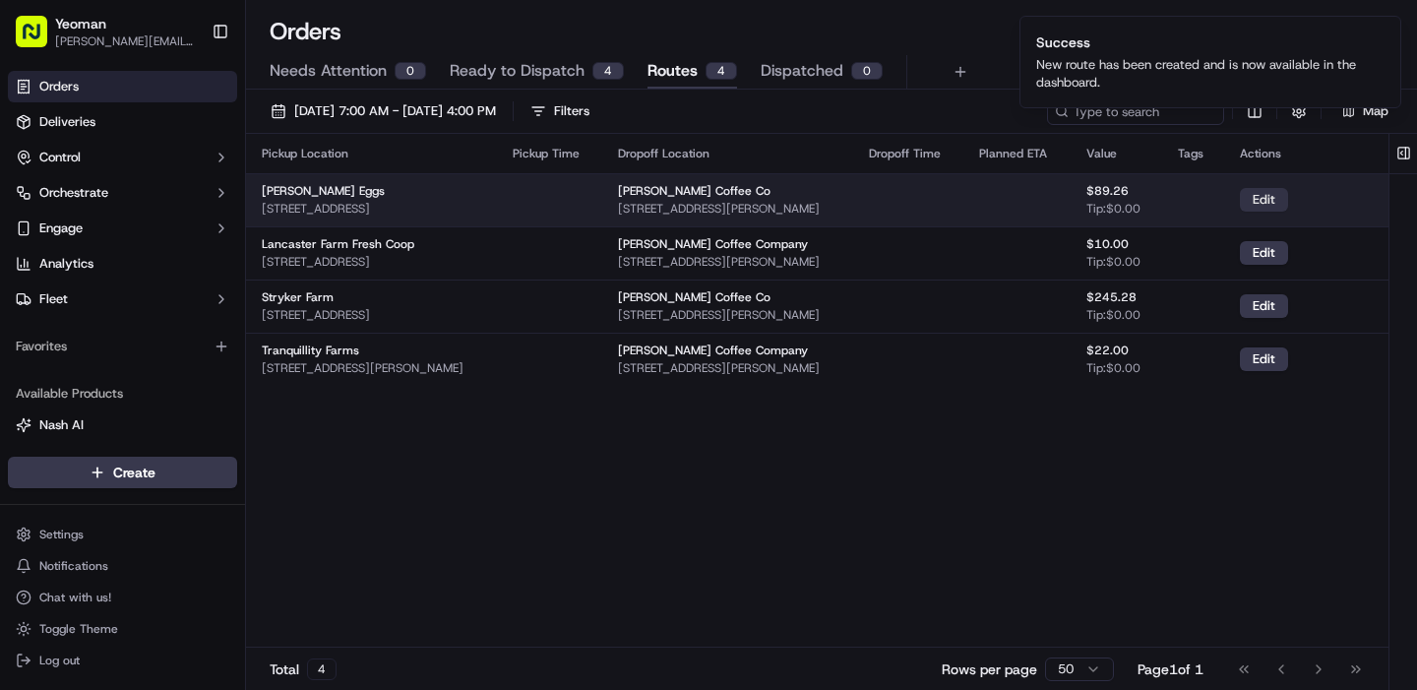
click at [1288, 203] on button "Edit" at bounding box center [1264, 200] width 48 height 24
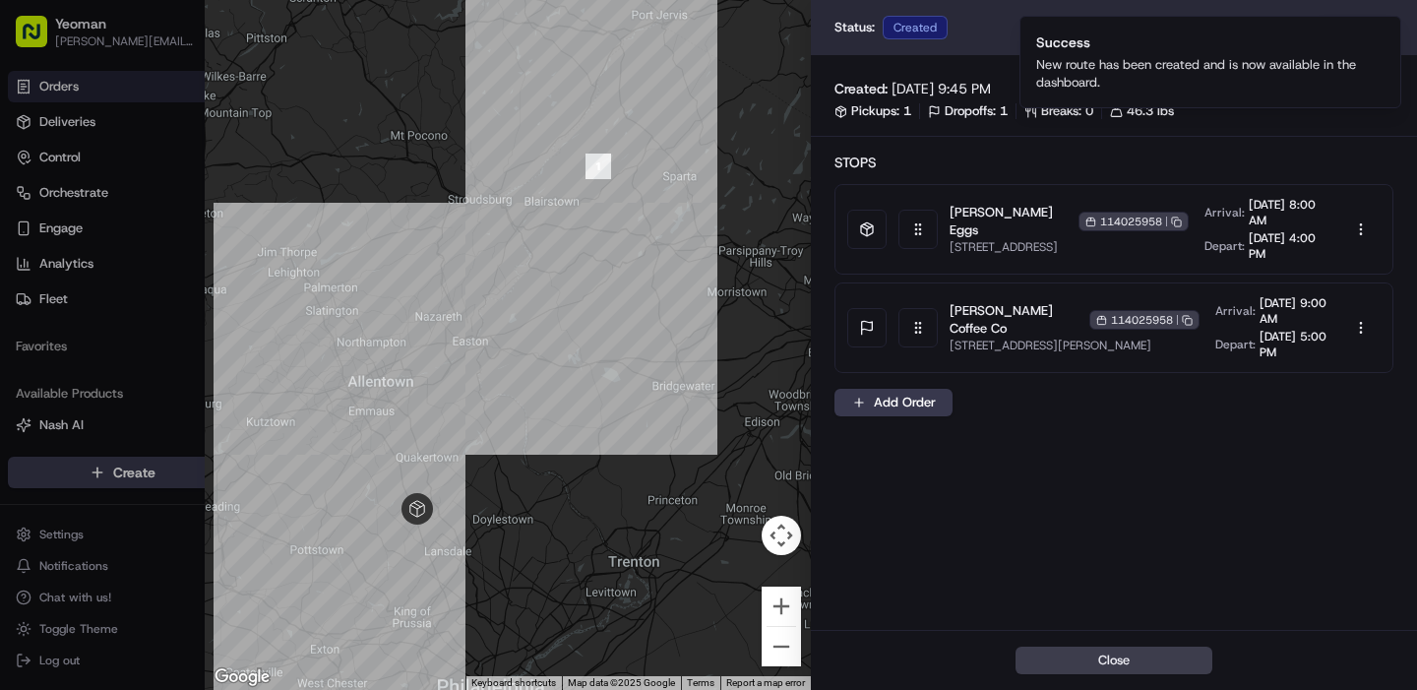
click at [1126, 173] on div "Stops Alderfer Eggs 114025958 Copy 114025958 724 Harleysville Pike, Telford, PA…" at bounding box center [1113, 263] width 559 height 220
click at [1117, 41] on div "Status: Created Split Reoptimize Dispatch" at bounding box center [1114, 27] width 606 height 55
click at [982, 25] on div "Status: Created Split Reoptimize Dispatch" at bounding box center [1113, 28] width 559 height 24
click at [899, 27] on div "Created" at bounding box center [915, 28] width 65 height 24
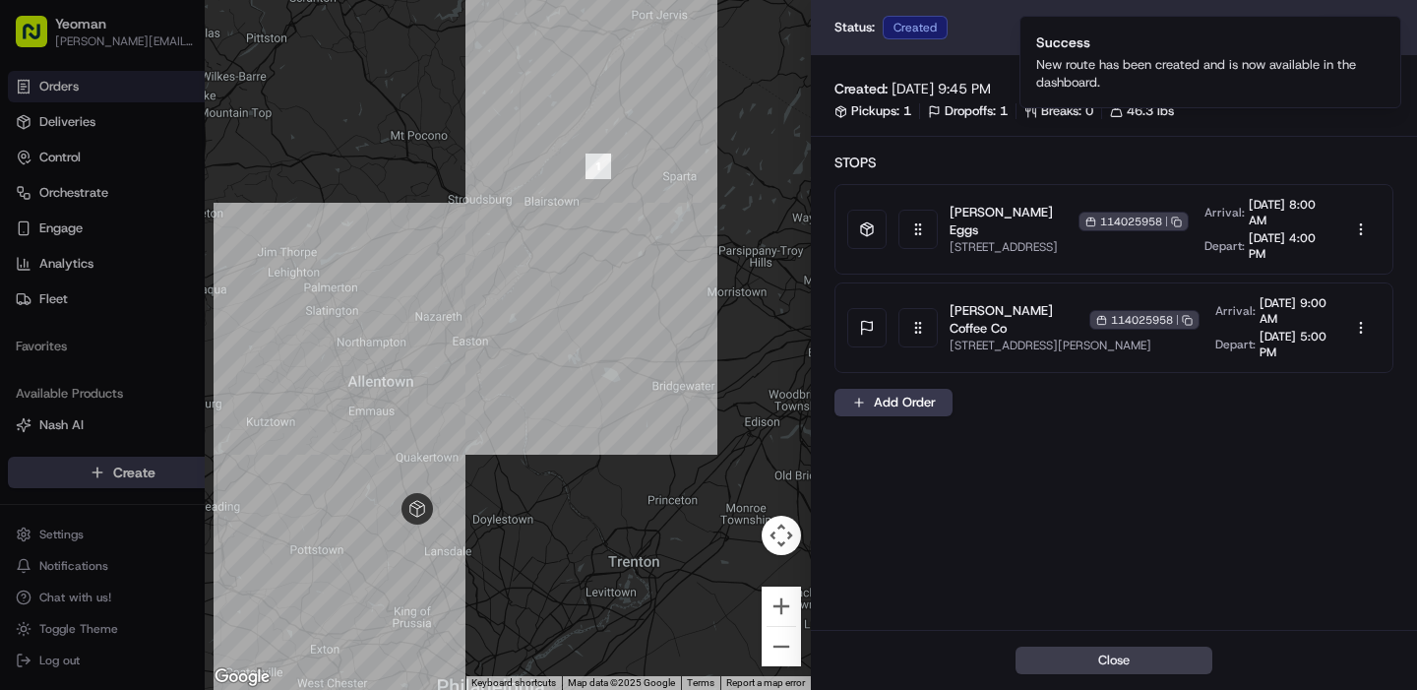
click at [96, 98] on div at bounding box center [708, 345] width 1417 height 690
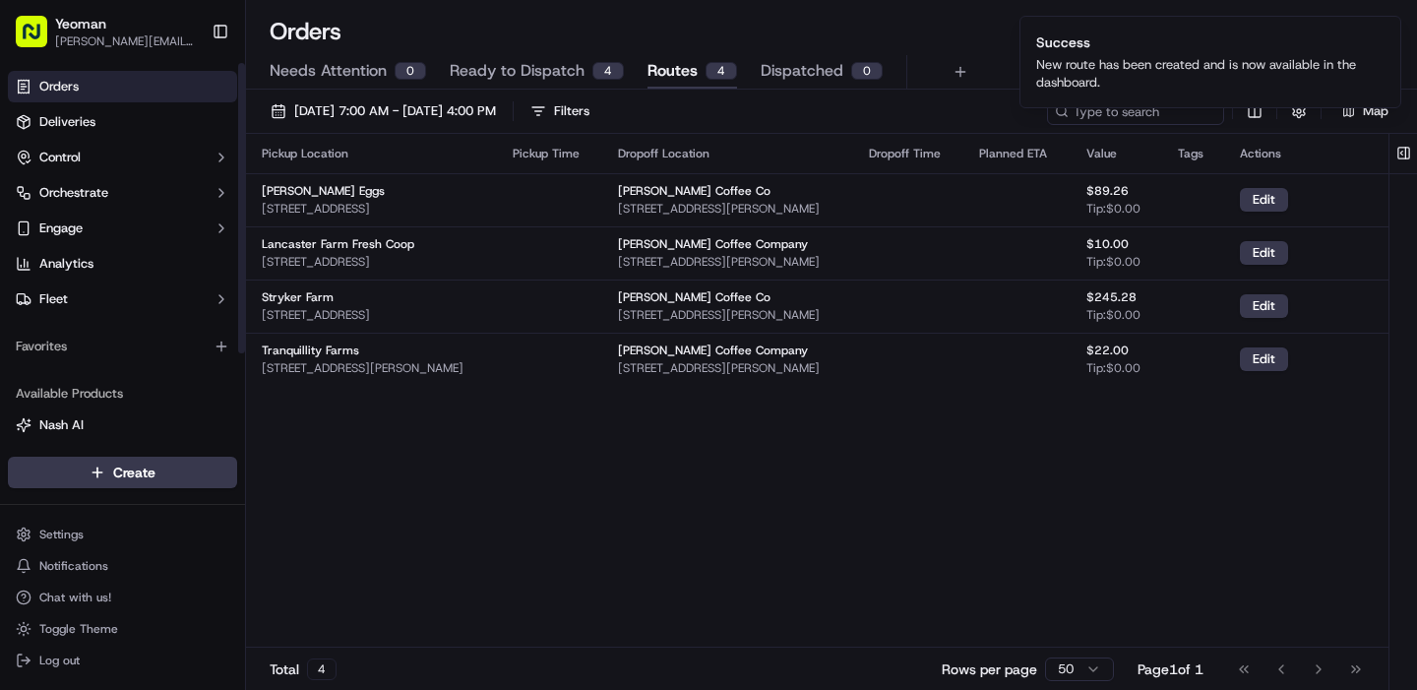
click at [56, 86] on span "Orders" at bounding box center [58, 87] width 39 height 18
click at [522, 70] on span "Ready to Dispatch" at bounding box center [517, 71] width 135 height 24
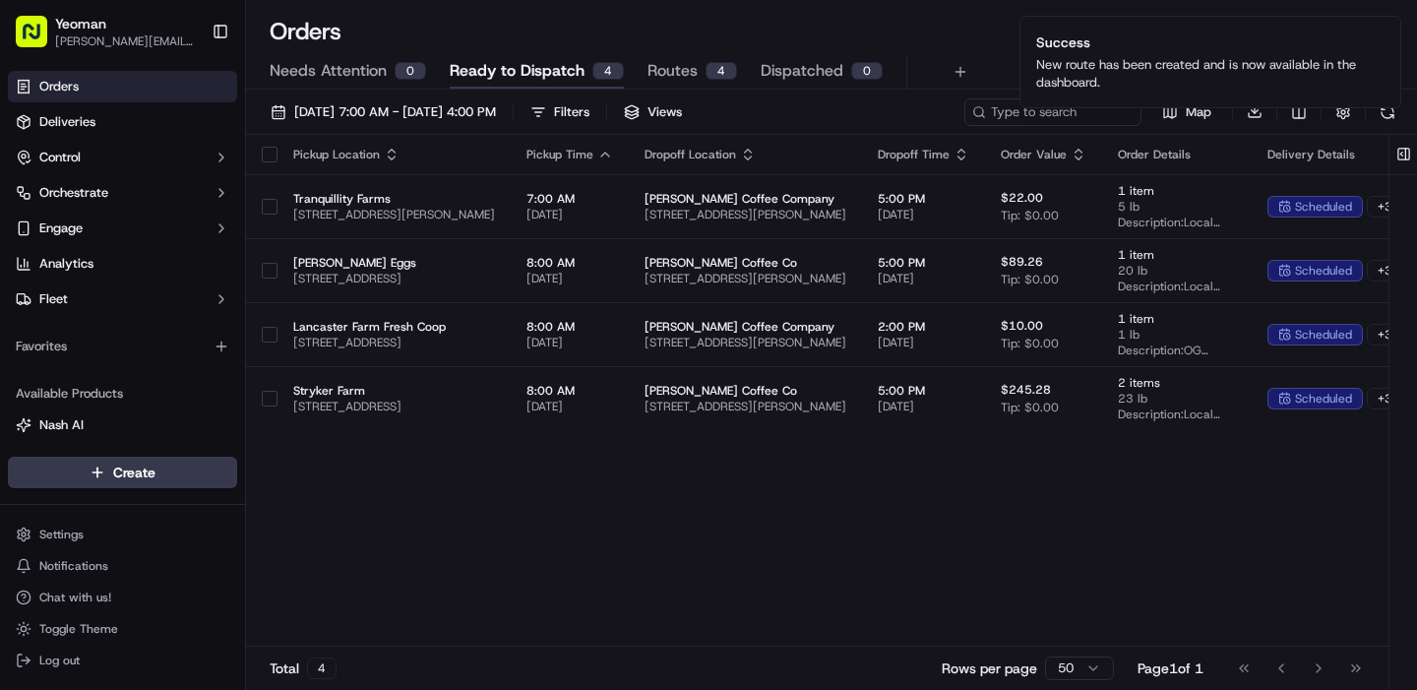
click at [669, 63] on span "Routes" at bounding box center [672, 71] width 50 height 24
